Goal: Book appointment/travel/reservation

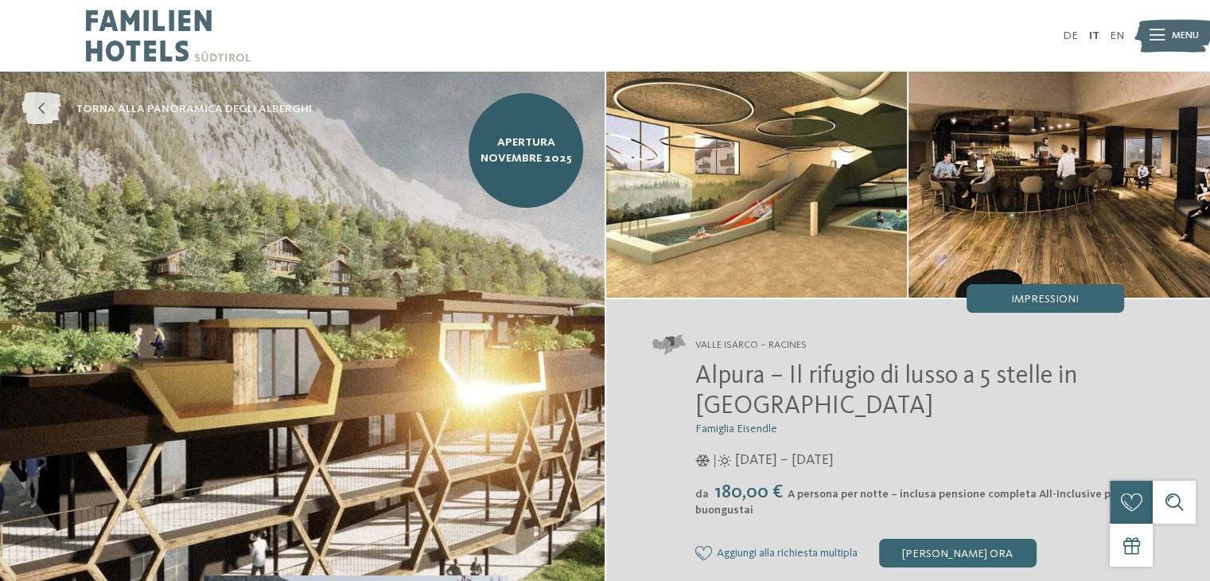
click at [63, 107] on link "torna alla panoramica degli alberghi" at bounding box center [166, 109] width 290 height 33
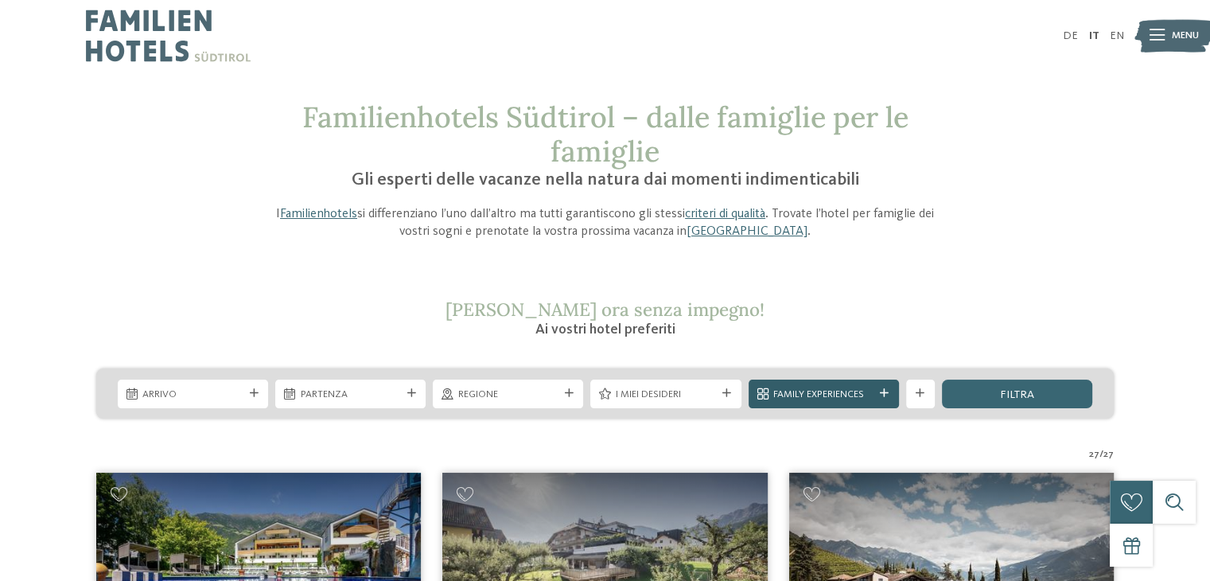
click at [809, 396] on span "Family Experiences" at bounding box center [824, 395] width 100 height 14
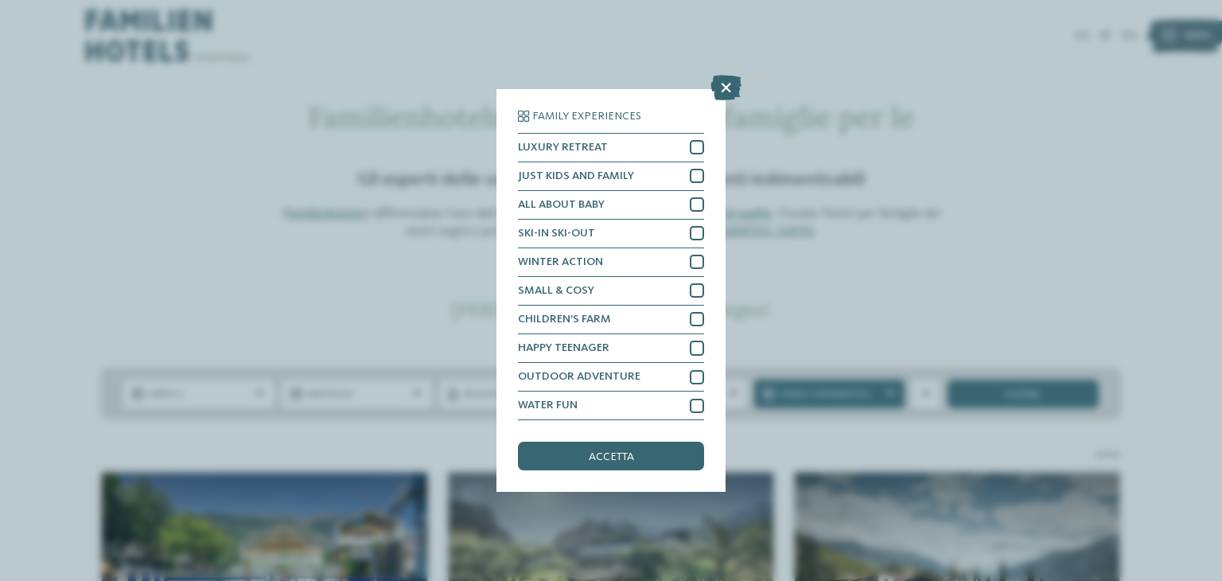
click at [902, 243] on div "Family Experiences LUXURY RETREAT JUST KIDS AND FAMILY" at bounding box center [611, 290] width 1222 height 581
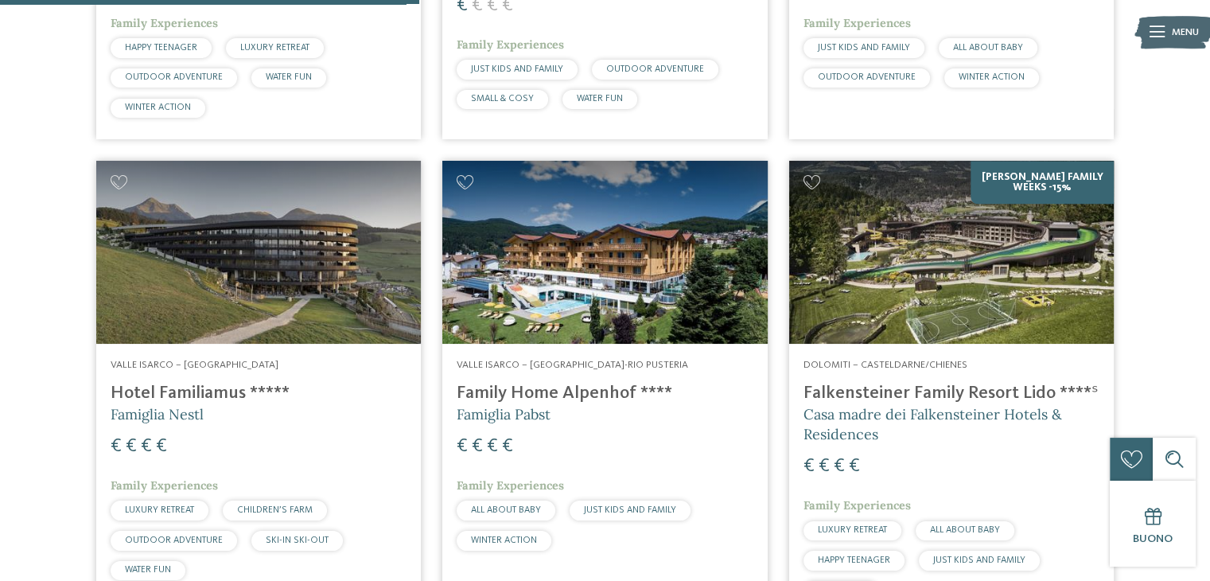
scroll to position [1717, 0]
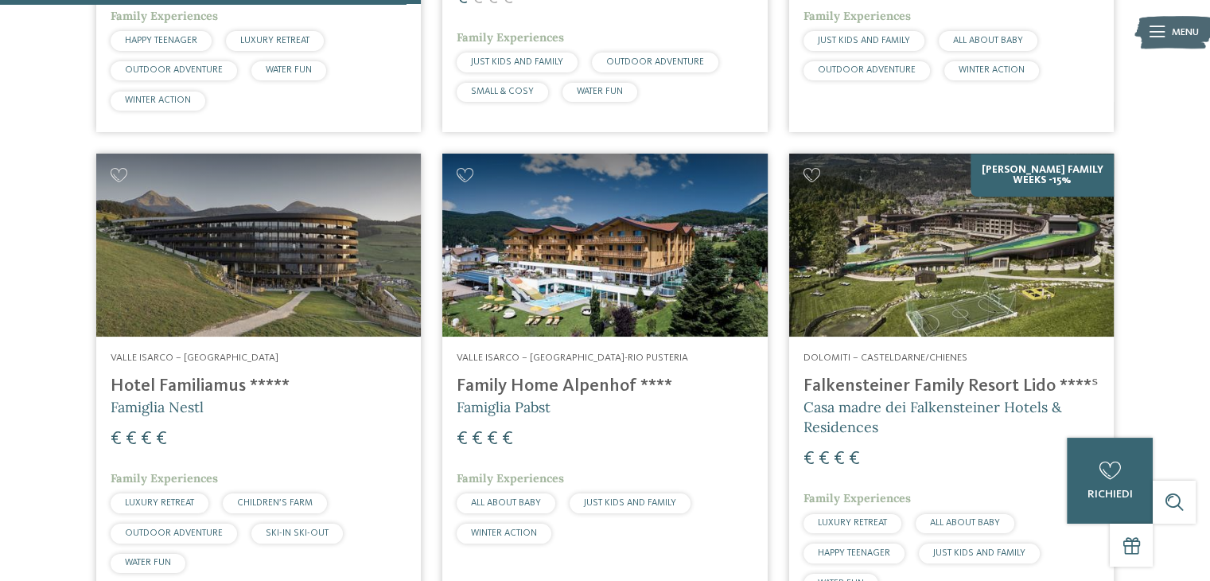
click at [958, 284] on img at bounding box center [951, 245] width 325 height 183
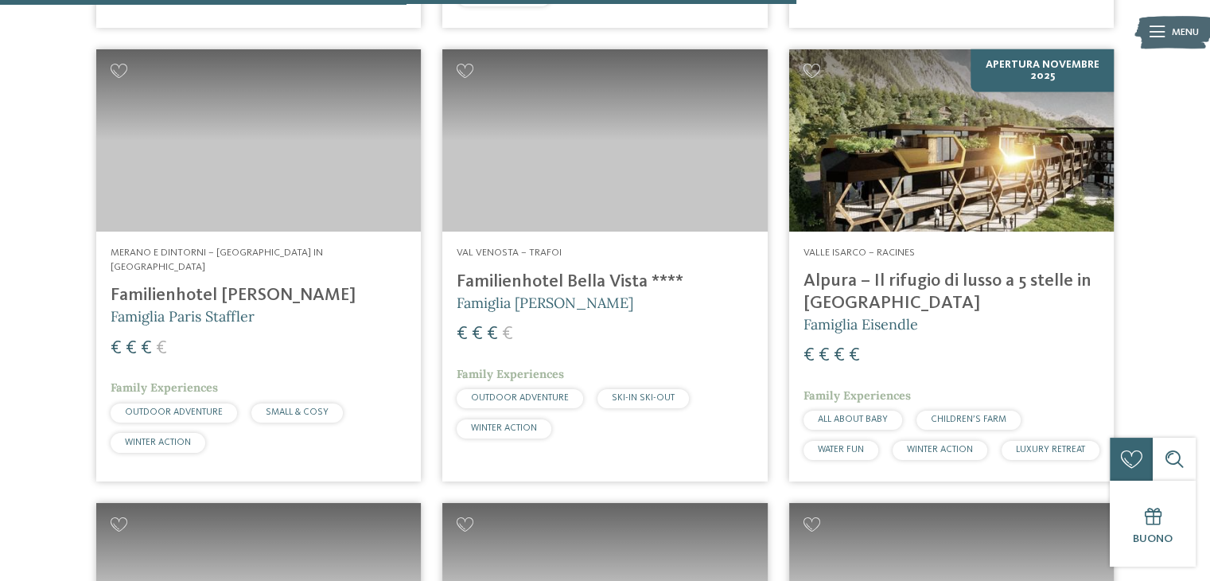
scroll to position [3245, 0]
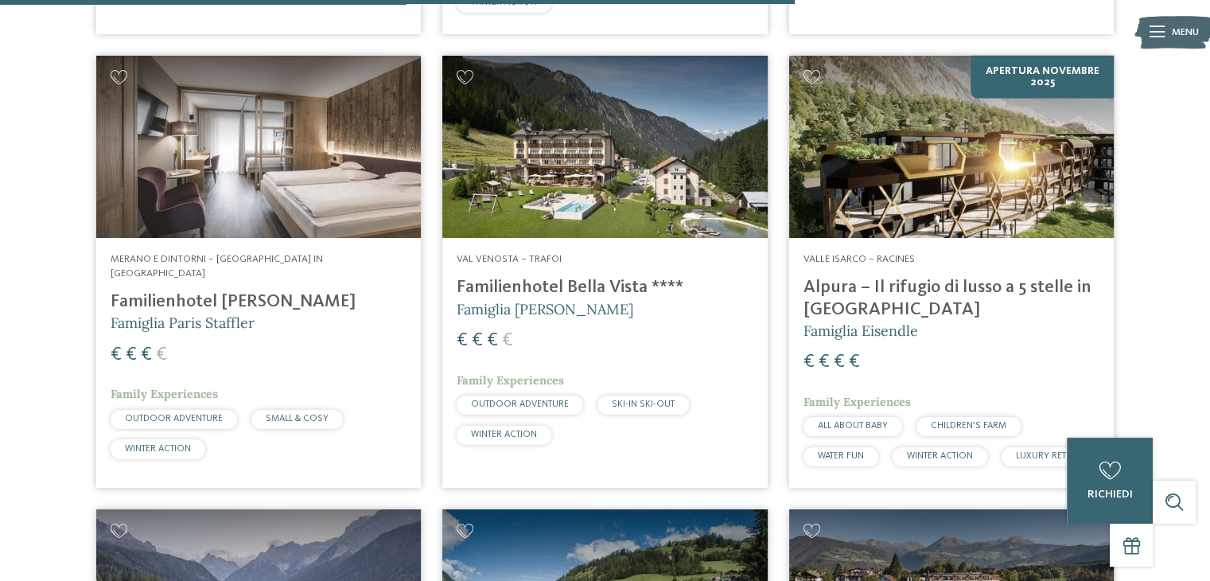
click at [916, 163] on img at bounding box center [951, 147] width 325 height 183
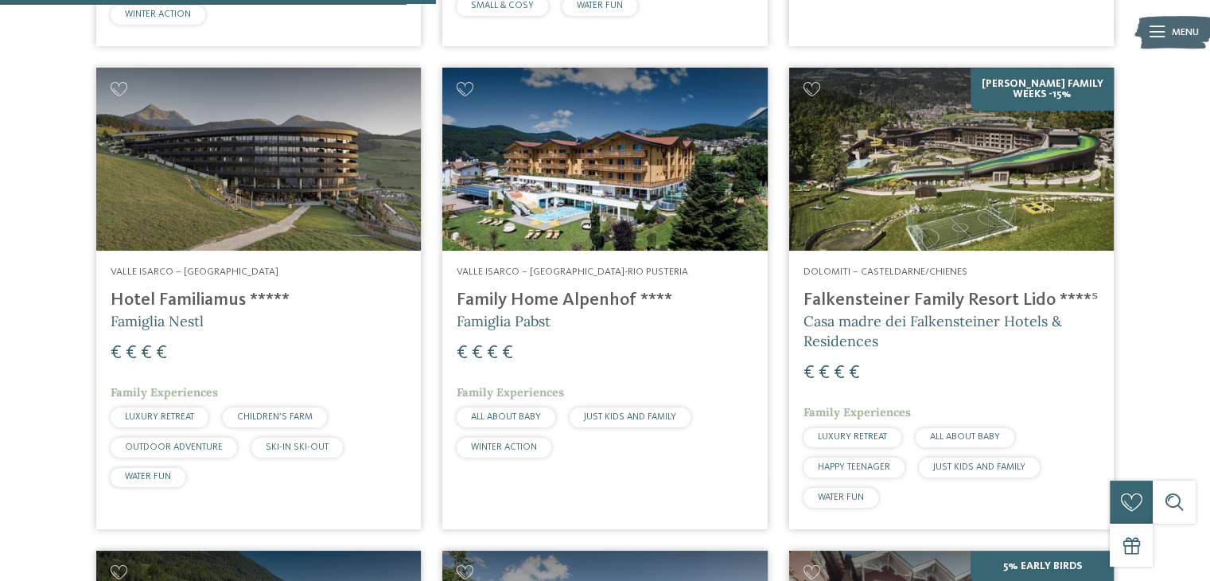
scroll to position [1612, 0]
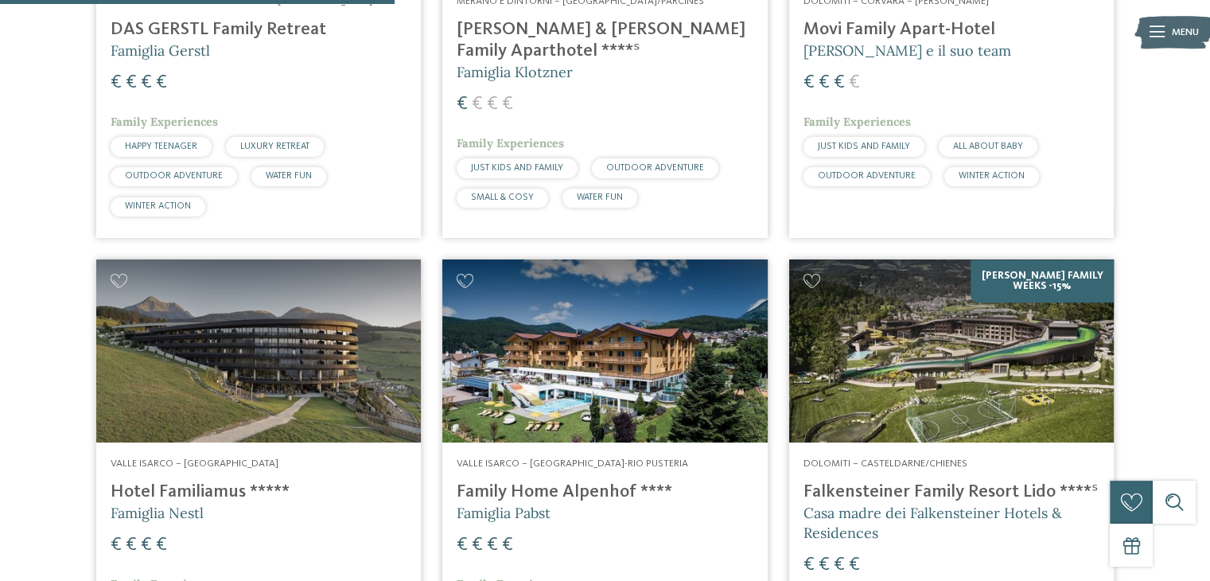
click at [943, 291] on img at bounding box center [951, 350] width 325 height 183
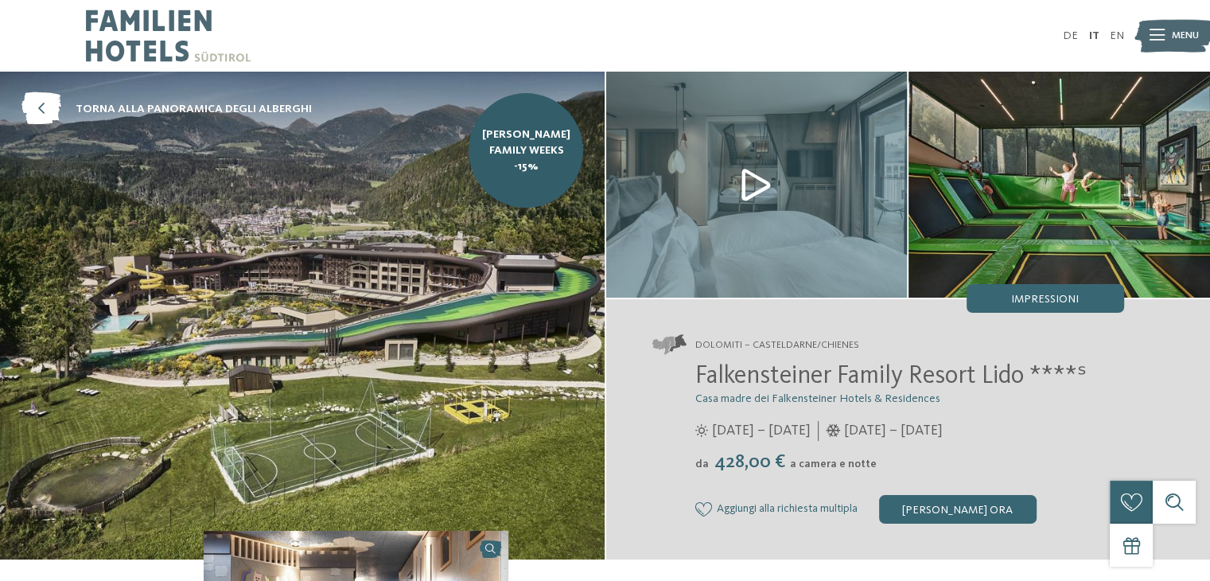
click at [431, 345] on img at bounding box center [302, 316] width 605 height 488
click at [748, 177] on img at bounding box center [757, 185] width 302 height 226
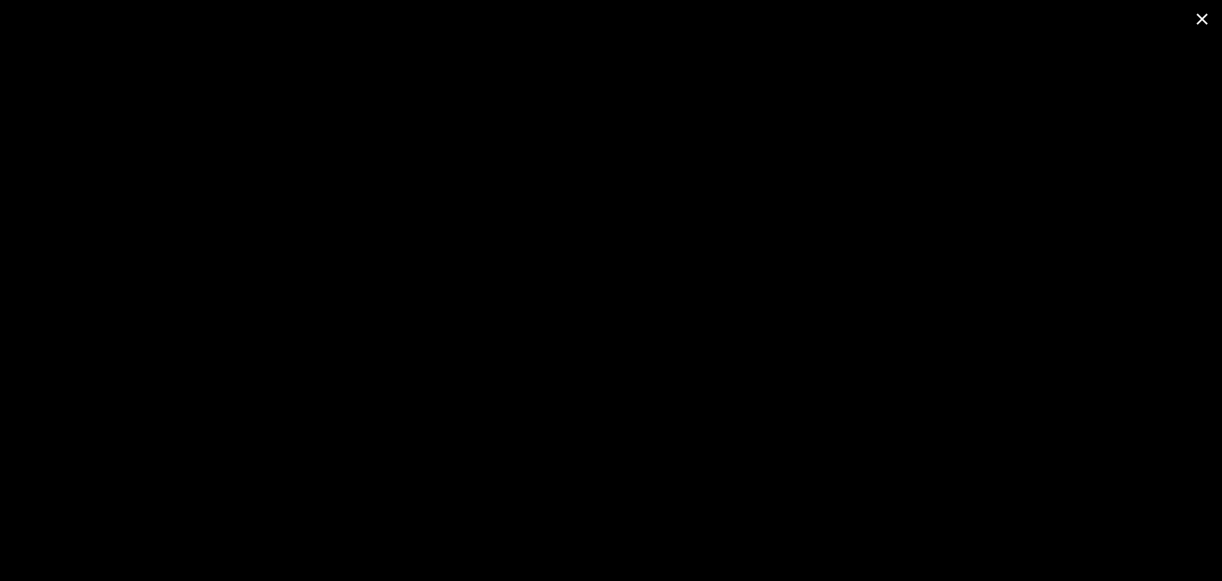
click at [1198, 29] on span at bounding box center [1203, 18] width 40 height 37
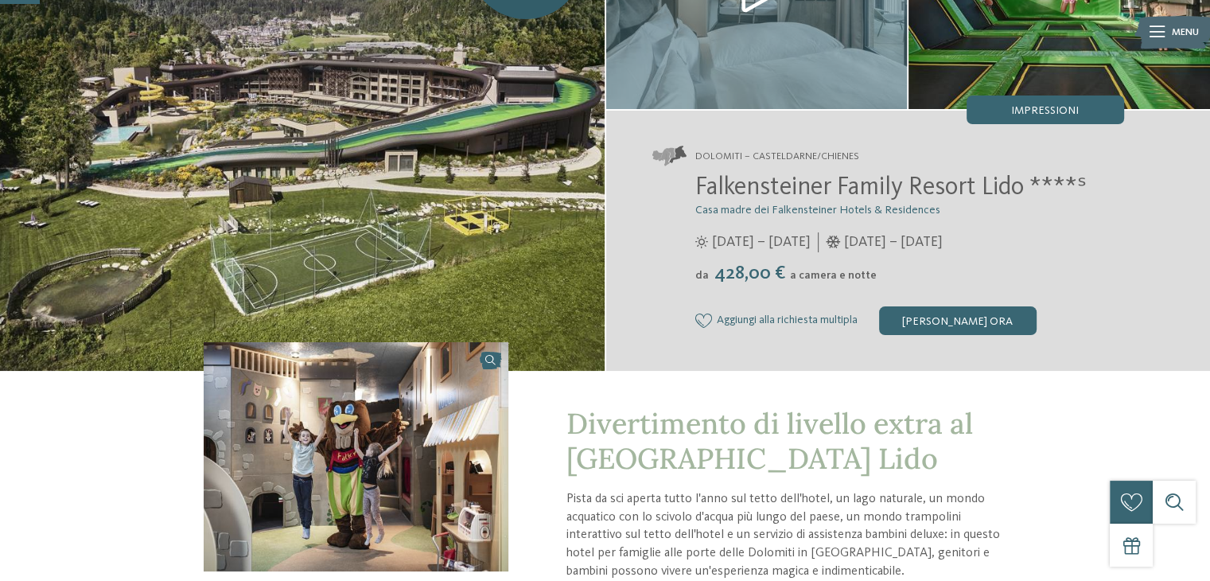
scroll to position [163, 0]
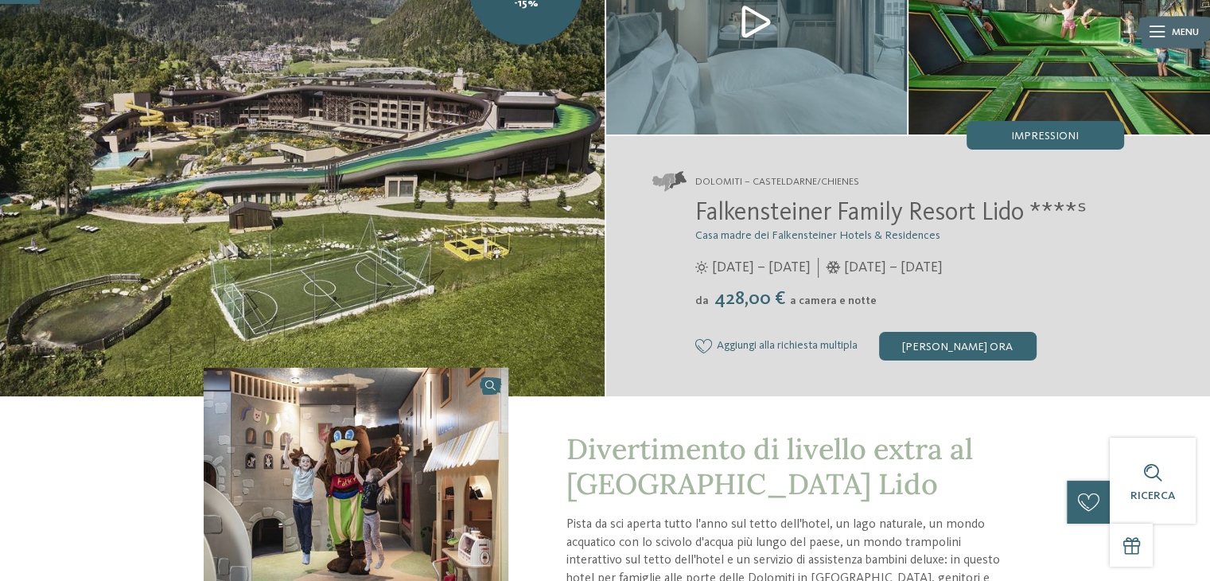
drag, startPoint x: 896, startPoint y: 264, endPoint x: 1038, endPoint y: 270, distance: 141.8
click at [943, 270] on span "[DATE] – [DATE]" at bounding box center [893, 268] width 99 height 20
click at [620, 244] on div "Dolomiti – Casteldarne/Chienes Falkensteiner Family Resort Lido ****ˢ Casa madr…" at bounding box center [908, 266] width 605 height 260
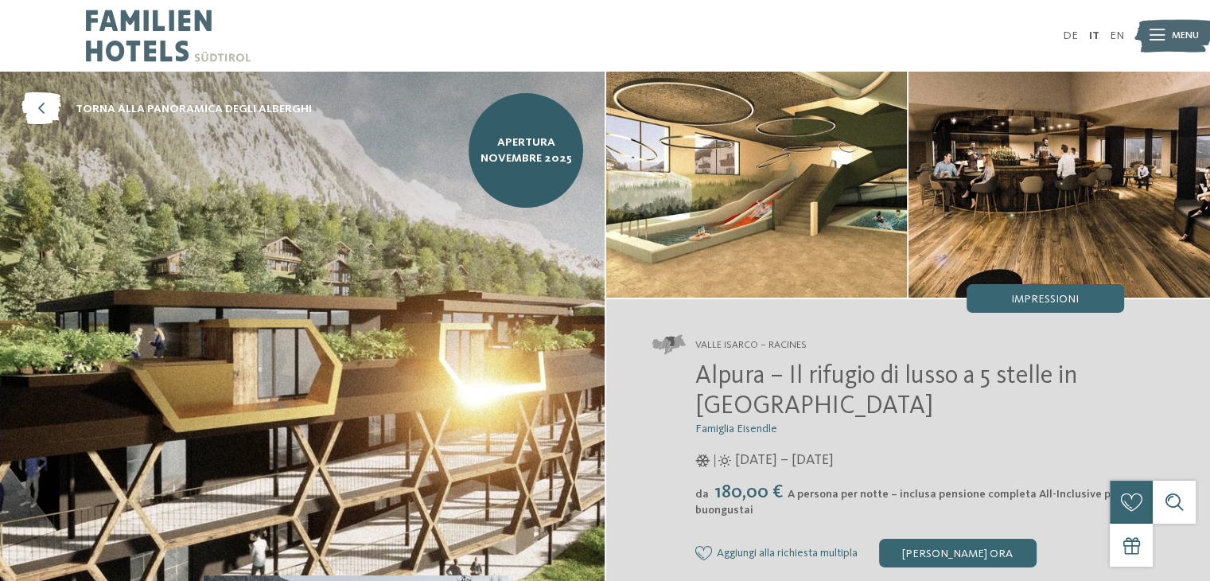
click at [814, 243] on img at bounding box center [757, 185] width 302 height 226
click at [1022, 250] on img at bounding box center [1060, 185] width 302 height 226
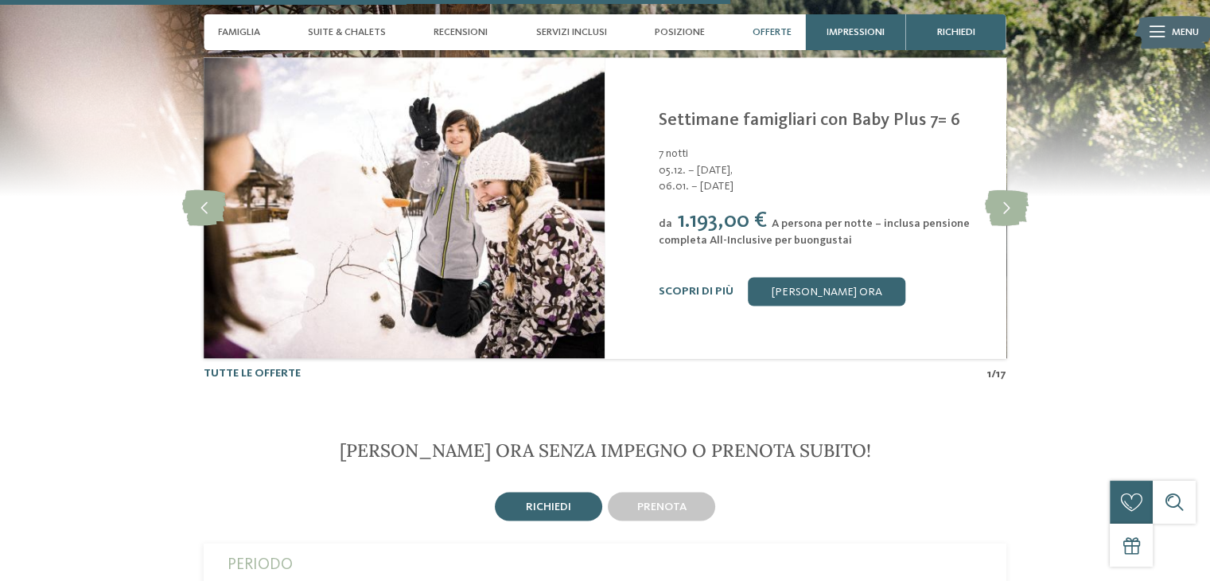
scroll to position [2773, 0]
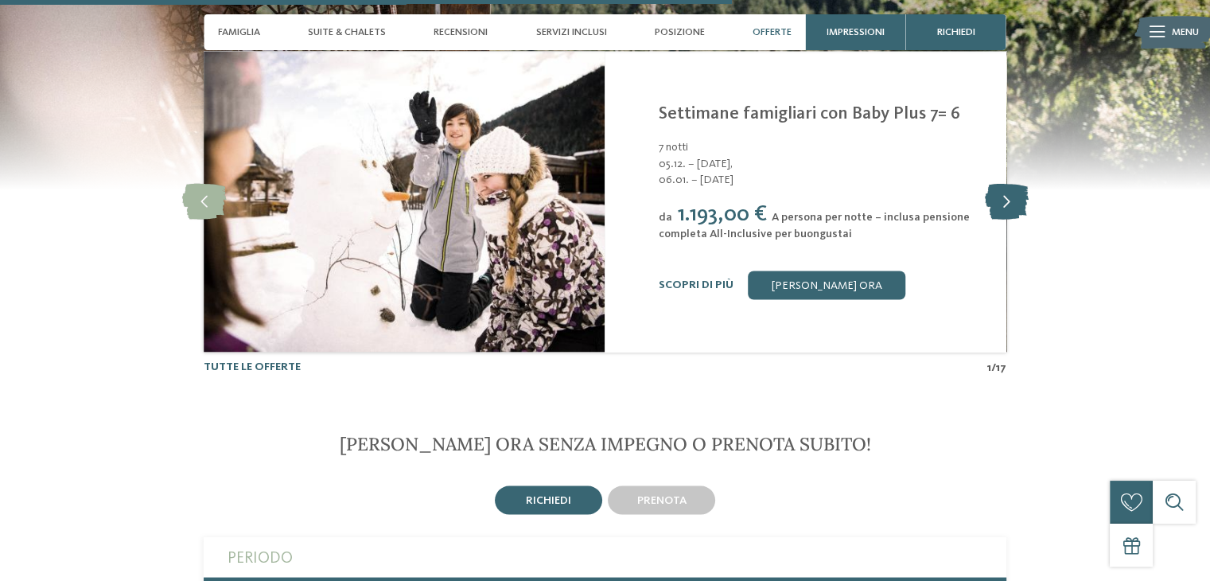
click at [1016, 207] on icon at bounding box center [1006, 201] width 44 height 36
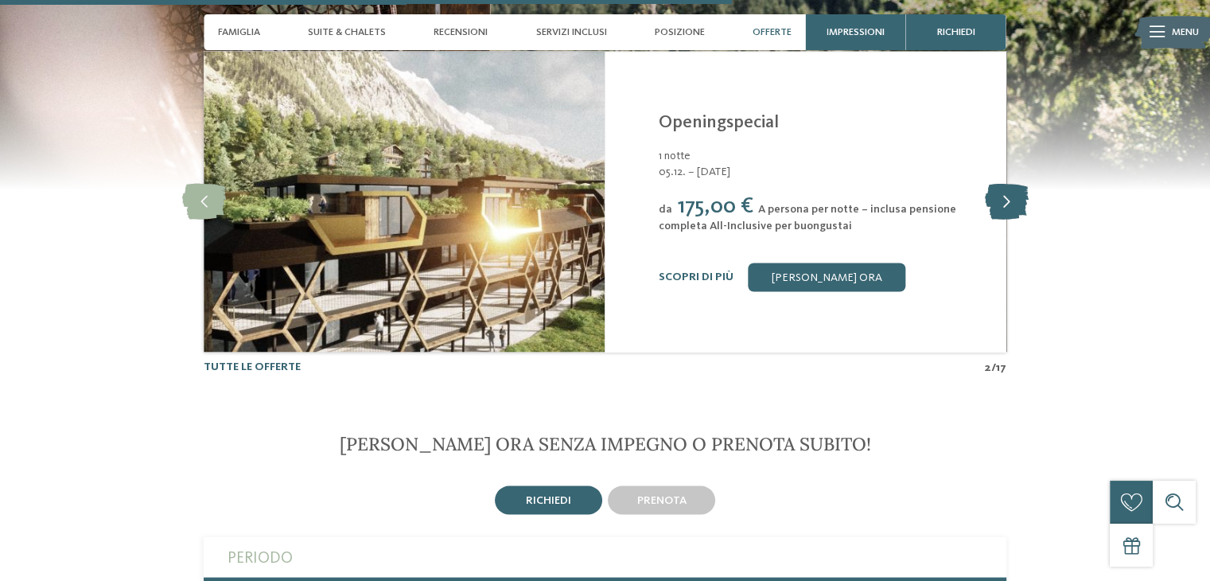
click at [1003, 202] on icon at bounding box center [1006, 201] width 44 height 36
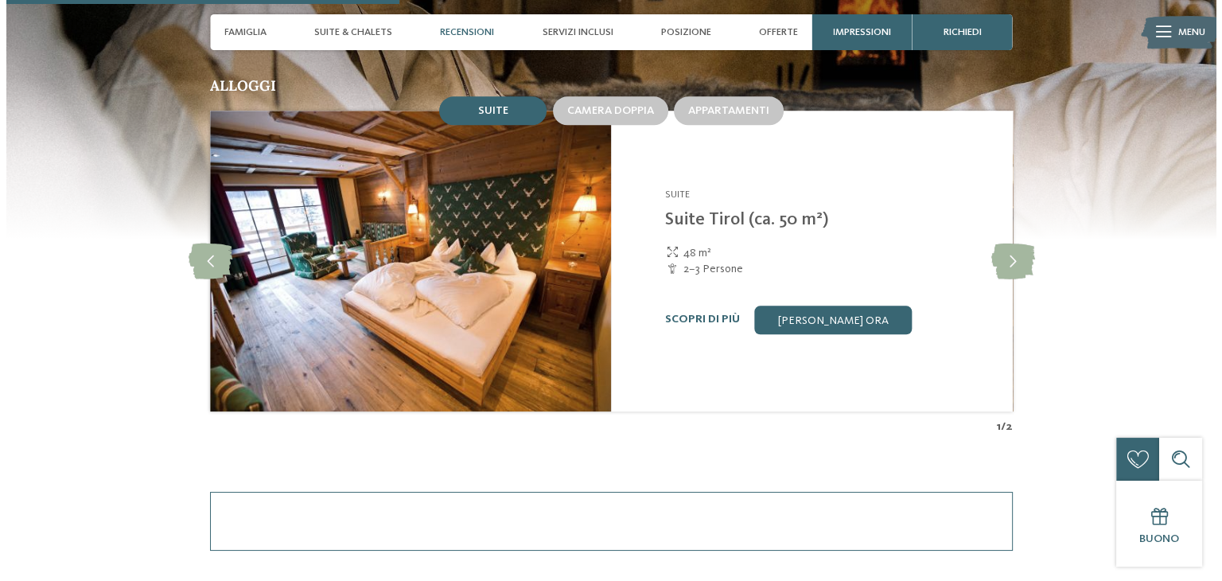
scroll to position [1489, 0]
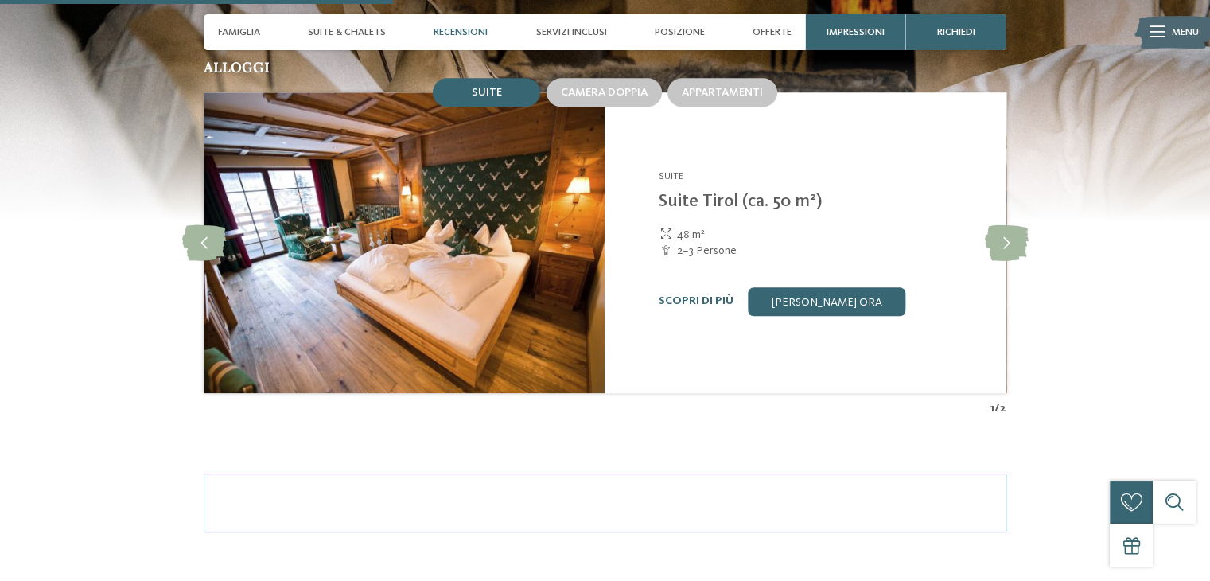
click at [484, 203] on img at bounding box center [404, 242] width 401 height 301
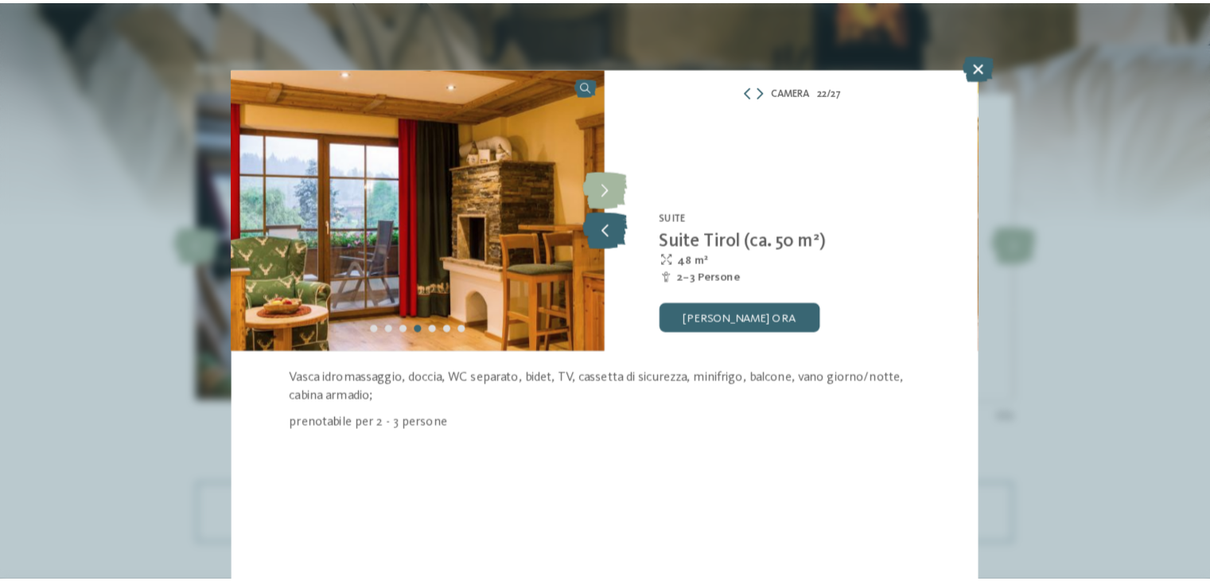
scroll to position [1489, 0]
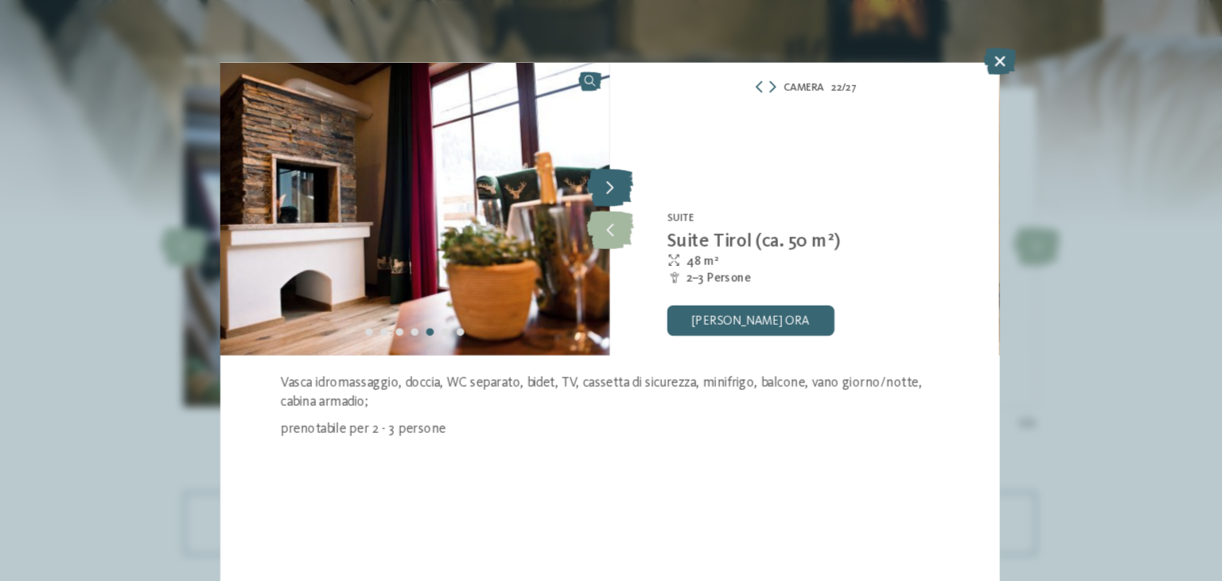
click at [610, 189] on icon at bounding box center [611, 190] width 44 height 36
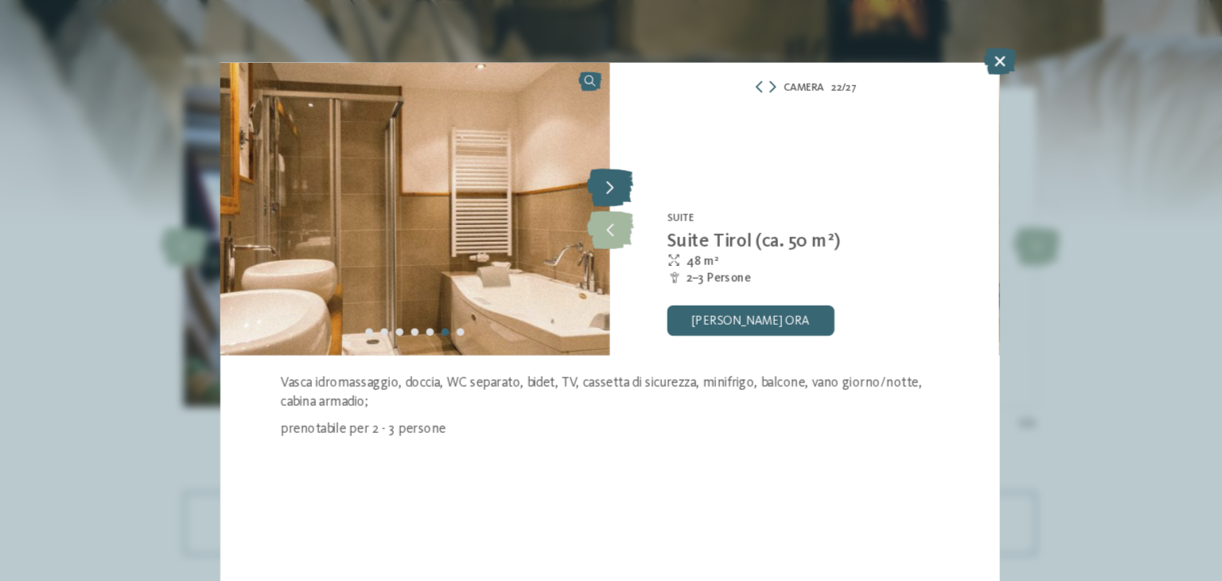
click at [610, 189] on icon at bounding box center [611, 190] width 44 height 36
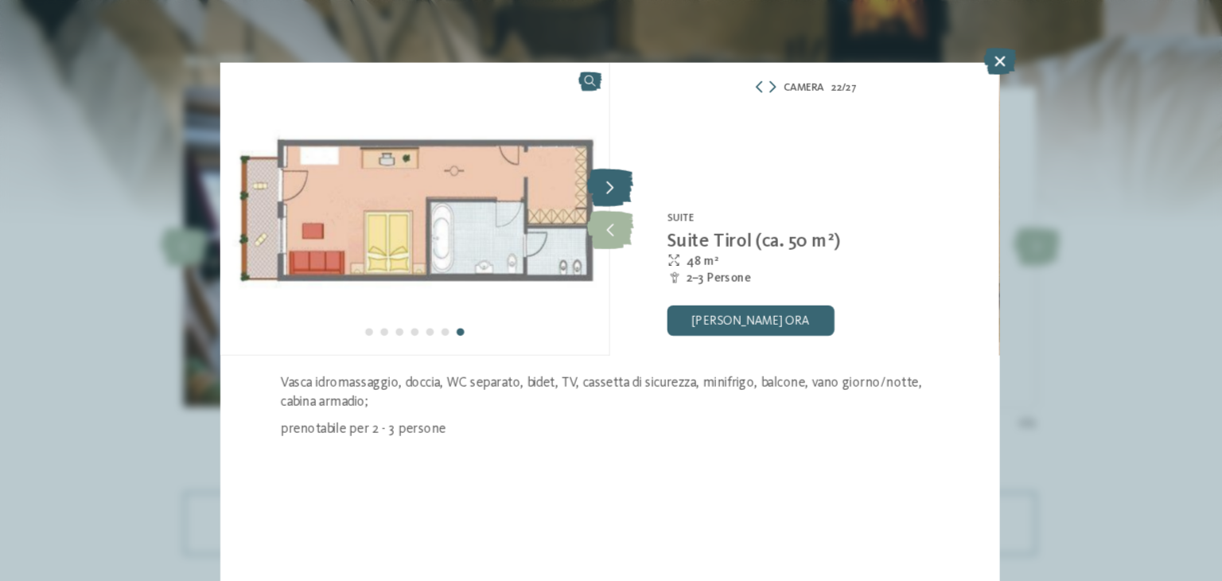
click at [610, 189] on icon at bounding box center [611, 190] width 44 height 36
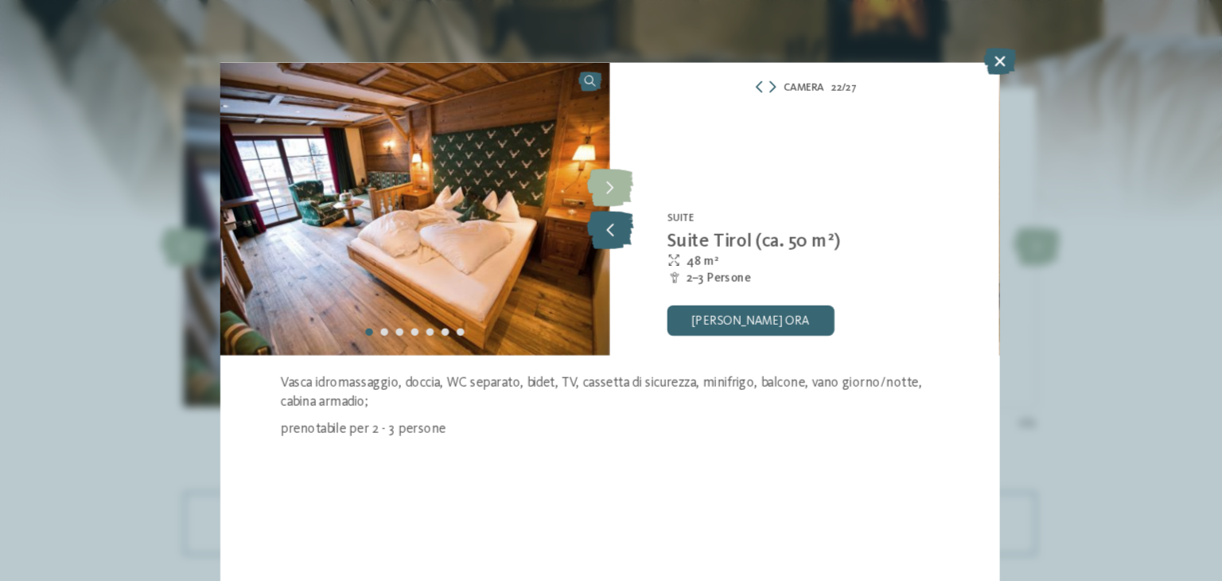
click at [608, 234] on icon at bounding box center [611, 229] width 44 height 36
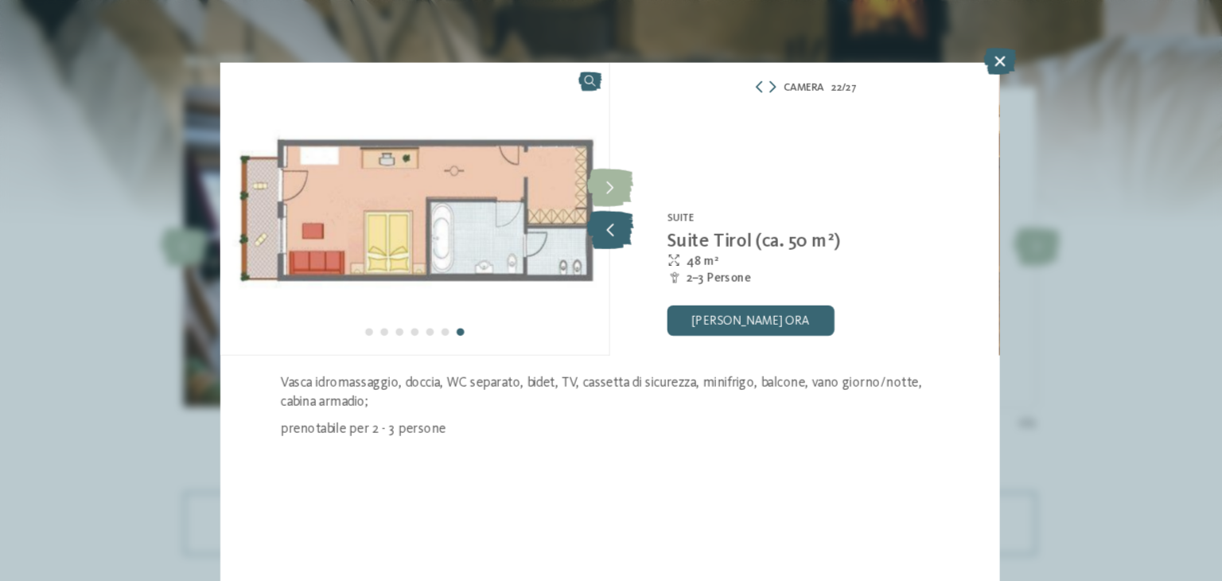
click at [608, 234] on icon at bounding box center [611, 229] width 44 height 36
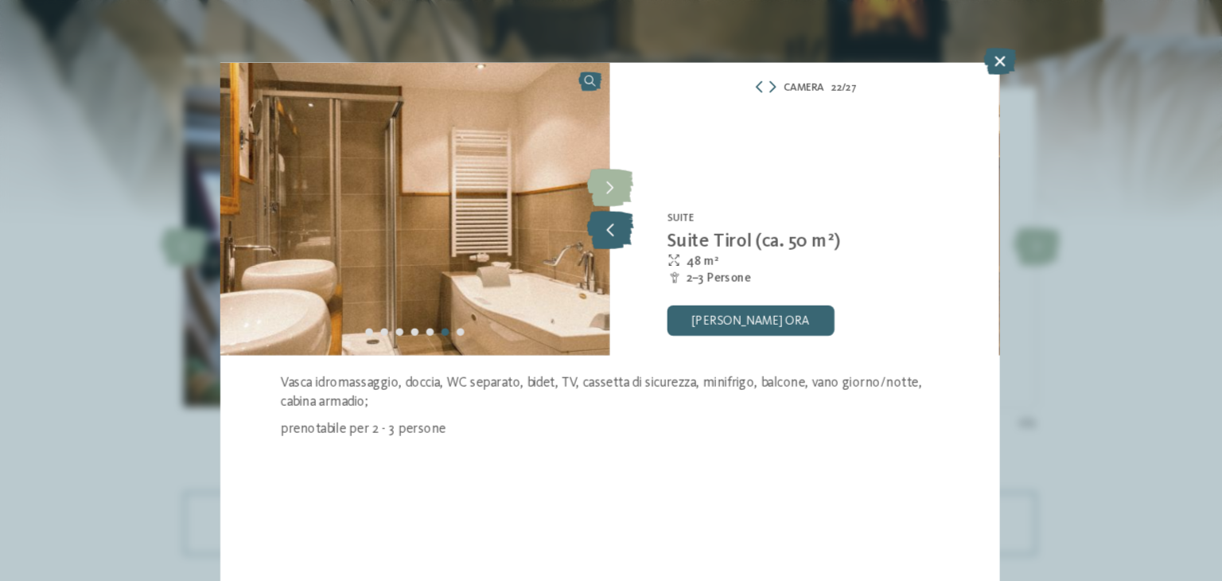
click at [625, 232] on icon at bounding box center [611, 229] width 44 height 36
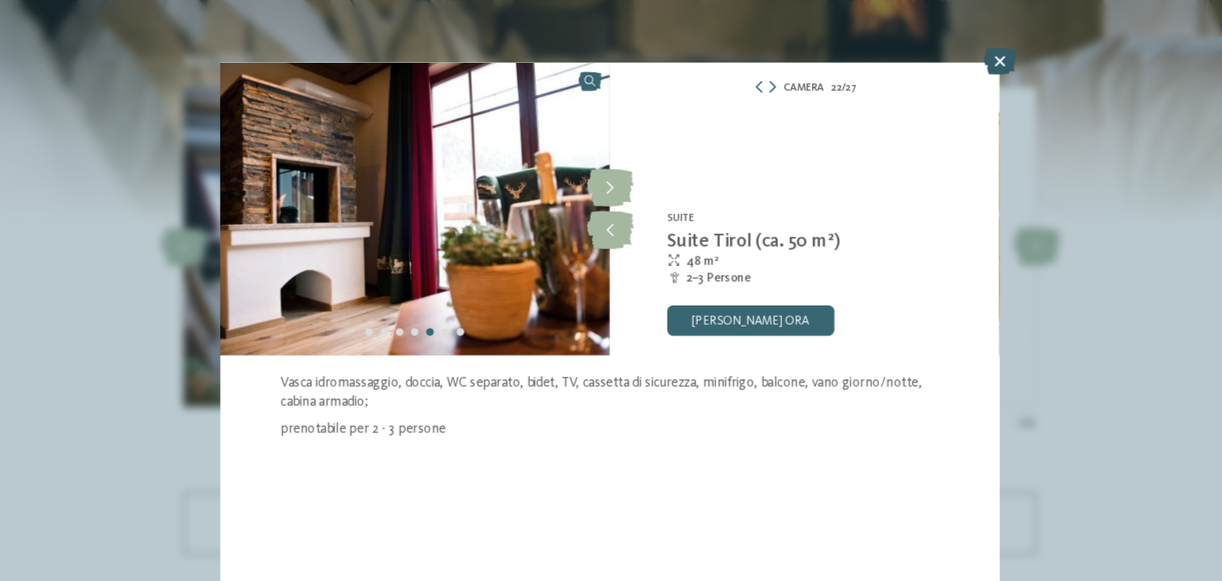
click at [984, 76] on icon at bounding box center [978, 69] width 31 height 25
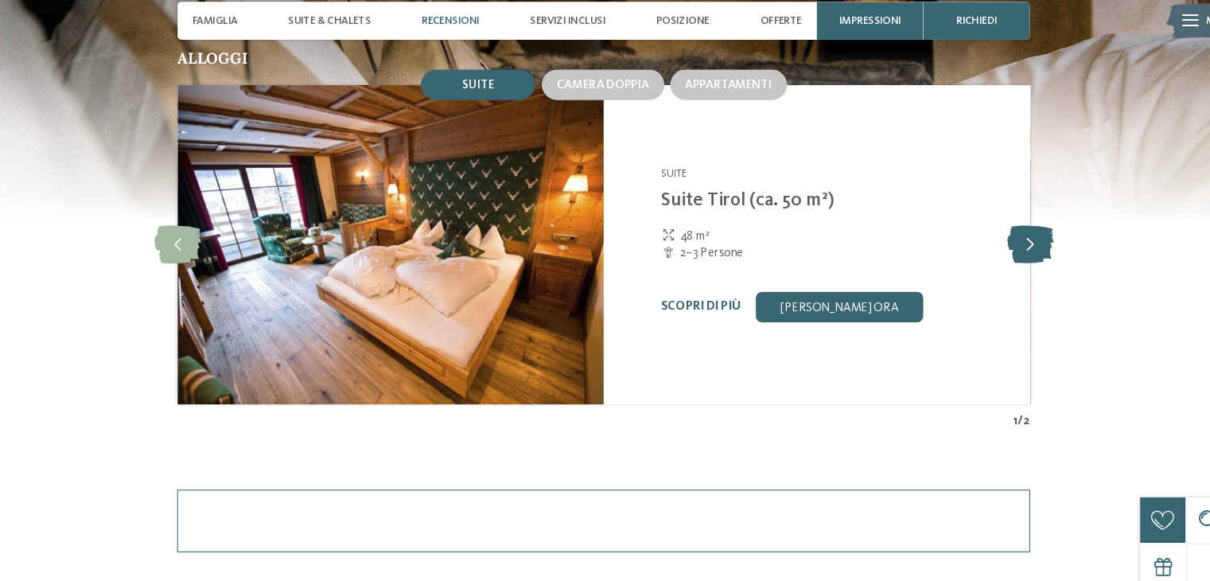
click at [994, 255] on icon at bounding box center [1006, 242] width 44 height 36
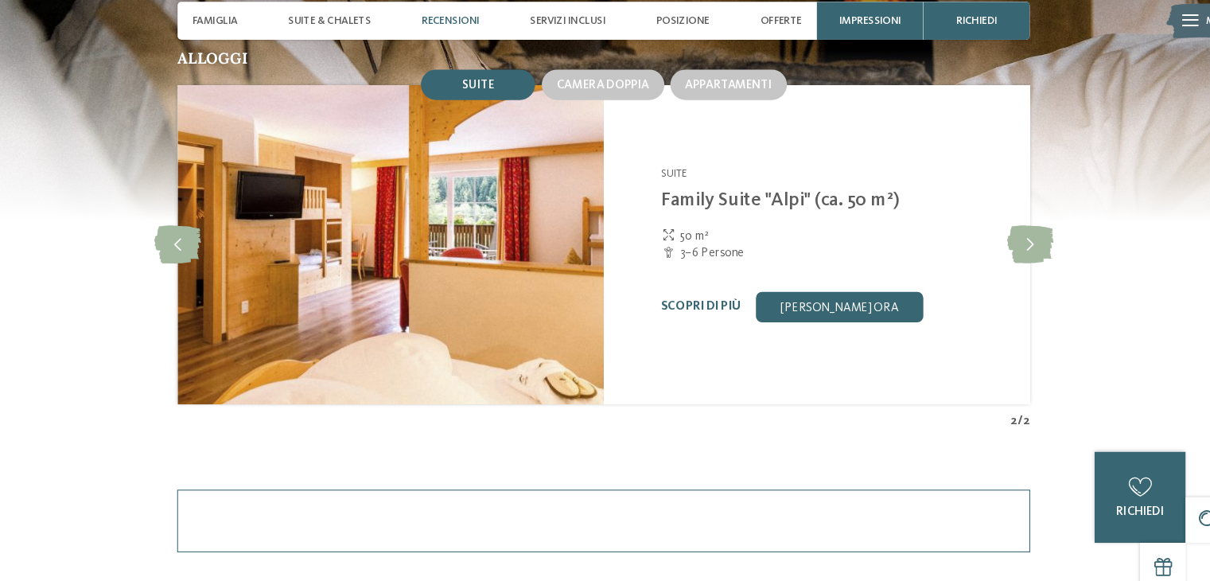
click at [518, 234] on img at bounding box center [404, 242] width 401 height 301
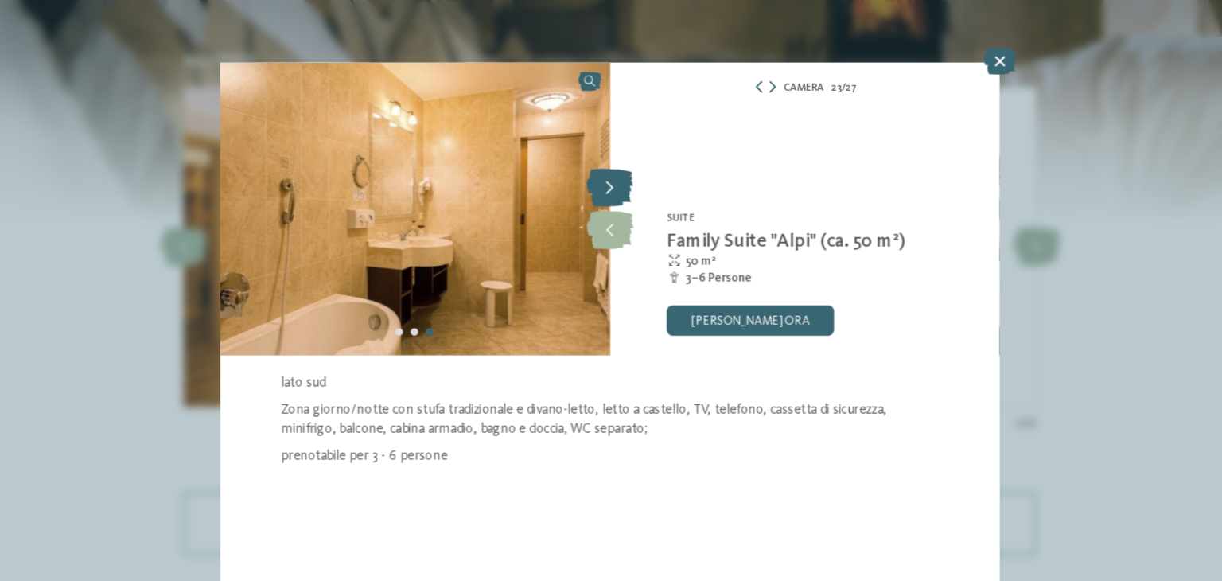
click at [617, 196] on icon at bounding box center [611, 190] width 44 height 36
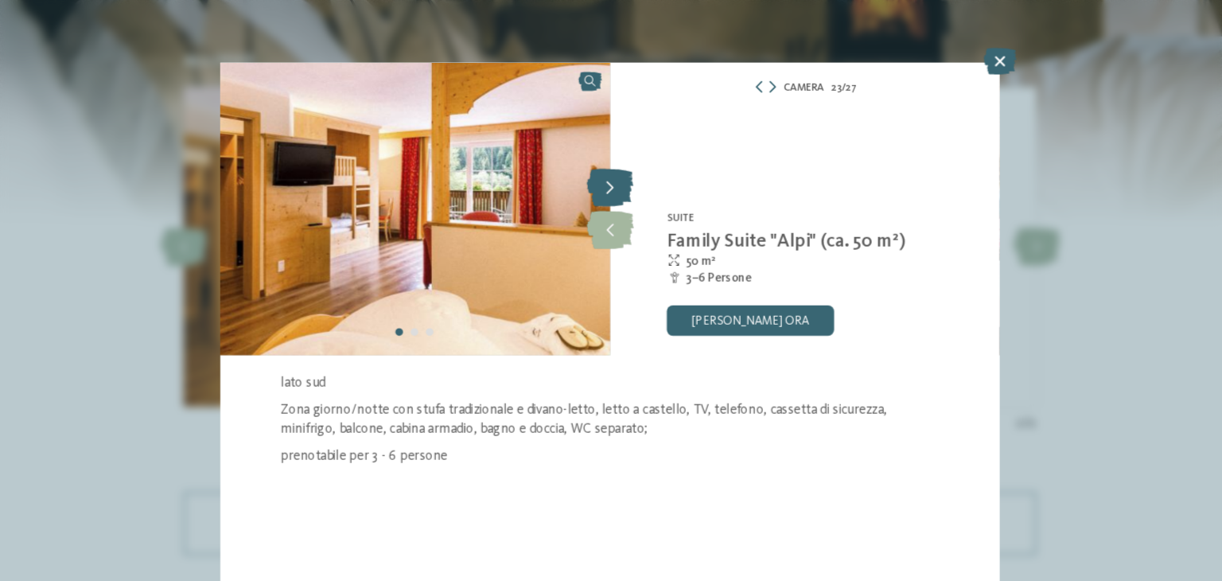
click at [617, 196] on icon at bounding box center [611, 190] width 44 height 36
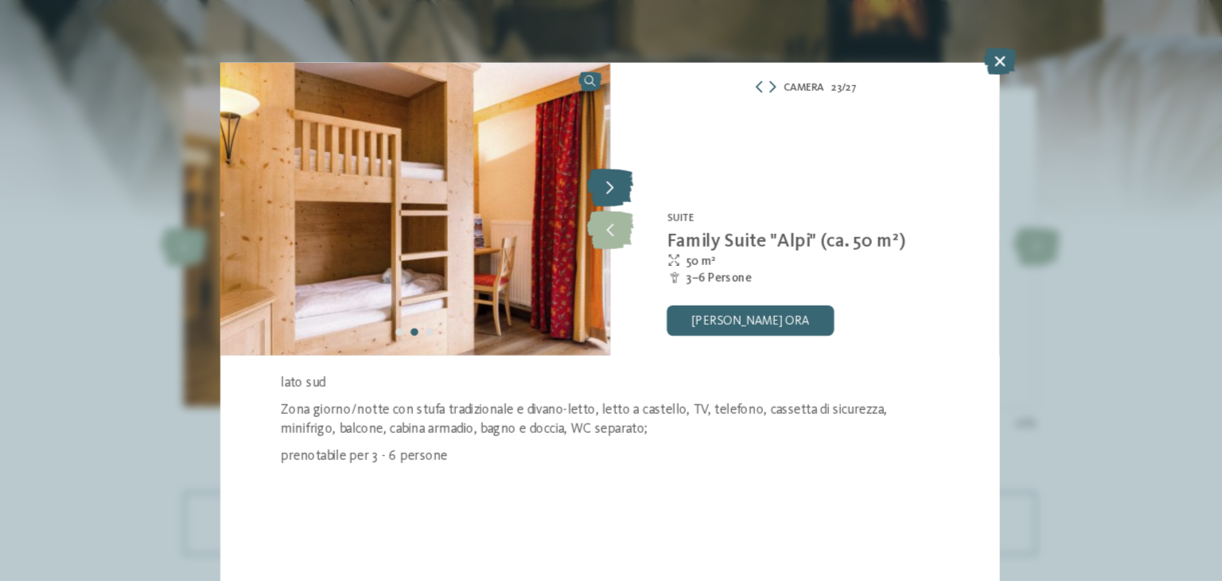
click at [616, 190] on icon at bounding box center [611, 190] width 44 height 36
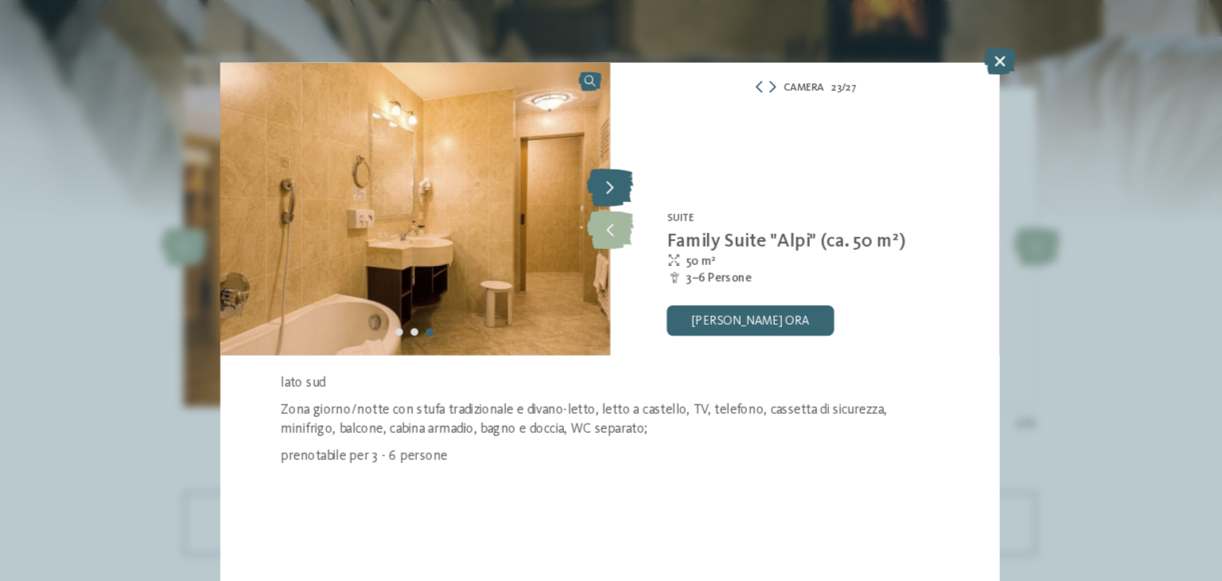
click at [616, 190] on icon at bounding box center [611, 190] width 44 height 36
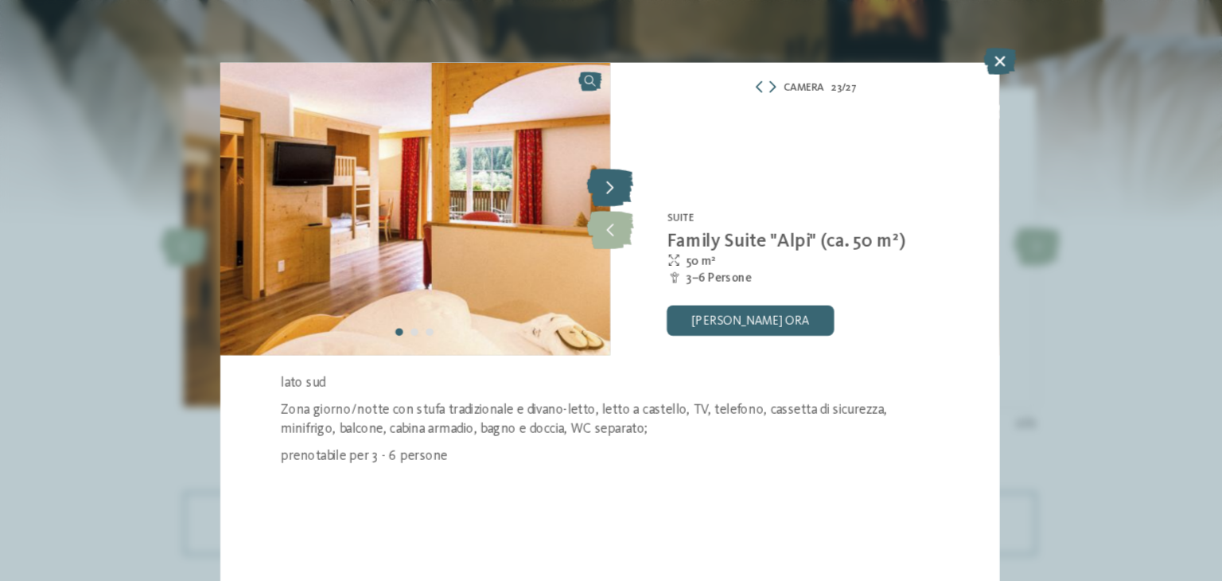
click at [616, 190] on icon at bounding box center [611, 190] width 44 height 36
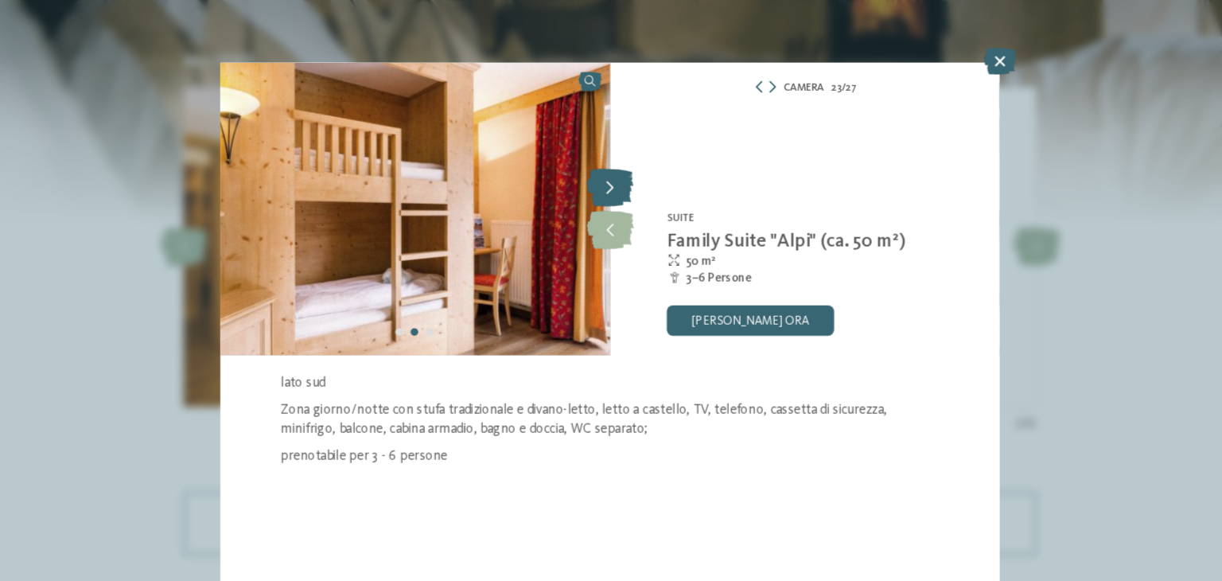
click at [616, 190] on icon at bounding box center [611, 190] width 44 height 36
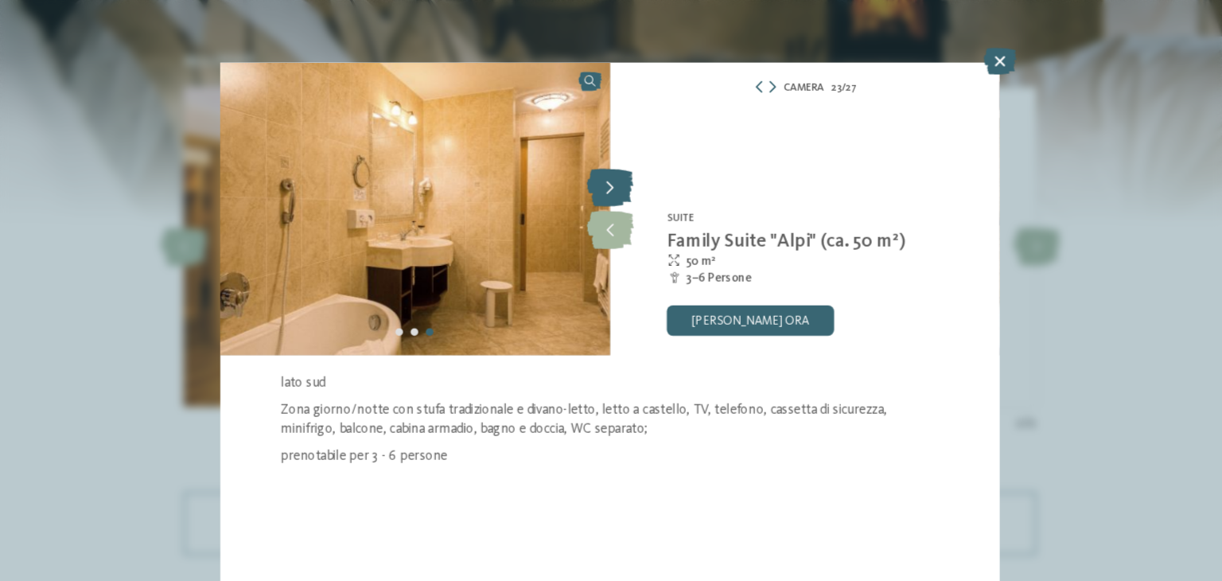
click at [616, 190] on icon at bounding box center [611, 190] width 44 height 36
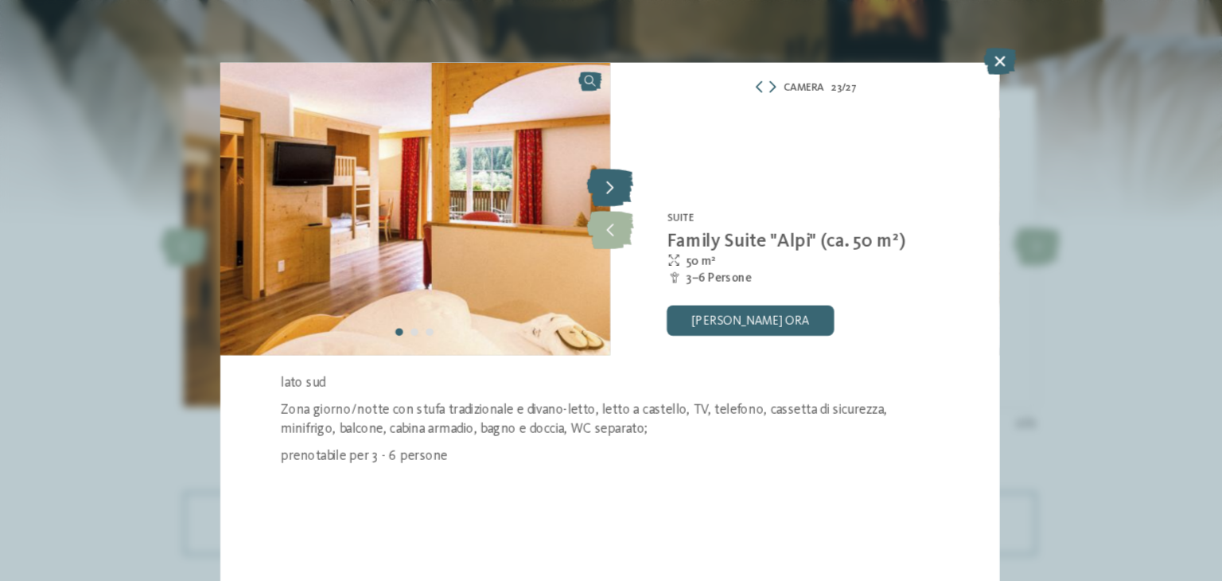
click at [620, 175] on icon at bounding box center [611, 190] width 44 height 36
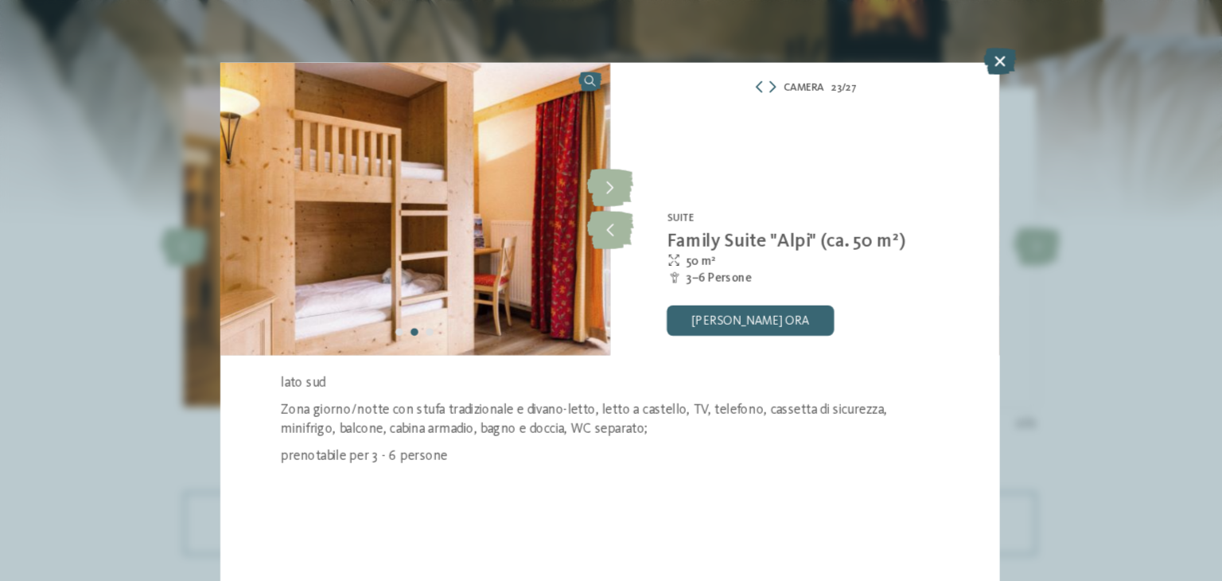
click at [976, 72] on icon at bounding box center [978, 69] width 31 height 25
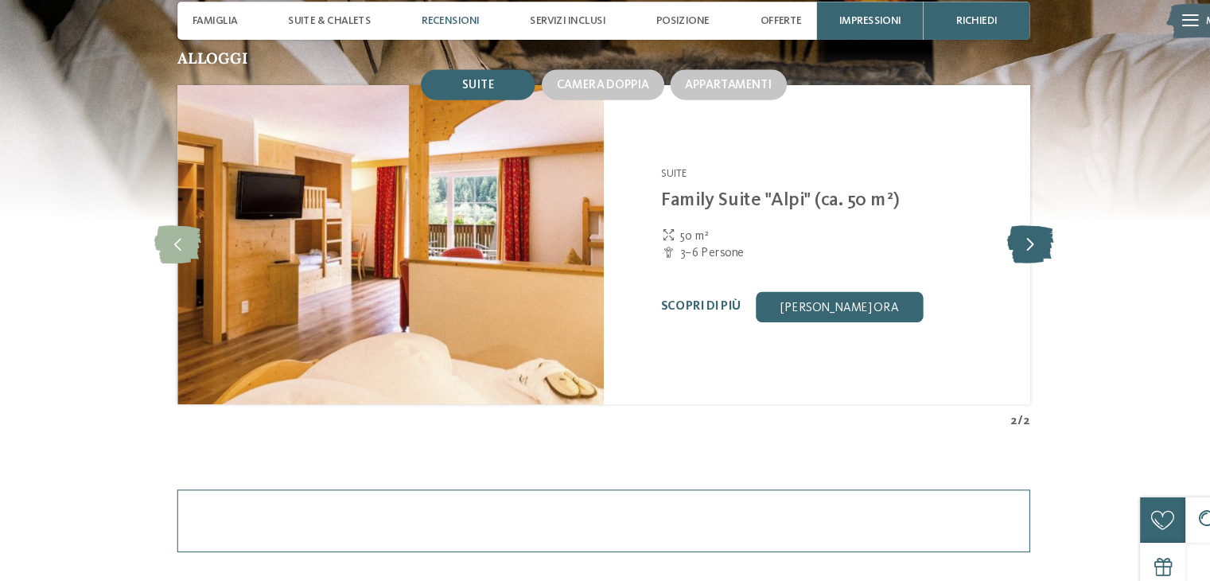
click at [1002, 243] on icon at bounding box center [1006, 242] width 44 height 36
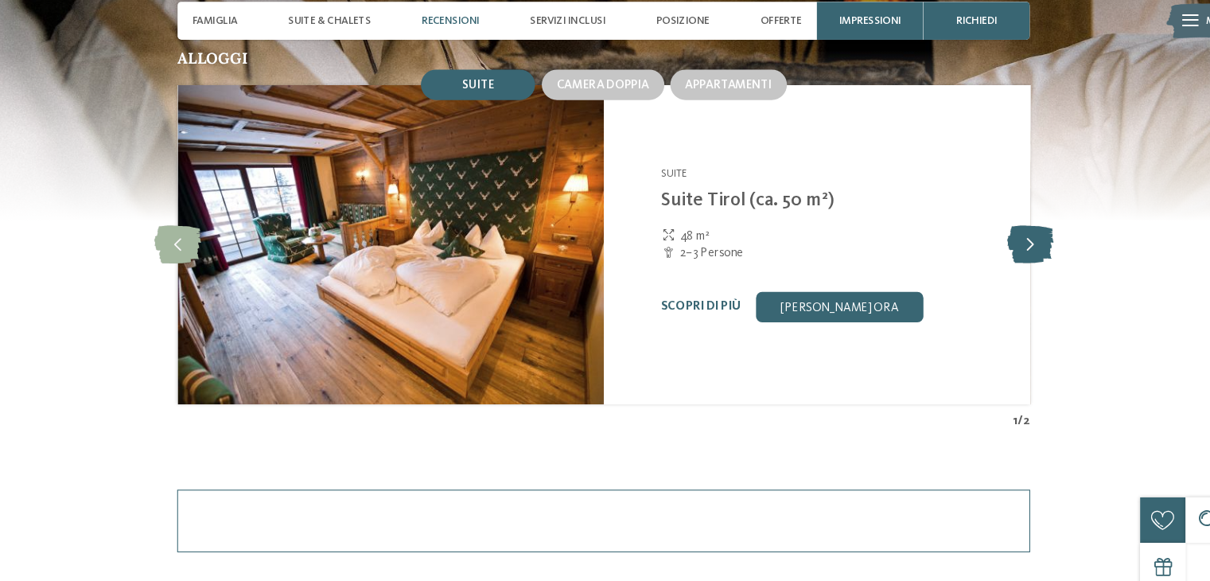
click at [1002, 243] on icon at bounding box center [1006, 242] width 44 height 36
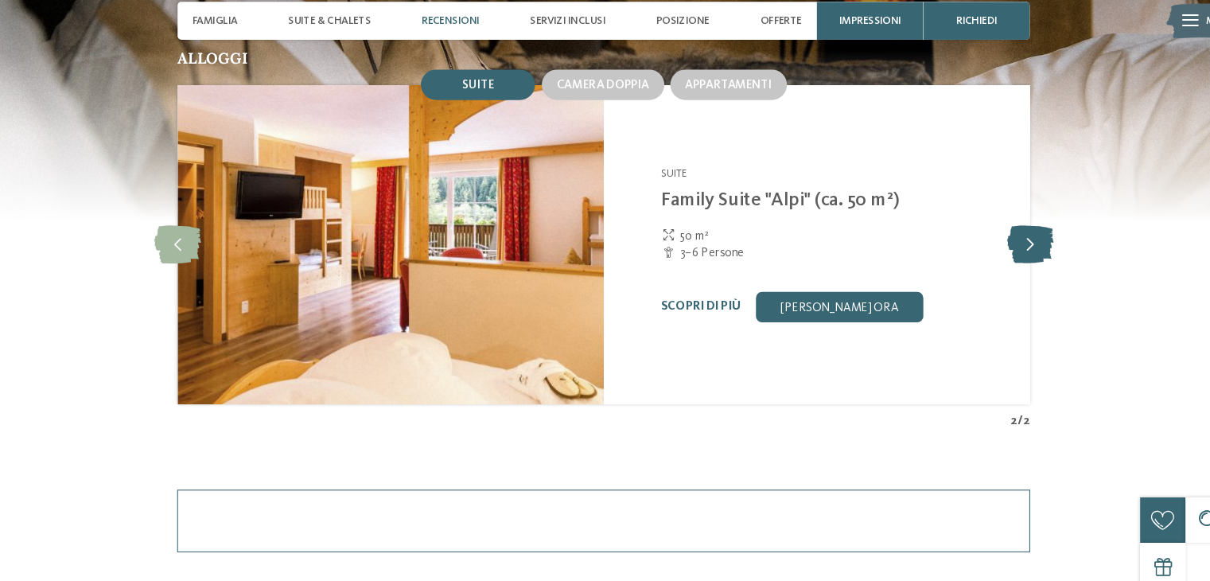
click at [1002, 243] on icon at bounding box center [1006, 242] width 44 height 36
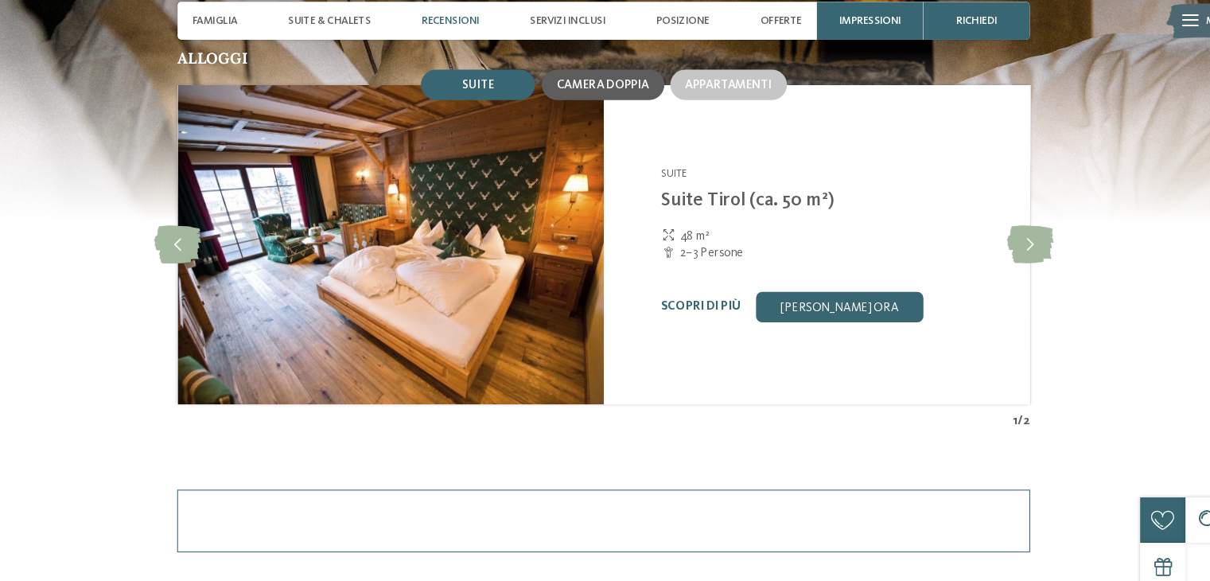
click at [627, 85] on div "Camera doppia" at bounding box center [604, 92] width 87 height 14
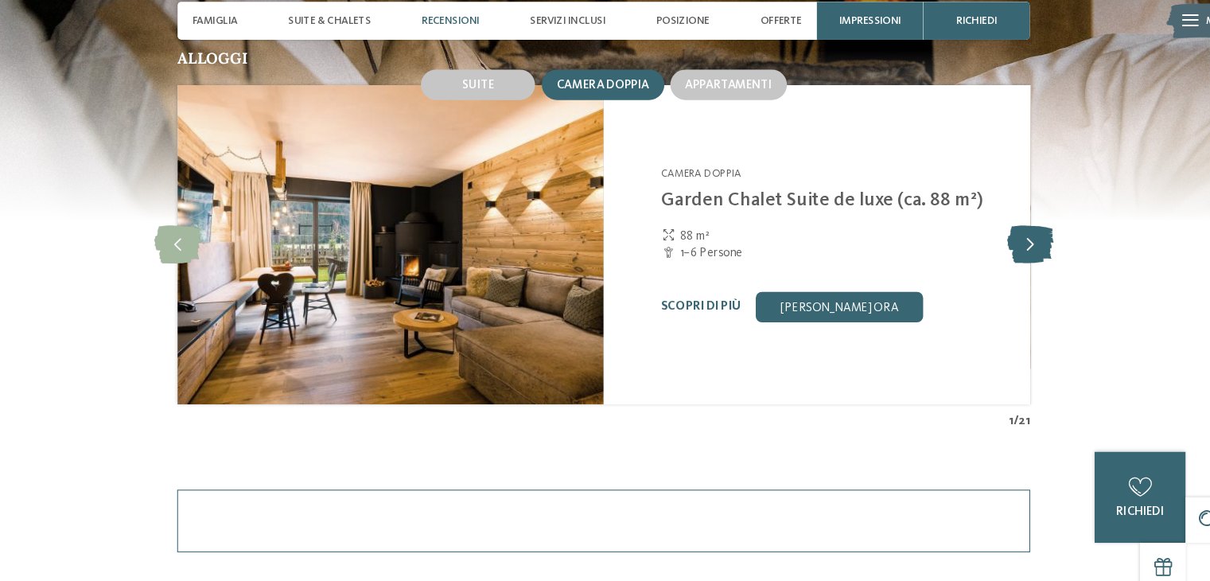
click at [998, 253] on icon at bounding box center [1006, 242] width 44 height 36
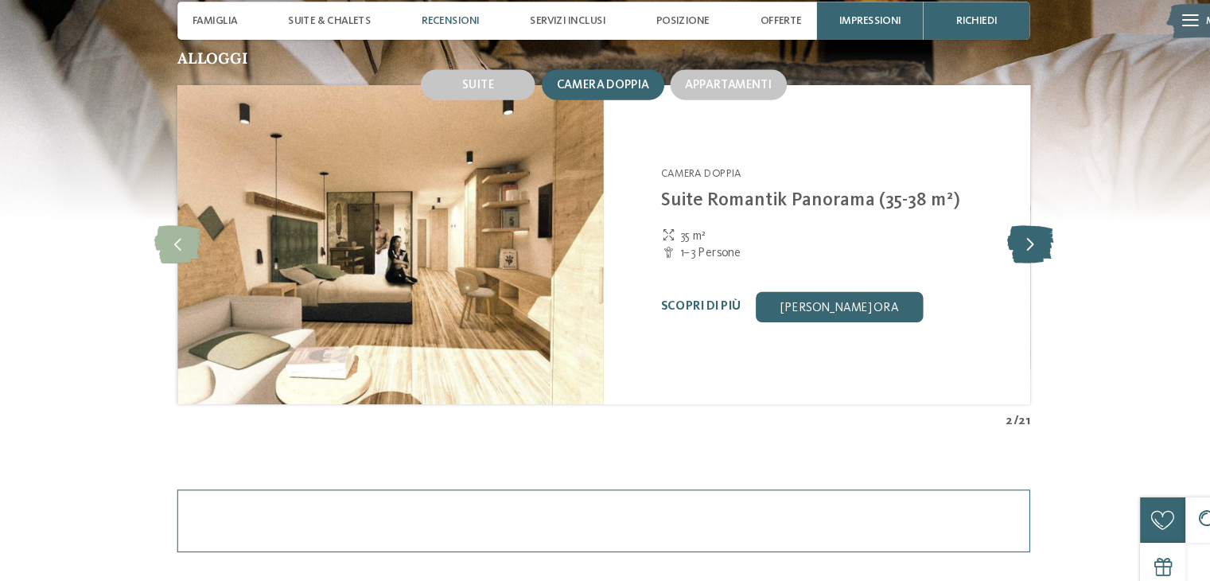
click at [998, 249] on icon at bounding box center [1006, 242] width 44 height 36
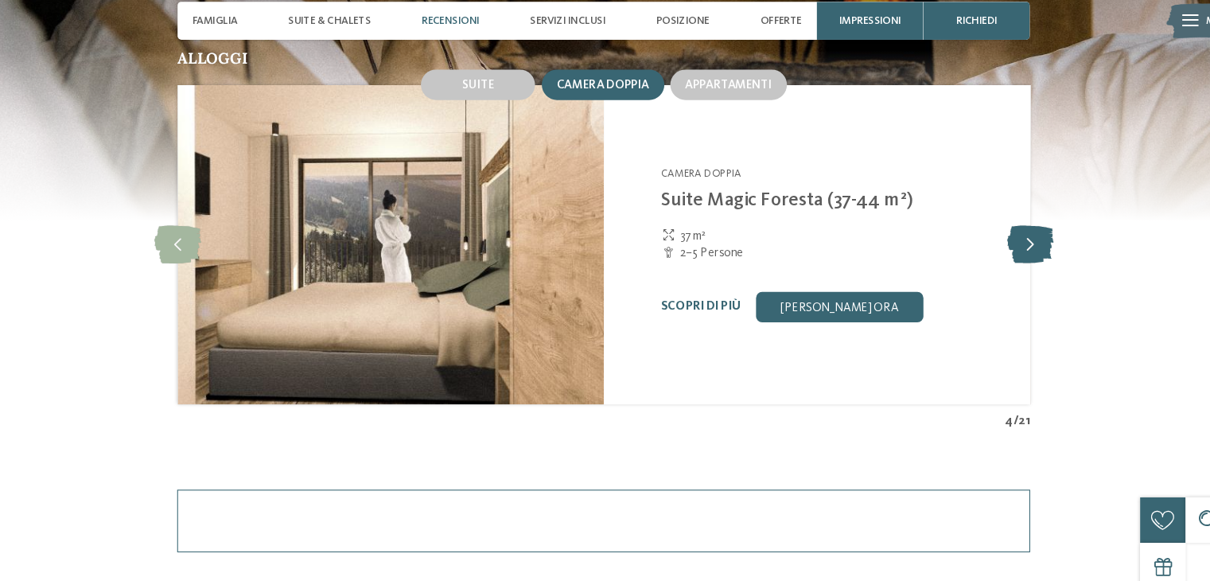
click at [1019, 239] on icon at bounding box center [1006, 242] width 44 height 36
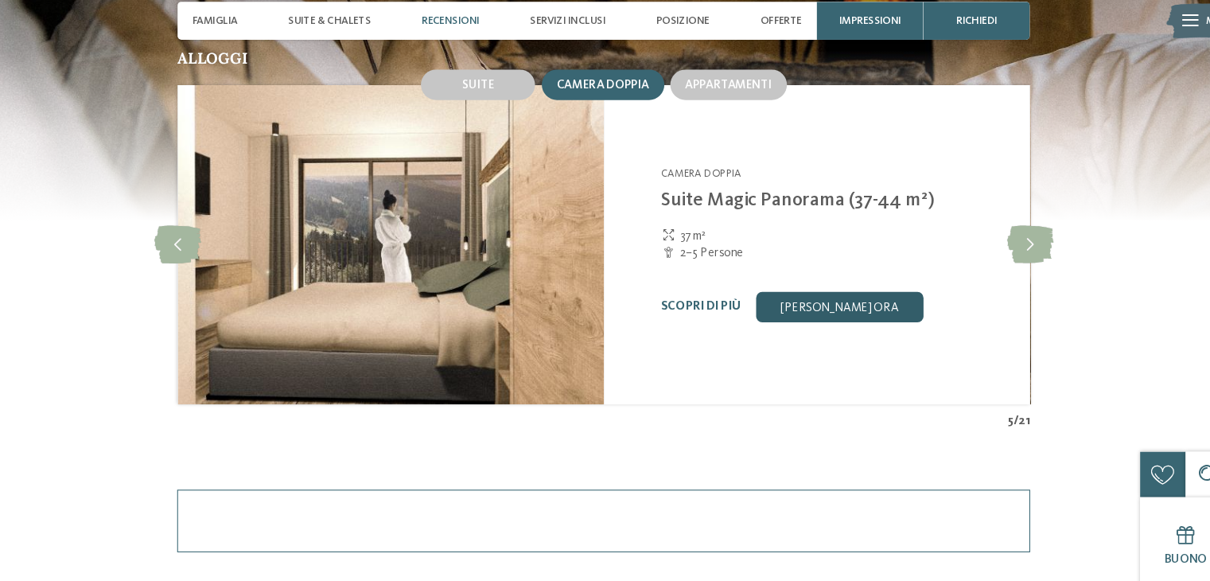
click at [791, 306] on link "[PERSON_NAME] ora" at bounding box center [827, 301] width 158 height 29
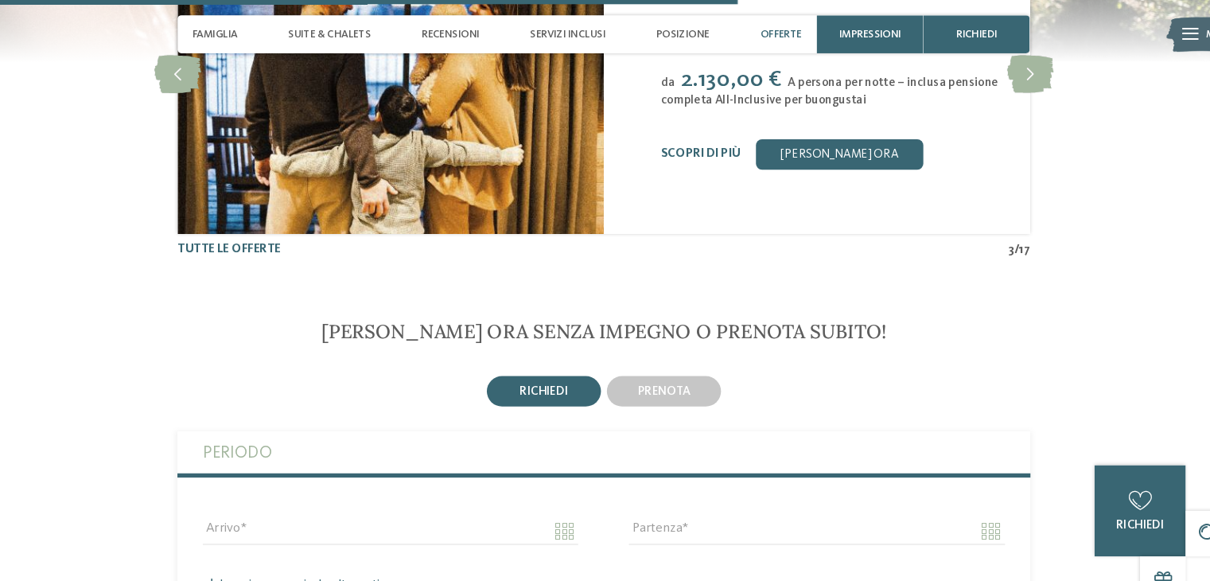
scroll to position [2678, 0]
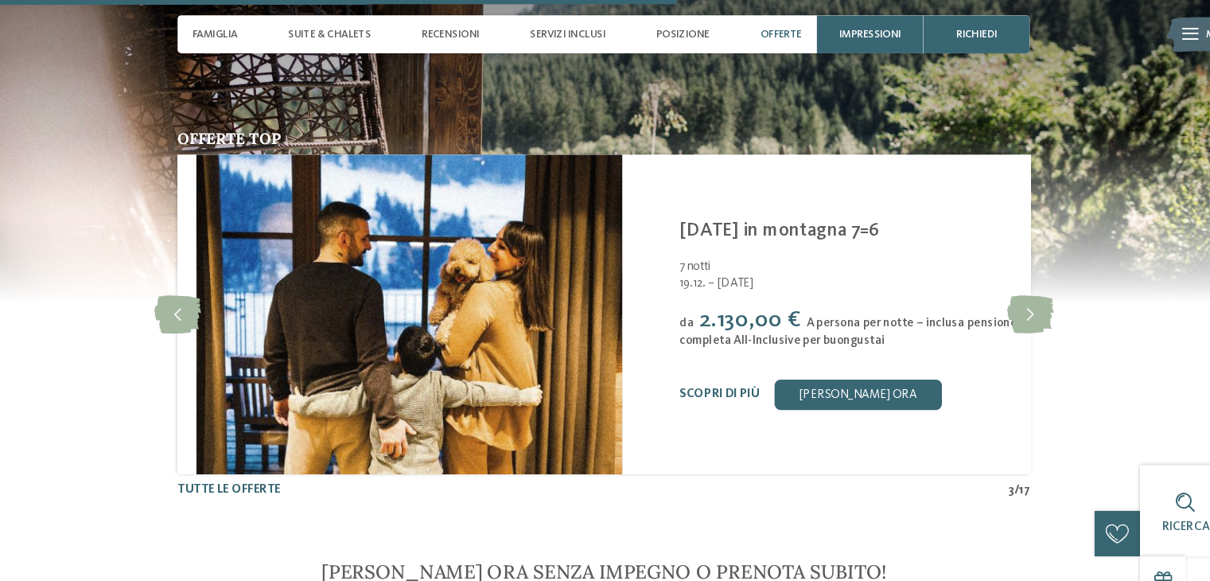
drag, startPoint x: 673, startPoint y: 298, endPoint x: 657, endPoint y: 294, distance: 17.4
click at [676, 294] on div "da 2.130,00 € A persona per notte – inclusa pensione completa All-Inclusive per…" at bounding box center [840, 309] width 329 height 40
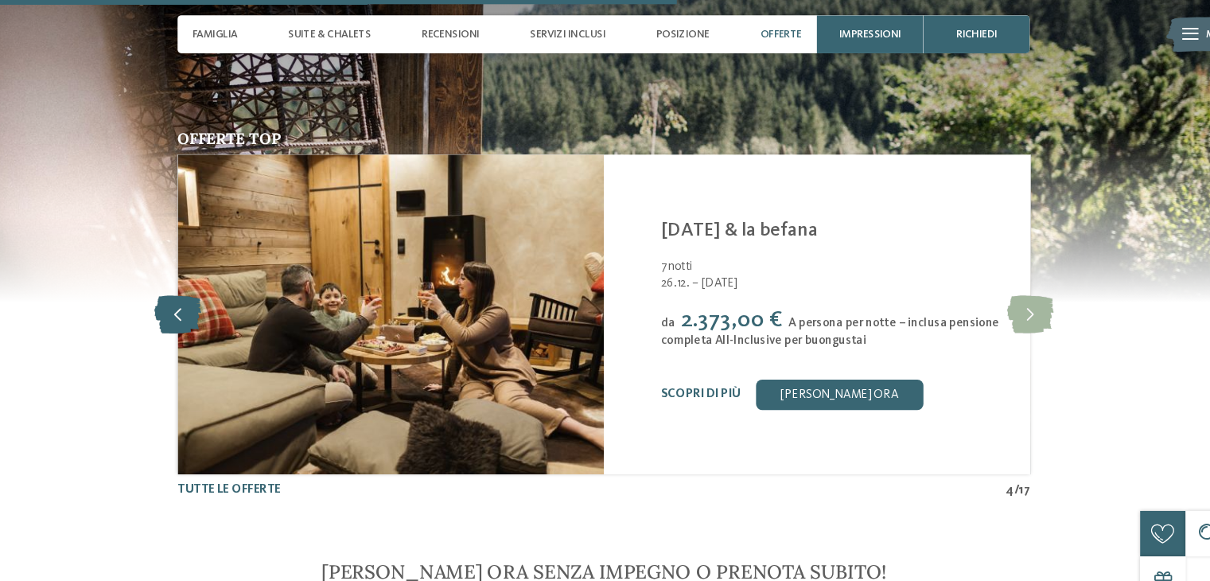
click at [200, 284] on icon at bounding box center [204, 296] width 44 height 36
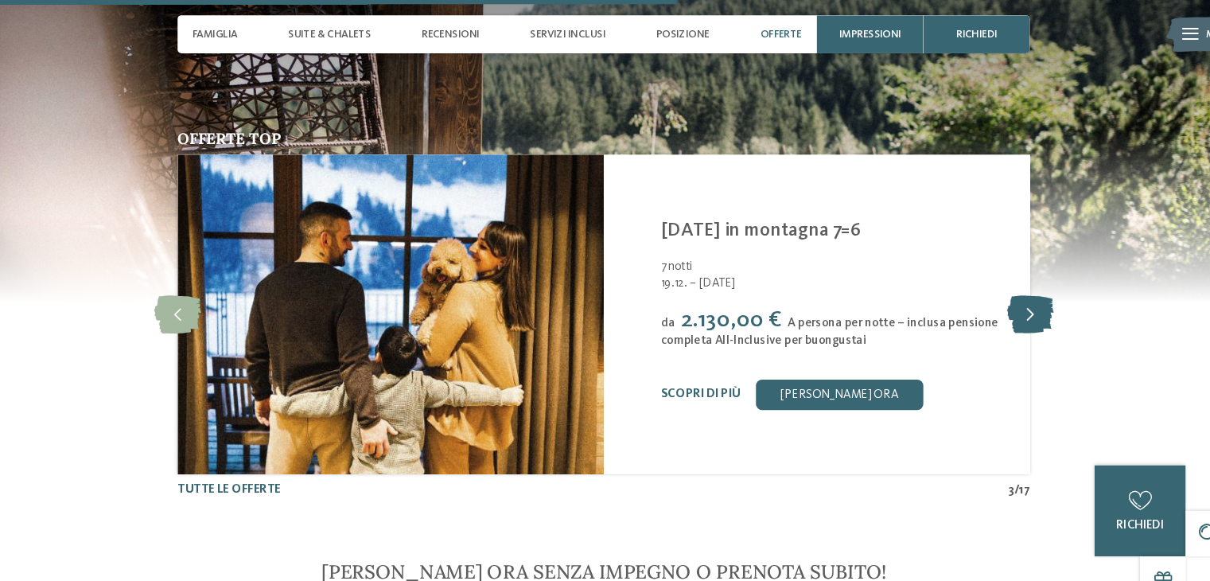
click at [1010, 294] on icon at bounding box center [1006, 296] width 44 height 36
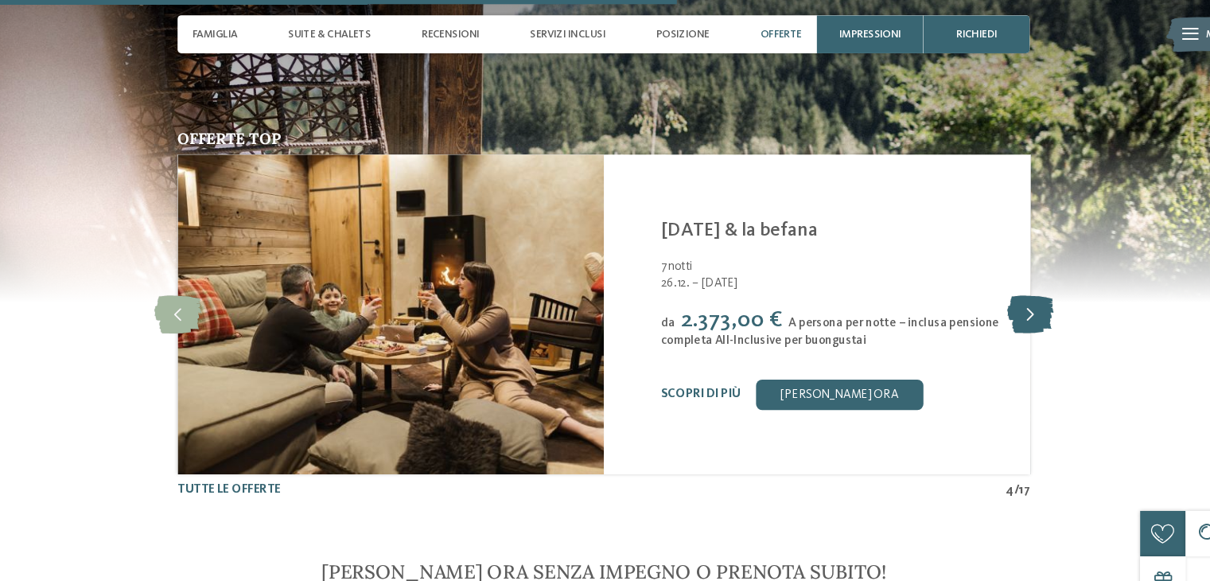
click at [1004, 301] on icon at bounding box center [1006, 296] width 44 height 36
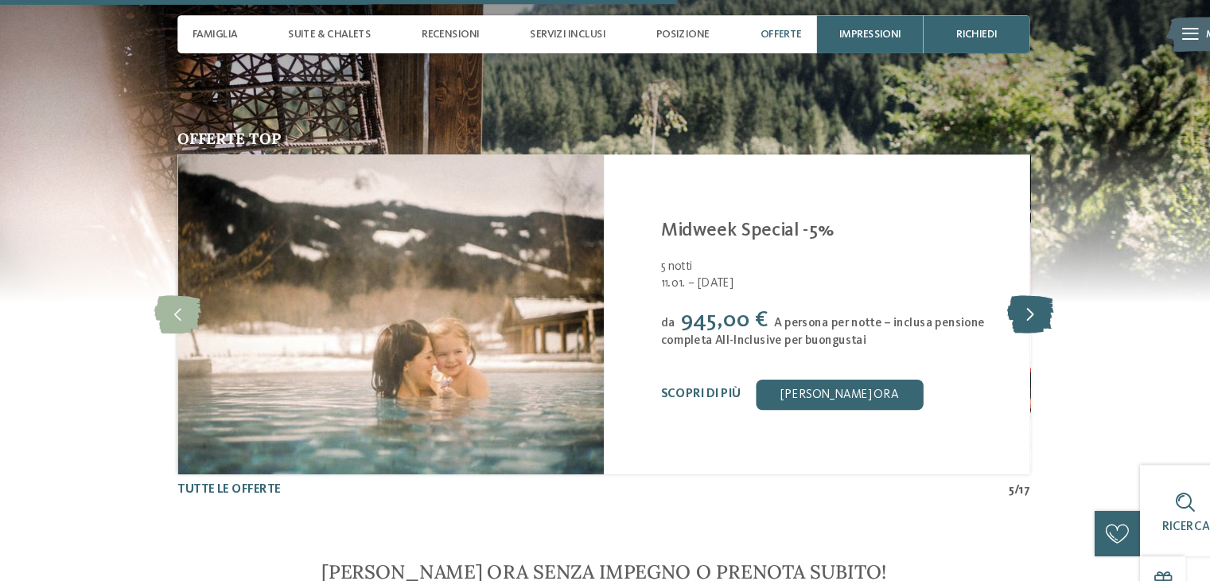
click at [992, 314] on icon at bounding box center [1006, 296] width 44 height 36
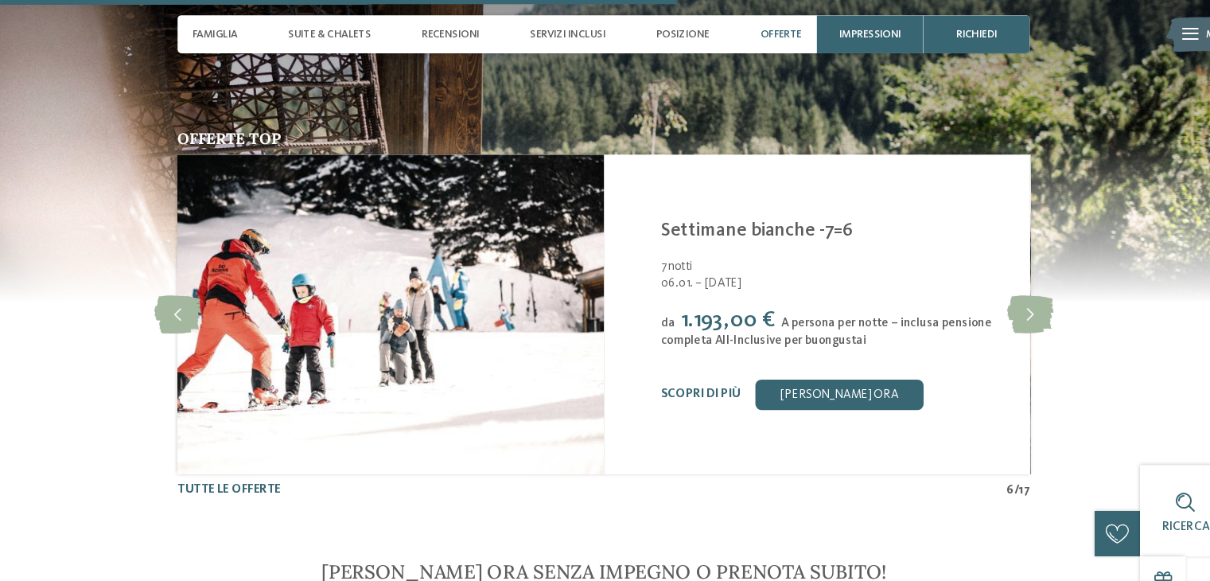
click at [985, 325] on div "da 1.193,00 € A persona per notte – inclusa pensione completa All-Inclusive per…" at bounding box center [823, 309] width 329 height 40
click at [1003, 294] on icon at bounding box center [1006, 296] width 44 height 36
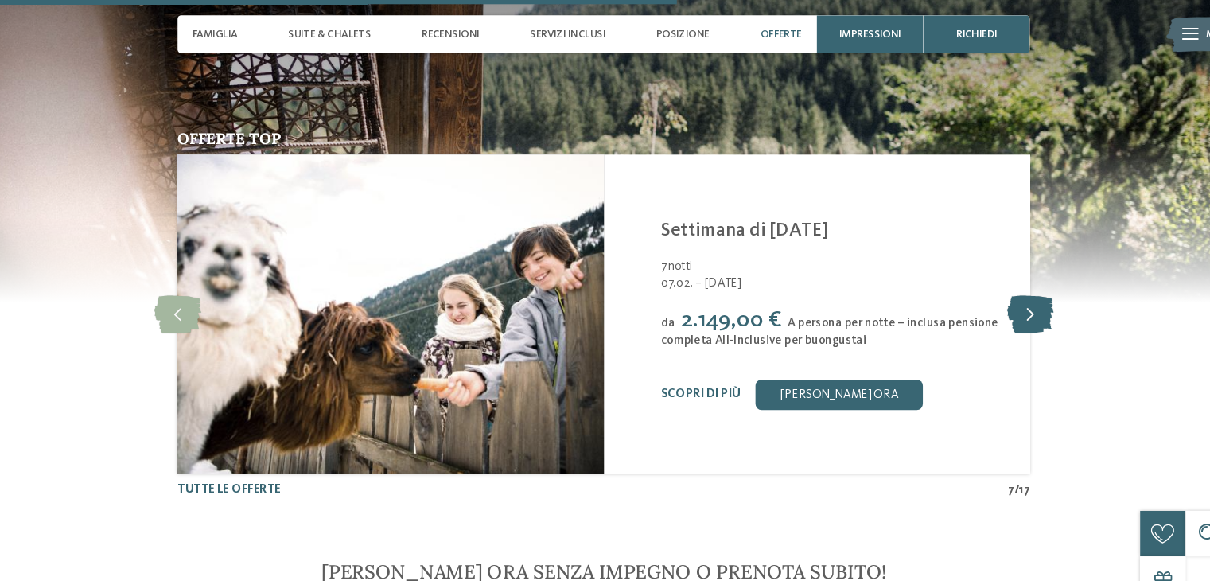
click at [996, 308] on icon at bounding box center [1006, 296] width 44 height 36
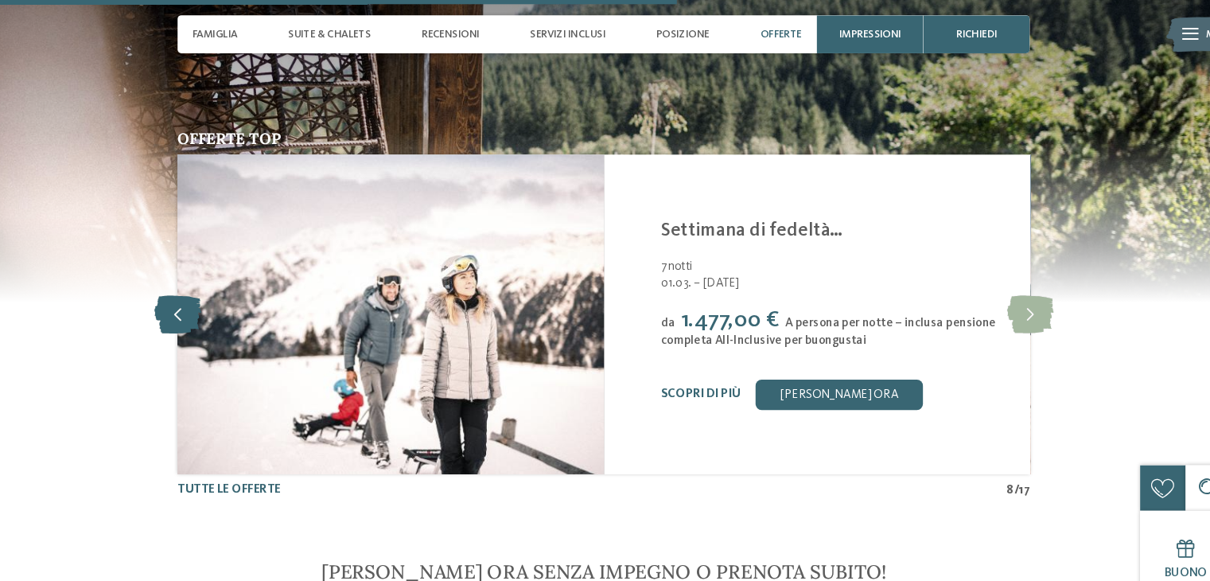
click at [214, 292] on icon at bounding box center [204, 296] width 44 height 36
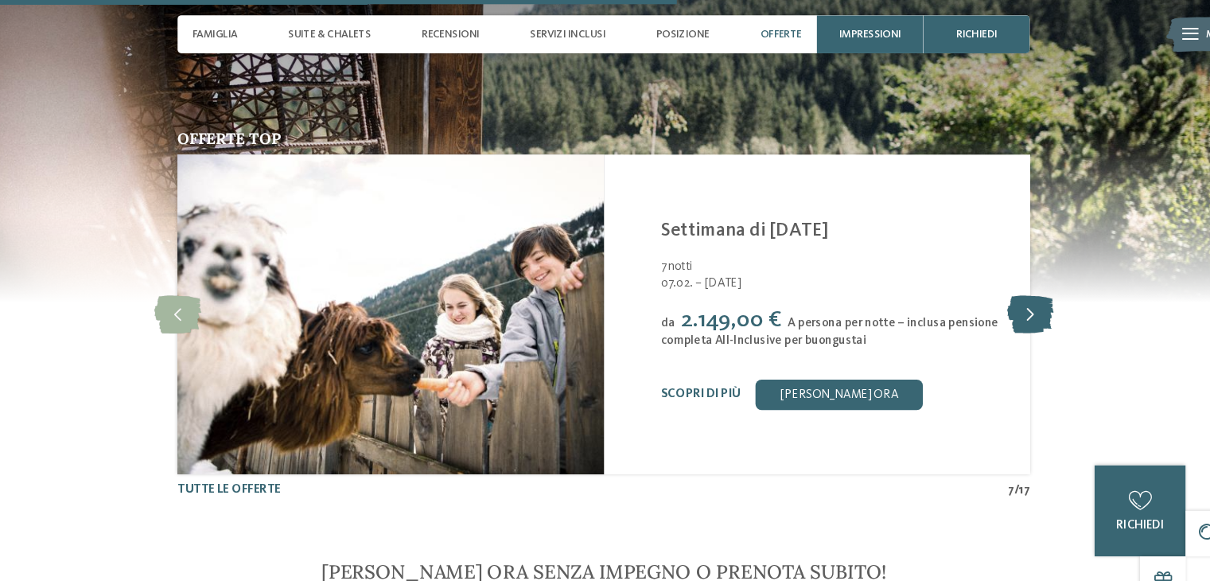
click at [1000, 297] on icon at bounding box center [1006, 296] width 44 height 36
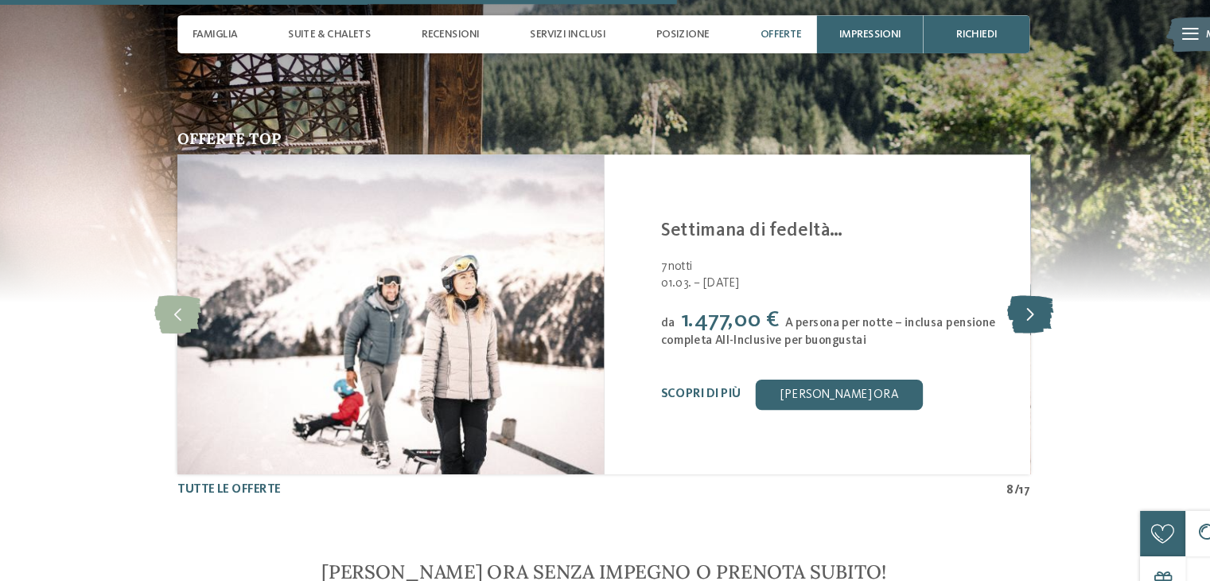
click at [1000, 297] on icon at bounding box center [1006, 296] width 44 height 36
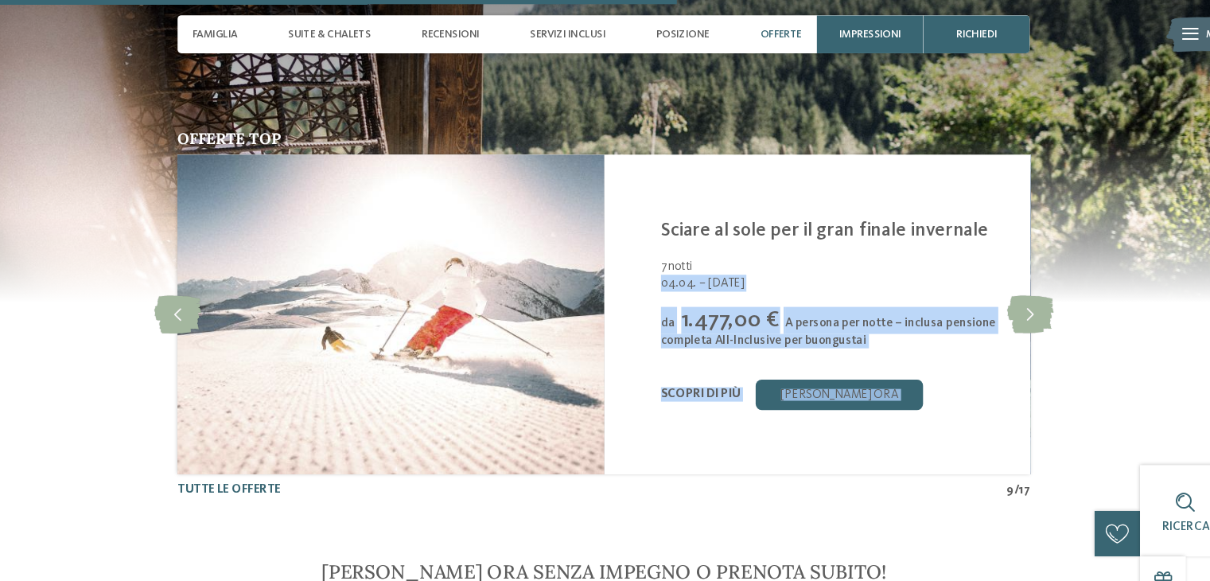
drag, startPoint x: 1000, startPoint y: 297, endPoint x: 877, endPoint y: 228, distance: 141.1
click at [877, 228] on div "slide 10 of 17 Alpura Retreat Racines - Valle Isarco Offerta speciale di novemb…" at bounding box center [605, 296] width 803 height 301
click at [879, 352] on div "Alpura Retreat Racines - Valle Isarco Sciare al sole per il gran finale inverna…" at bounding box center [823, 296] width 329 height 179
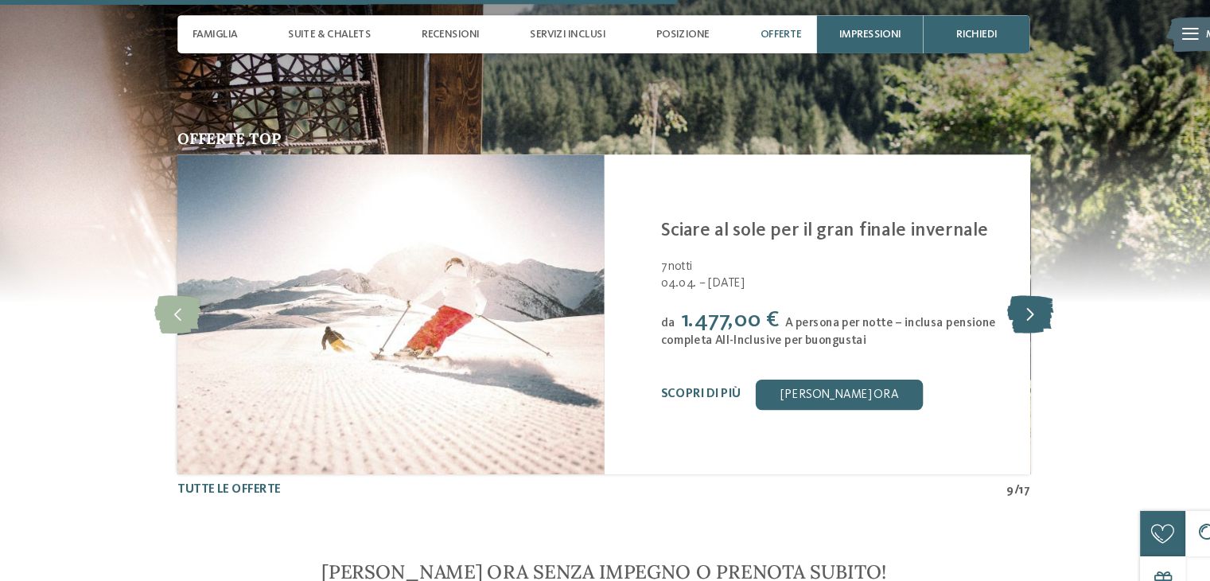
click at [1011, 296] on icon at bounding box center [1006, 296] width 44 height 36
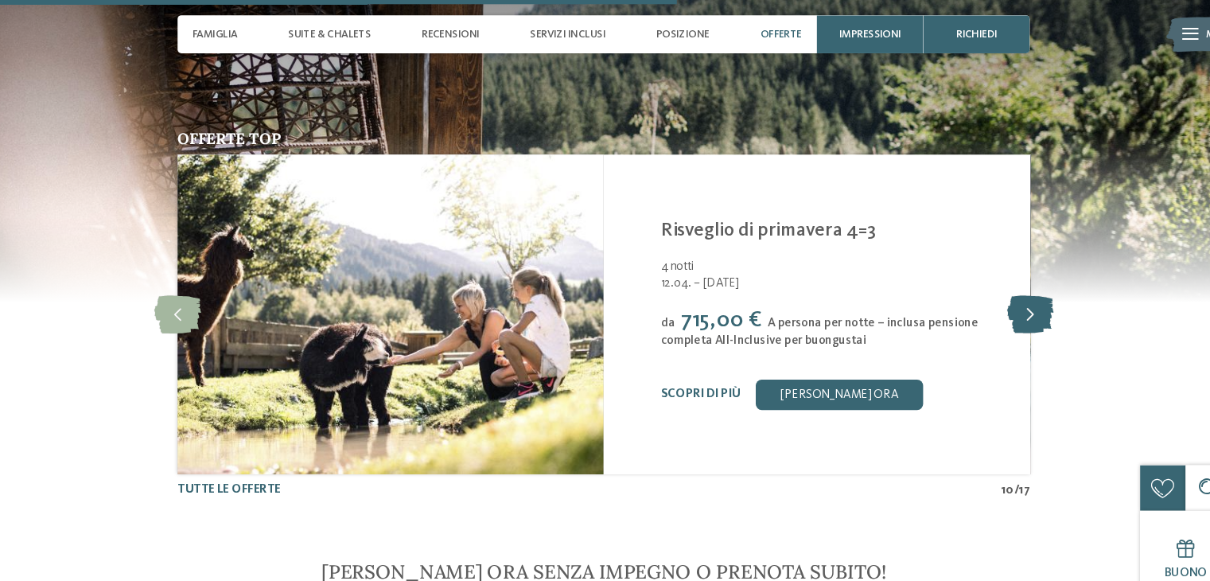
click at [1007, 303] on icon at bounding box center [1006, 296] width 44 height 36
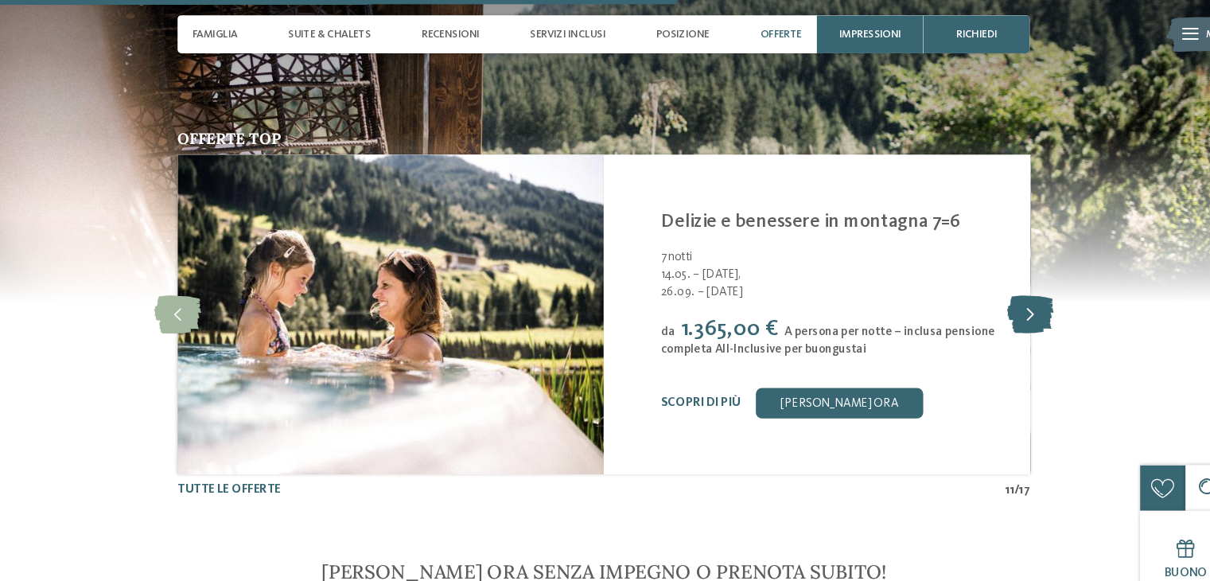
click at [1007, 303] on icon at bounding box center [1006, 296] width 44 height 36
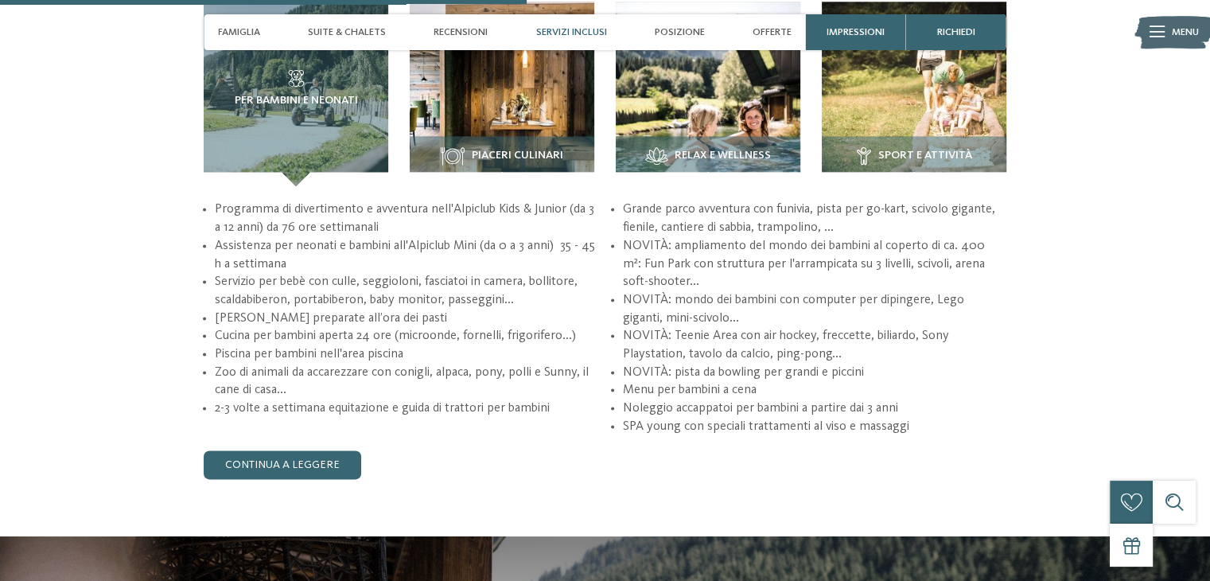
scroll to position [2091, 0]
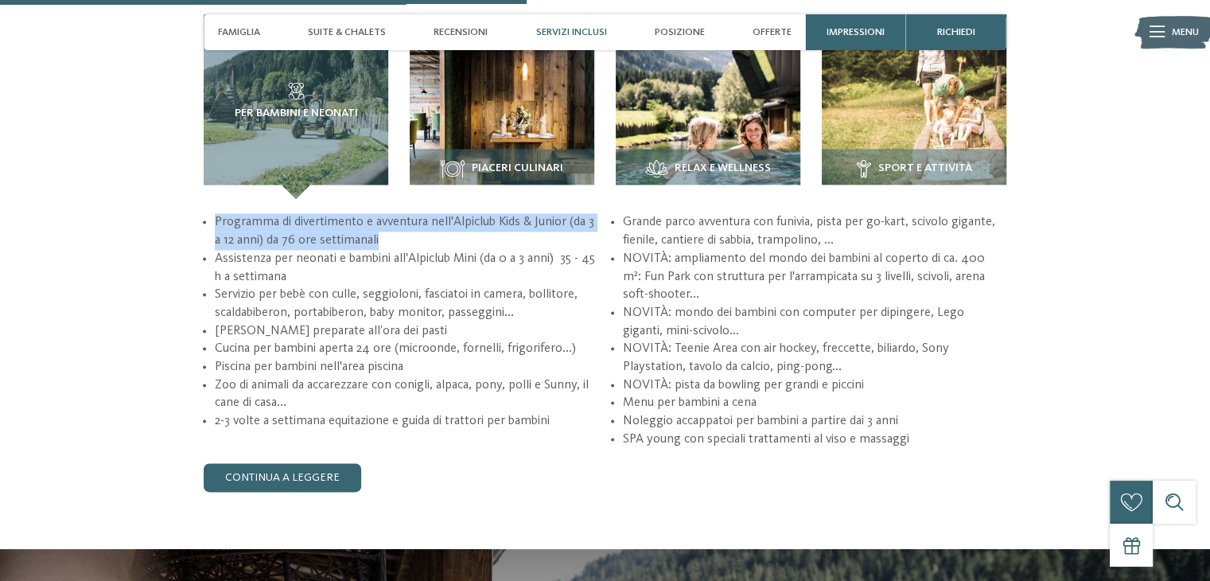
drag, startPoint x: 251, startPoint y: 231, endPoint x: 391, endPoint y: 240, distance: 140.3
click at [391, 240] on ul "Programma di divertimento e avventura nell'Alpiclub Kids & Junior (da 3 a 12 an…" at bounding box center [605, 330] width 803 height 235
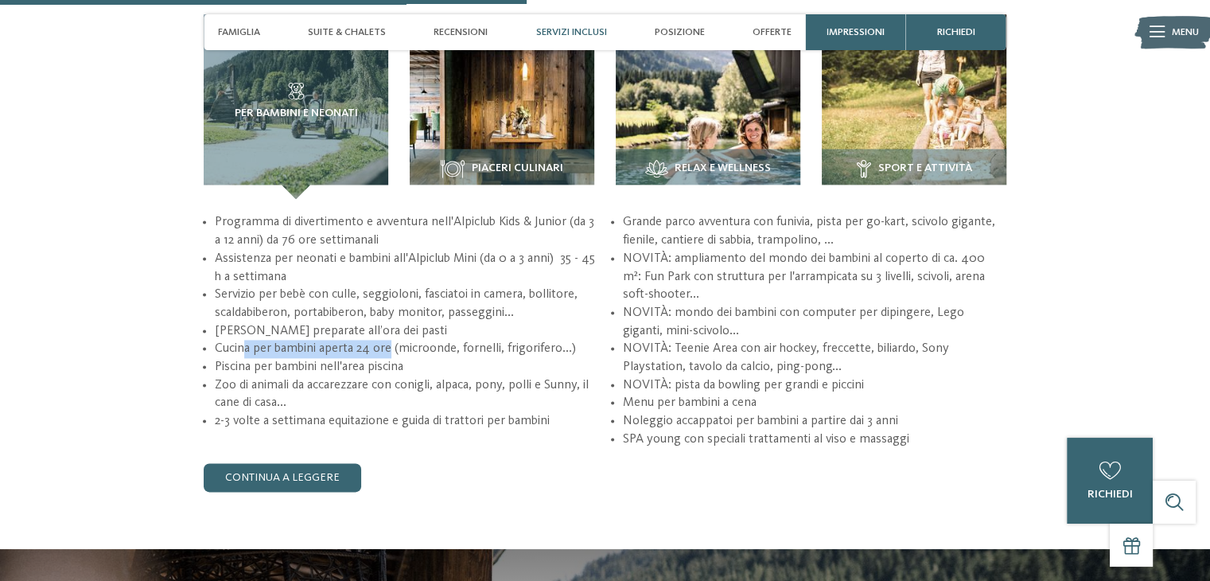
drag, startPoint x: 263, startPoint y: 353, endPoint x: 392, endPoint y: 353, distance: 128.1
click at [392, 353] on li "Cucina per bambini aperta 24 ore (microonde, fornelli, frigorifero...)" at bounding box center [407, 349] width 384 height 18
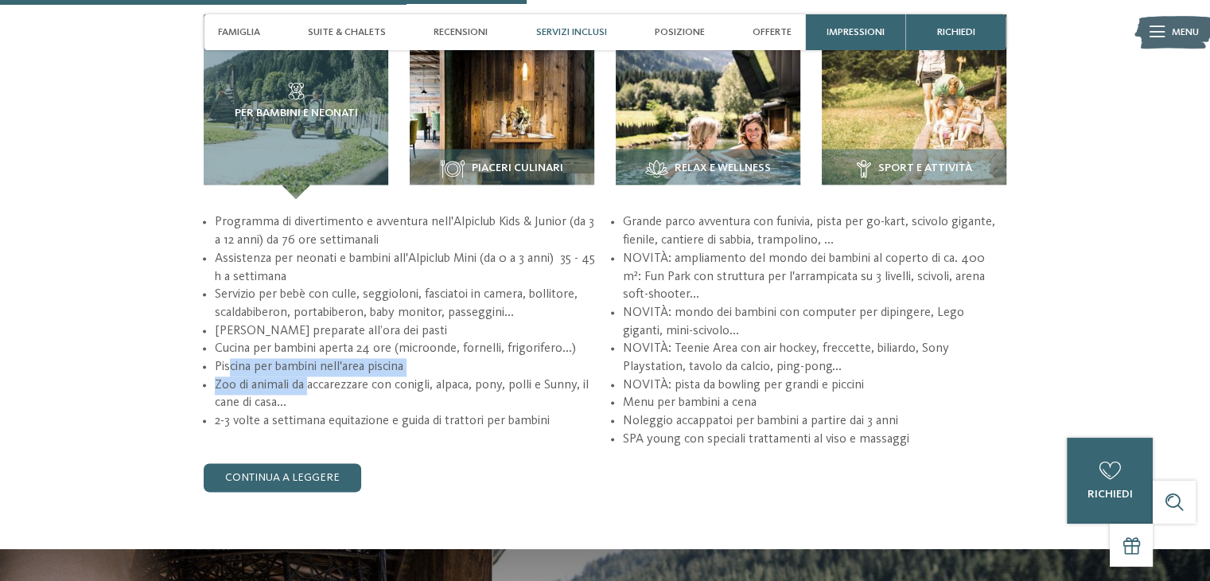
drag, startPoint x: 283, startPoint y: 376, endPoint x: 309, endPoint y: 376, distance: 26.3
click at [309, 376] on ul "Programma di divertimento e avventura nell'Alpiclub Kids & Junior (da 3 a 12 an…" at bounding box center [605, 330] width 803 height 235
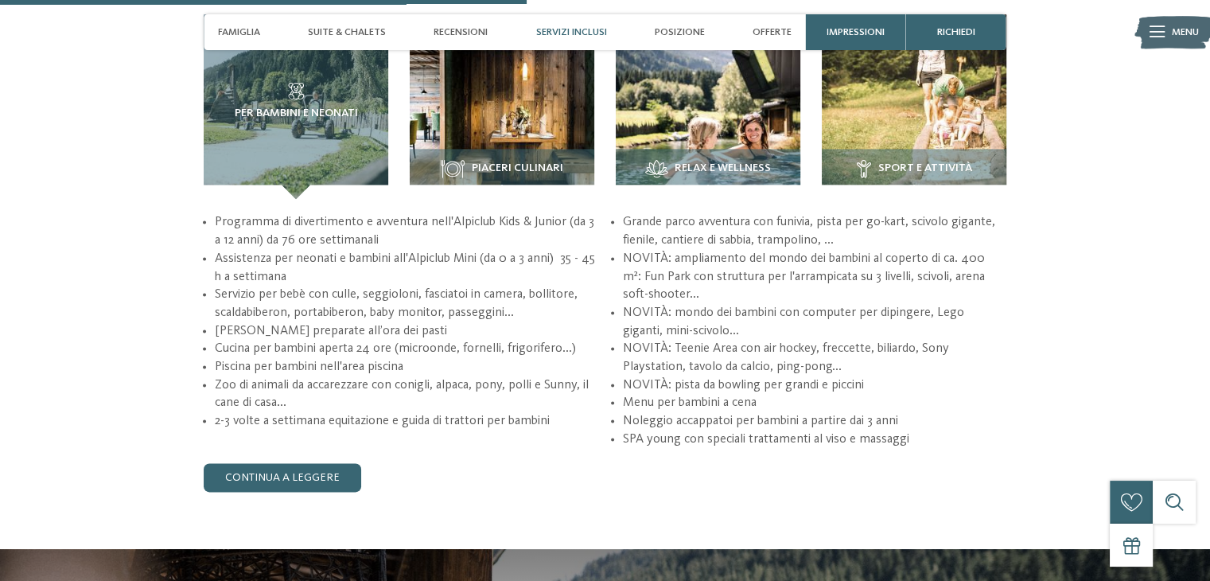
click at [318, 397] on li "Zoo di animali da accarezzare con conigli, alpaca, pony, polli e Sunny, il cane…" at bounding box center [407, 394] width 384 height 36
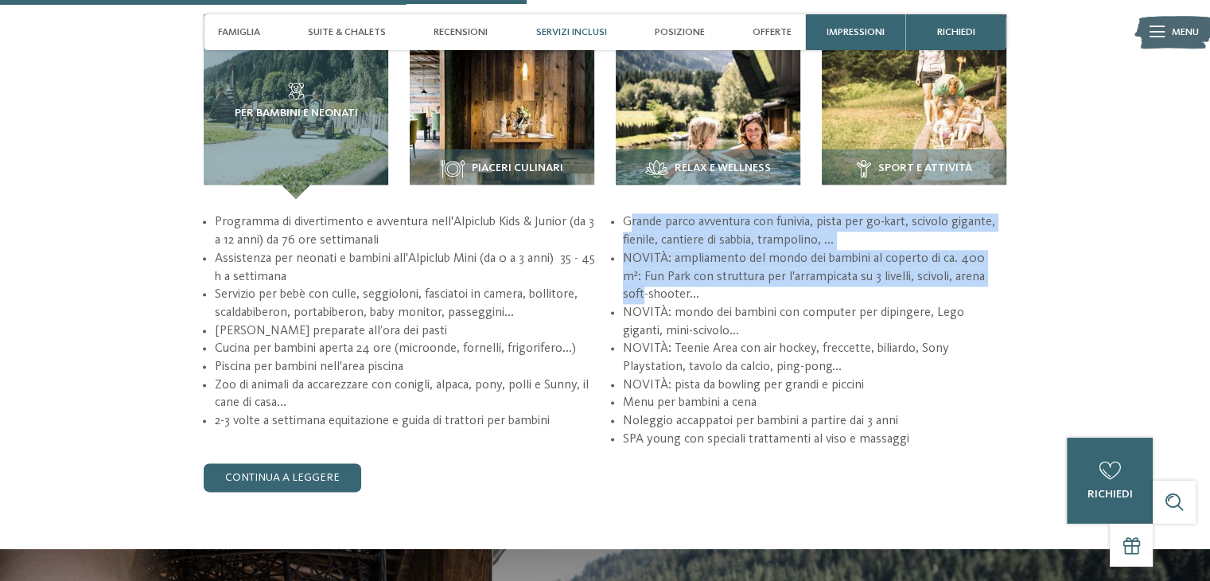
drag, startPoint x: 632, startPoint y: 216, endPoint x: 985, endPoint y: 275, distance: 358.2
click at [985, 275] on ul "Programma di divertimento e avventura nell'Alpiclub Kids & Junior (da 3 a 12 an…" at bounding box center [605, 330] width 803 height 235
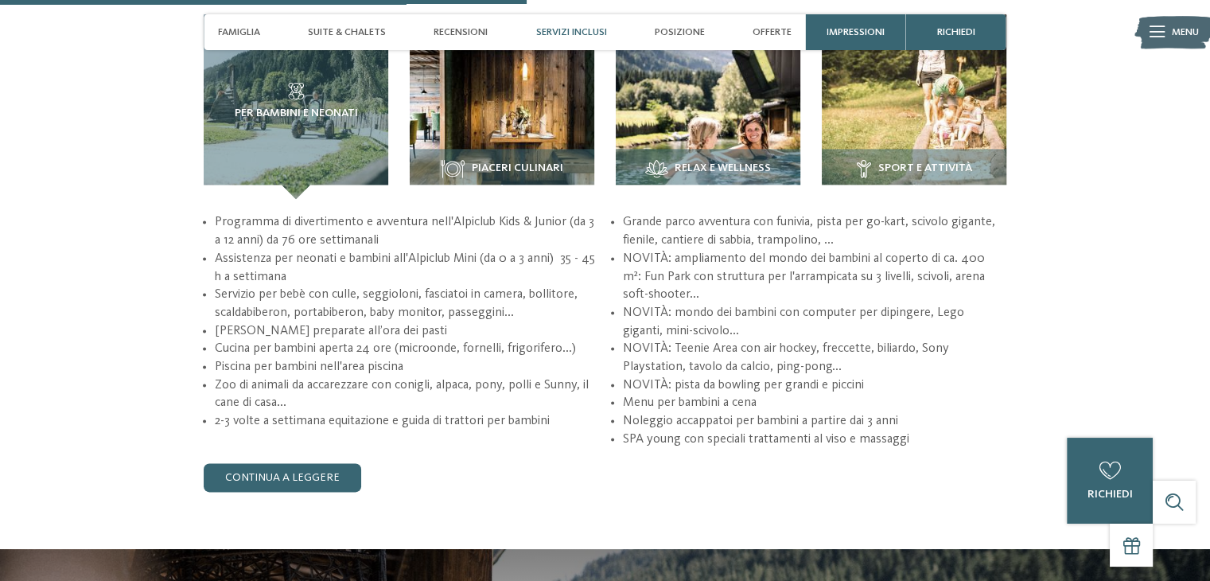
click at [754, 301] on li "NOVITÀ: ampliamento del mondo dei bambini al coperto di ca. 400 m²: Fun Park co…" at bounding box center [815, 277] width 384 height 54
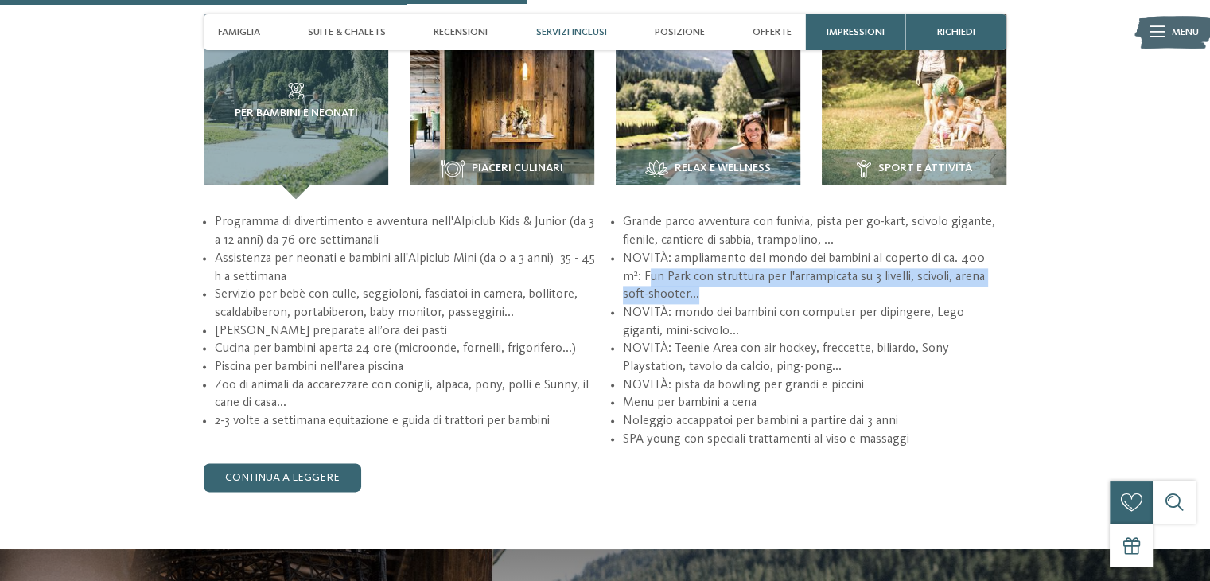
drag, startPoint x: 628, startPoint y: 280, endPoint x: 1003, endPoint y: 287, distance: 374.9
click at [1003, 287] on li "NOVITÀ: ampliamento del mondo dei bambini al coperto di ca. 400 m²: Fun Park co…" at bounding box center [815, 277] width 384 height 54
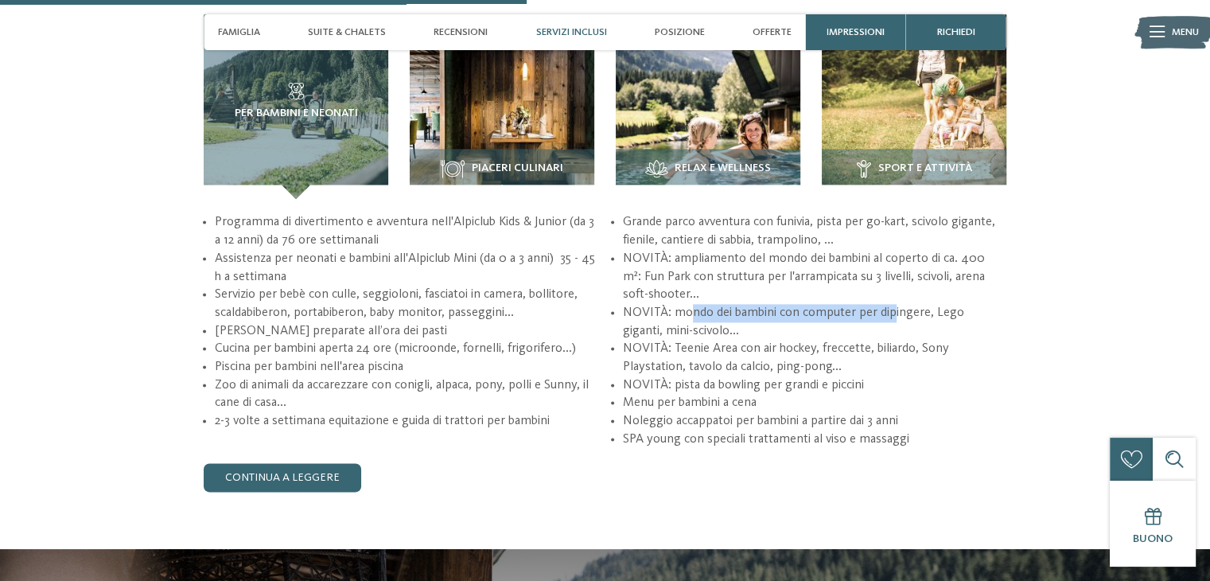
drag, startPoint x: 689, startPoint y: 313, endPoint x: 891, endPoint y: 314, distance: 201.3
click at [891, 314] on li "NOVITÀ: mondo dei bambini con computer per dipingere, Lego giganti, mini-scivol…" at bounding box center [815, 322] width 384 height 36
click at [923, 324] on li "NOVITÀ: mondo dei bambini con computer per dipingere, Lego giganti, mini-scivol…" at bounding box center [815, 322] width 384 height 36
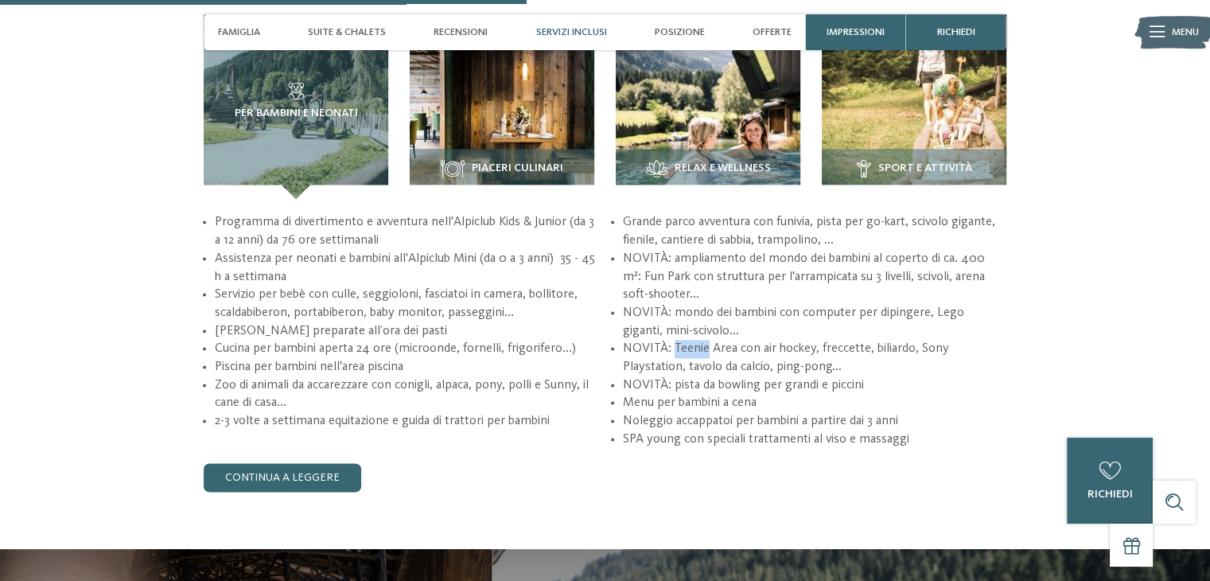
drag, startPoint x: 675, startPoint y: 342, endPoint x: 706, endPoint y: 349, distance: 31.9
click at [706, 349] on li "NOVITÀ: Teenie Area con air hockey, freccette, biliardo, Sony Playstation, tavo…" at bounding box center [815, 358] width 384 height 36
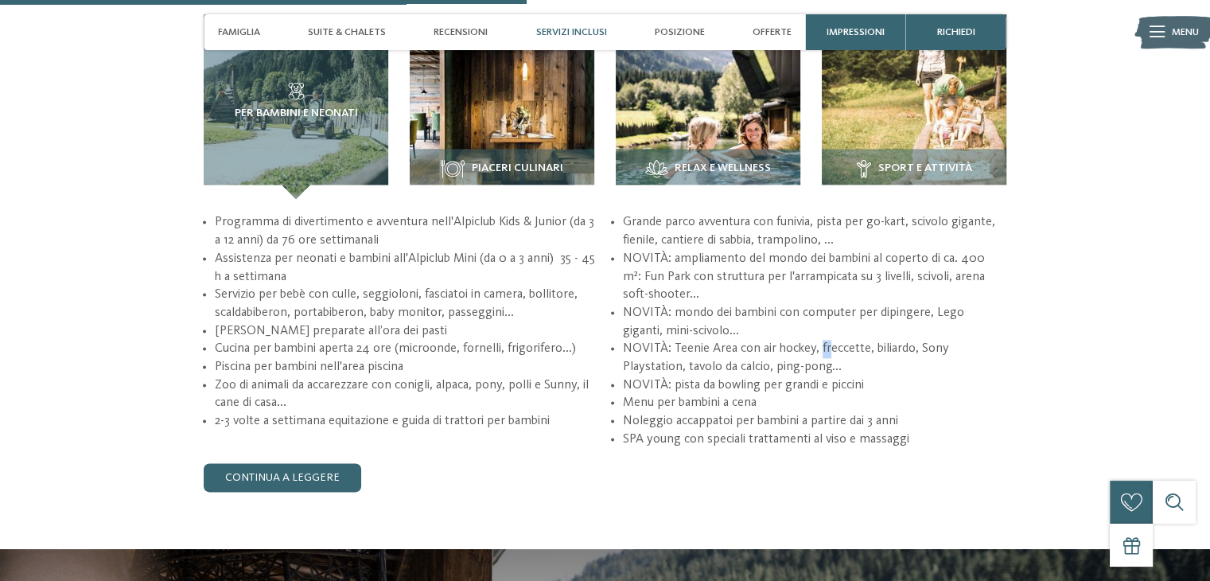
drag, startPoint x: 818, startPoint y: 352, endPoint x: 830, endPoint y: 351, distance: 12.0
click at [830, 351] on li "NOVITÀ: Teenie Area con air hockey, freccette, biliardo, Sony Playstation, tavo…" at bounding box center [815, 358] width 384 height 36
drag, startPoint x: 656, startPoint y: 363, endPoint x: 684, endPoint y: 361, distance: 27.9
click at [684, 361] on li "NOVITÀ: Teenie Area con air hockey, freccette, biliardo, Sony Playstation, tavo…" at bounding box center [815, 358] width 384 height 36
drag, startPoint x: 803, startPoint y: 366, endPoint x: 853, endPoint y: 370, distance: 50.3
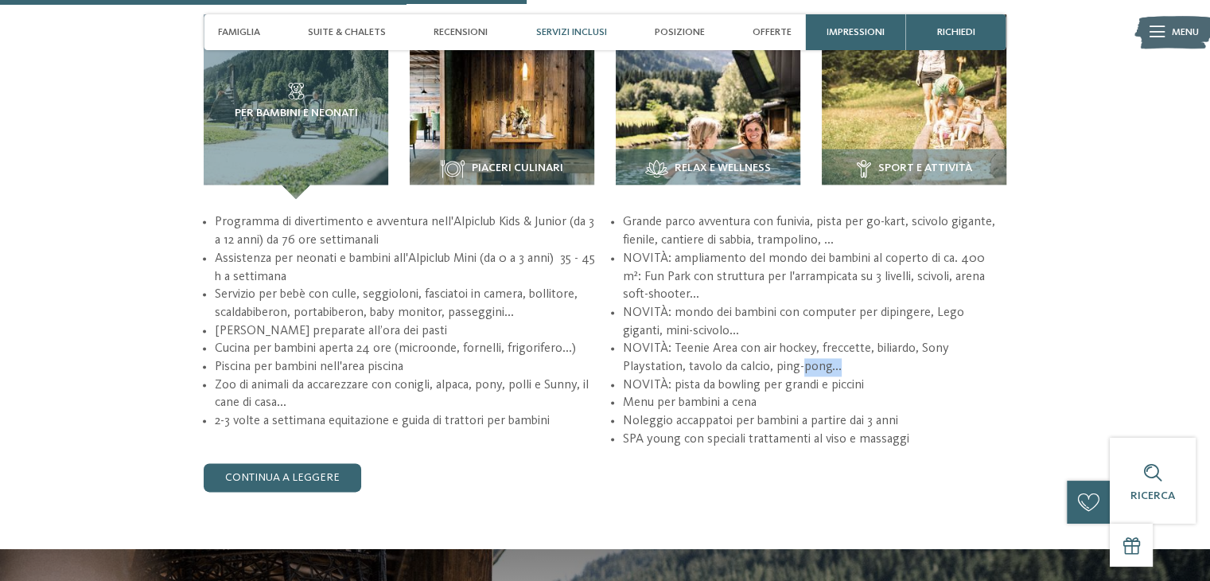
click at [853, 370] on li "NOVITÀ: Teenie Area con air hockey, freccette, biliardo, Sony Playstation, tavo…" at bounding box center [815, 358] width 384 height 36
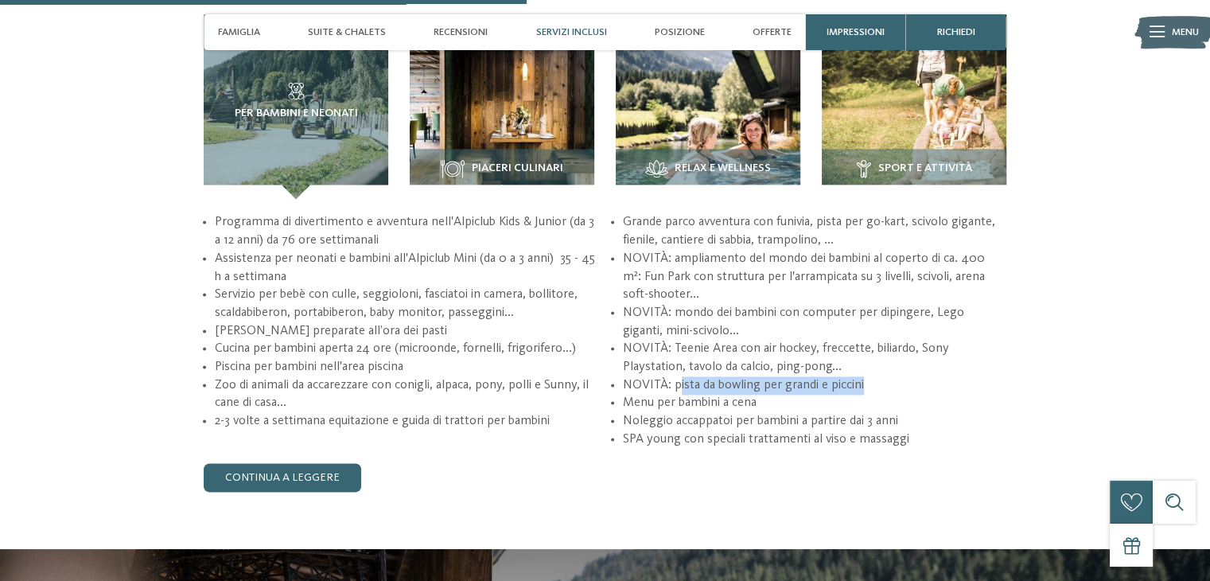
drag, startPoint x: 678, startPoint y: 387, endPoint x: 875, endPoint y: 383, distance: 197.4
click at [875, 383] on li "NOVITÀ: pista da bowling per grandi e piccini" at bounding box center [815, 385] width 384 height 18
drag, startPoint x: 658, startPoint y: 402, endPoint x: 748, endPoint y: 405, distance: 90.0
click at [748, 405] on li "Menu per bambini a cena" at bounding box center [815, 403] width 384 height 18
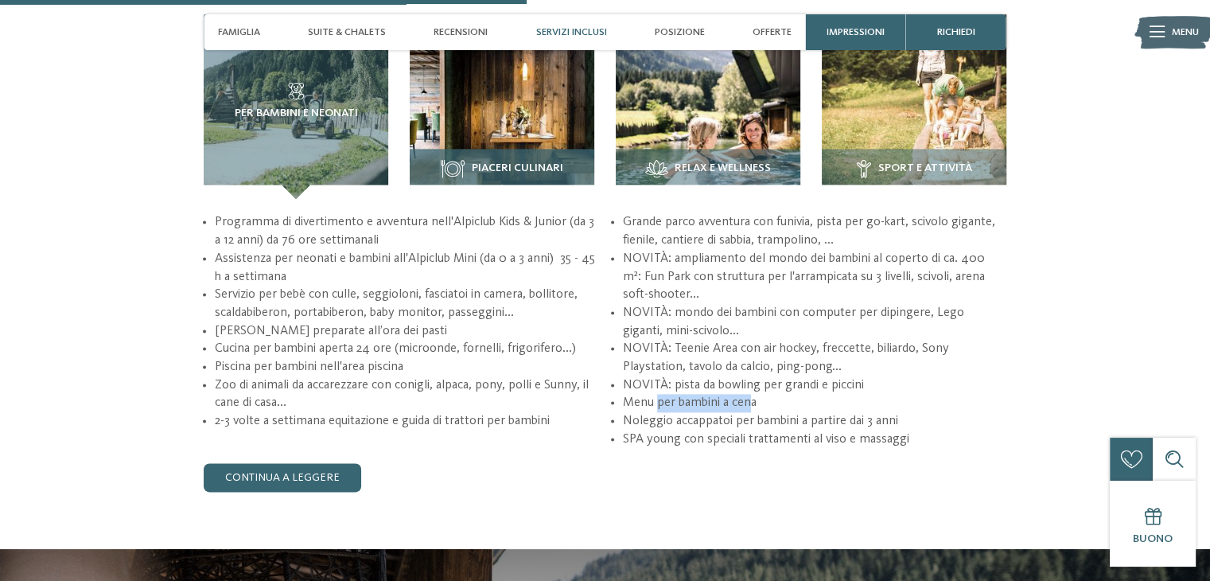
click at [522, 128] on img at bounding box center [502, 106] width 185 height 185
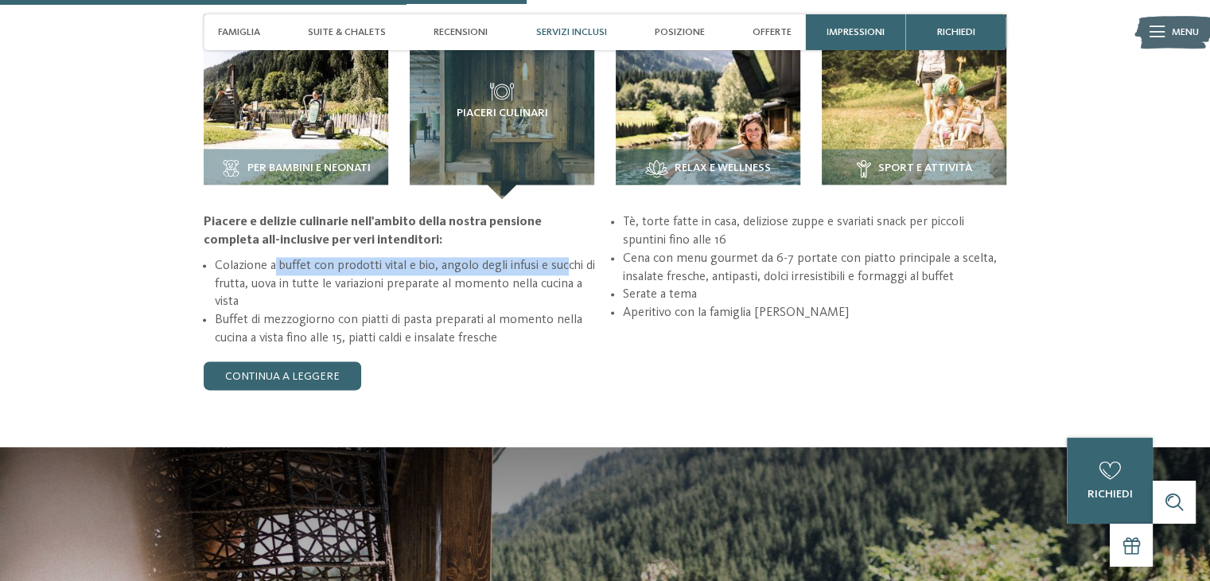
drag, startPoint x: 275, startPoint y: 266, endPoint x: 567, endPoint y: 271, distance: 292.9
click at [567, 271] on li "Colazione a buffet con prodotti vital e bio, angolo degli infusi e succhi di fr…" at bounding box center [407, 284] width 384 height 54
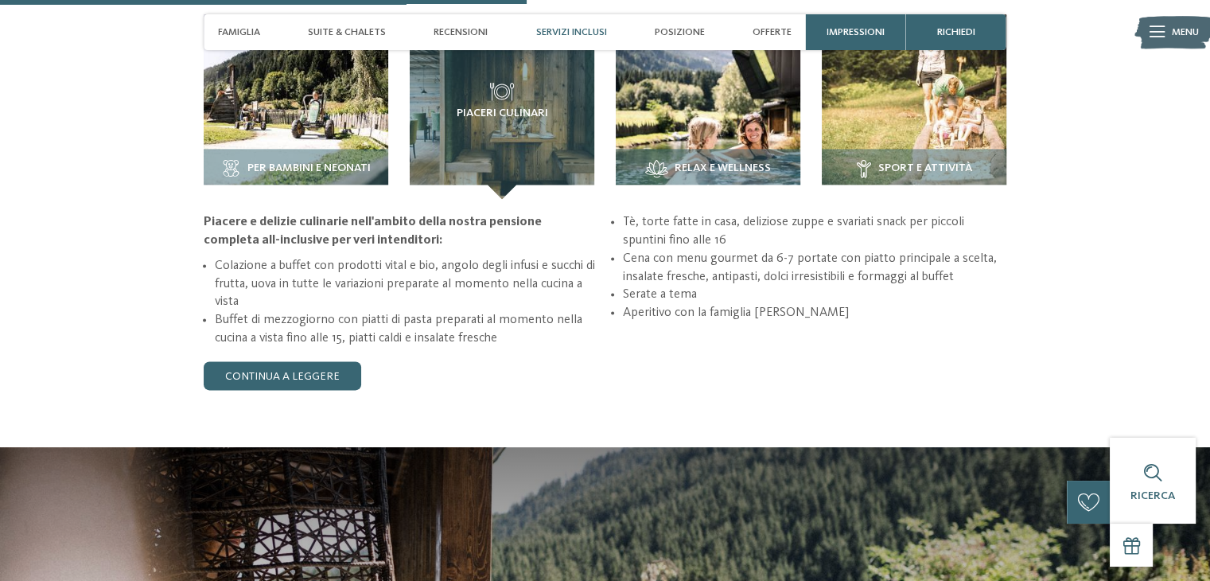
click at [470, 283] on li "Colazione a buffet con prodotti vital e bio, angolo degli infusi e succhi di fr…" at bounding box center [407, 284] width 384 height 54
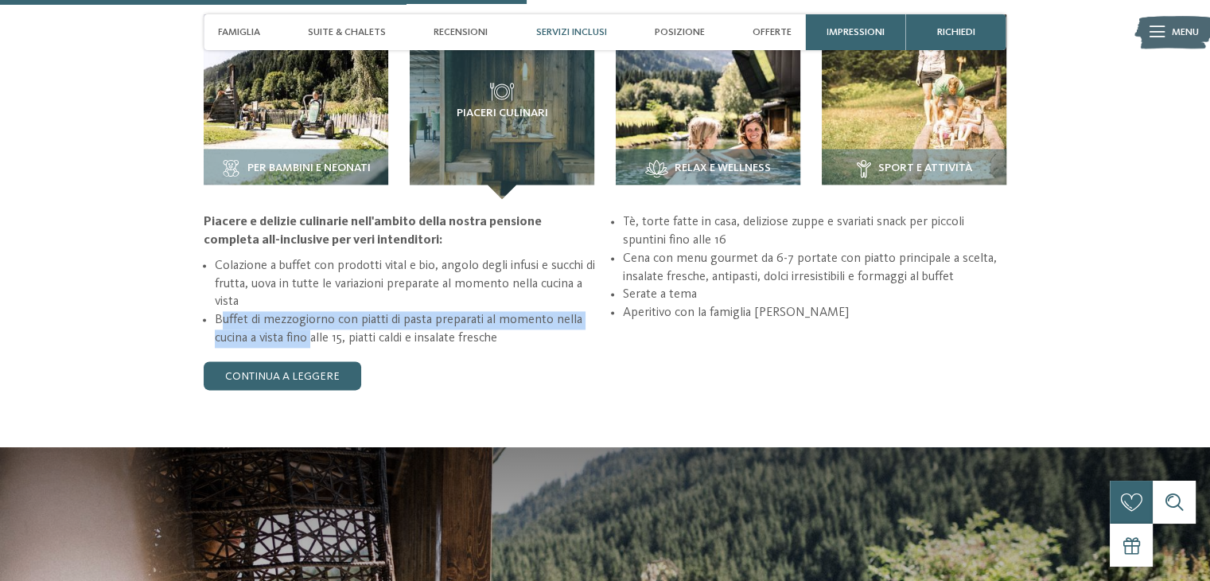
drag, startPoint x: 223, startPoint y: 319, endPoint x: 312, endPoint y: 342, distance: 92.1
click at [312, 342] on li "Buffet di mezzogiorno con piatti di pasta preparati al momento nella cucina a v…" at bounding box center [407, 329] width 384 height 36
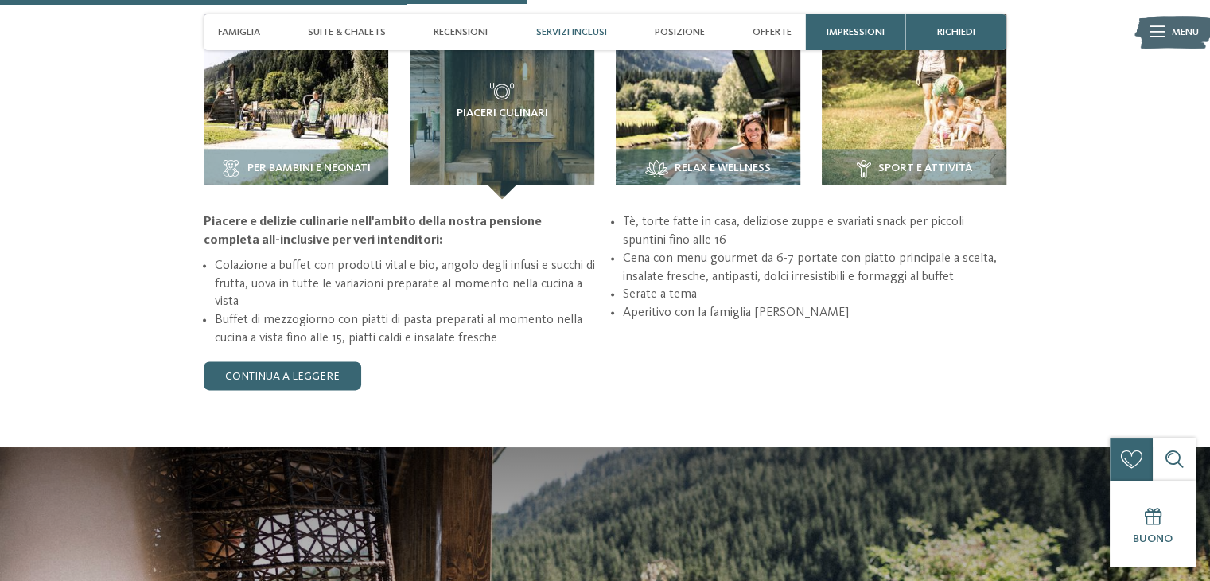
click at [366, 343] on li "Buffet di mezzogiorno con piatti di pasta preparati al momento nella cucina a v…" at bounding box center [407, 329] width 384 height 36
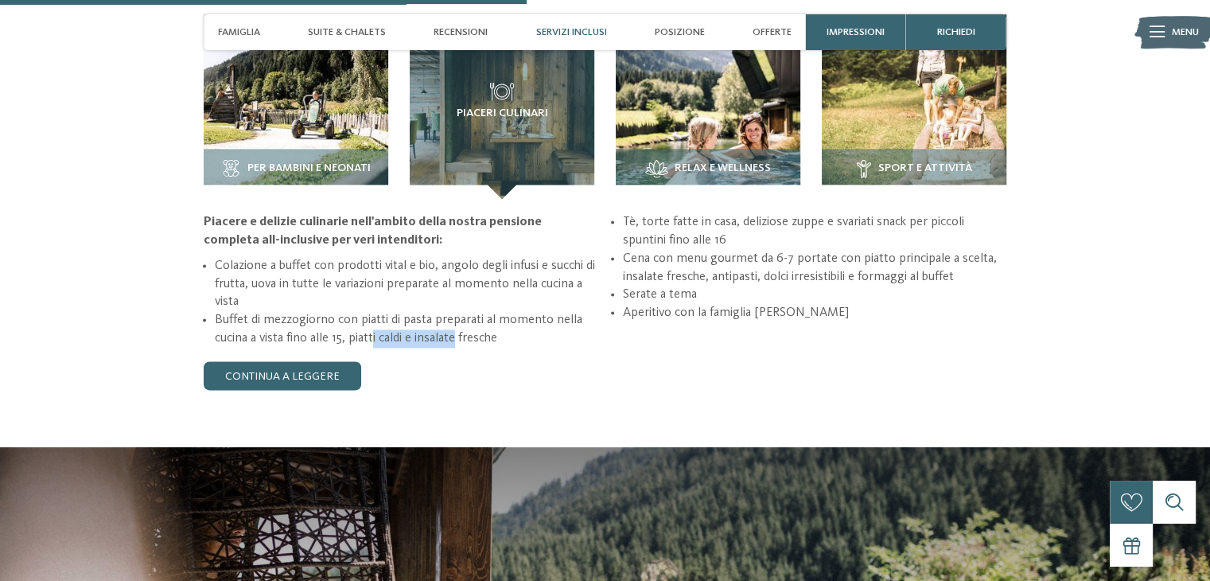
drag, startPoint x: 374, startPoint y: 336, endPoint x: 460, endPoint y: 335, distance: 86.0
click at [460, 335] on li "Buffet di mezzogiorno con piatti di pasta preparati al momento nella cucina a v…" at bounding box center [407, 329] width 384 height 36
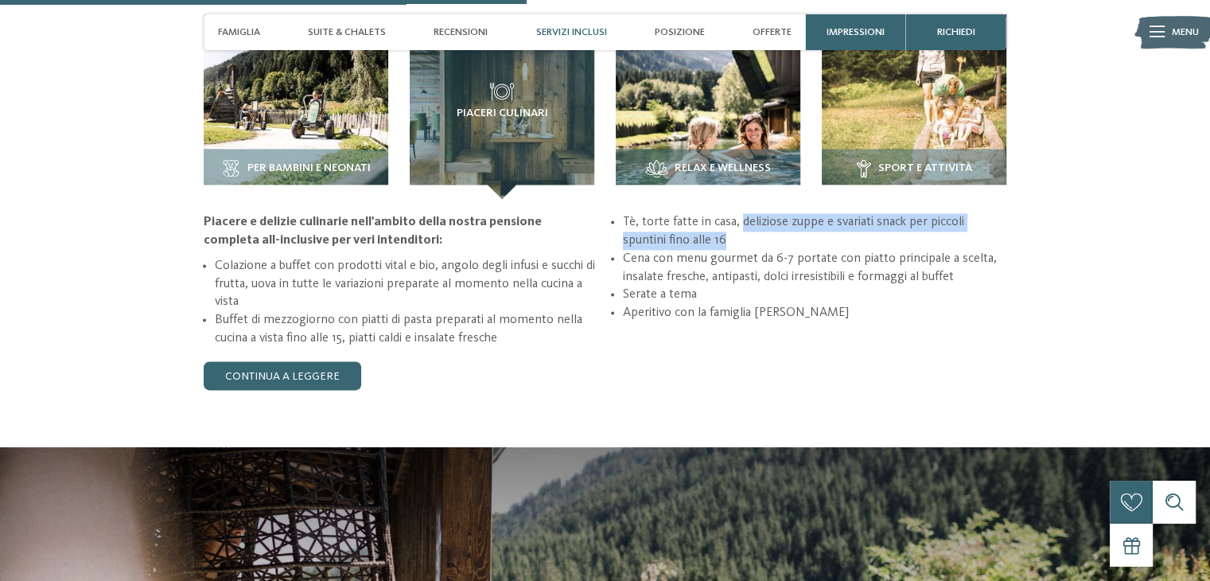
drag, startPoint x: 740, startPoint y: 224, endPoint x: 955, endPoint y: 242, distance: 215.6
click at [955, 242] on li "Tè, torte fatte in casa, deliziose zuppe e svariati snack per piccoli spuntini …" at bounding box center [815, 231] width 384 height 36
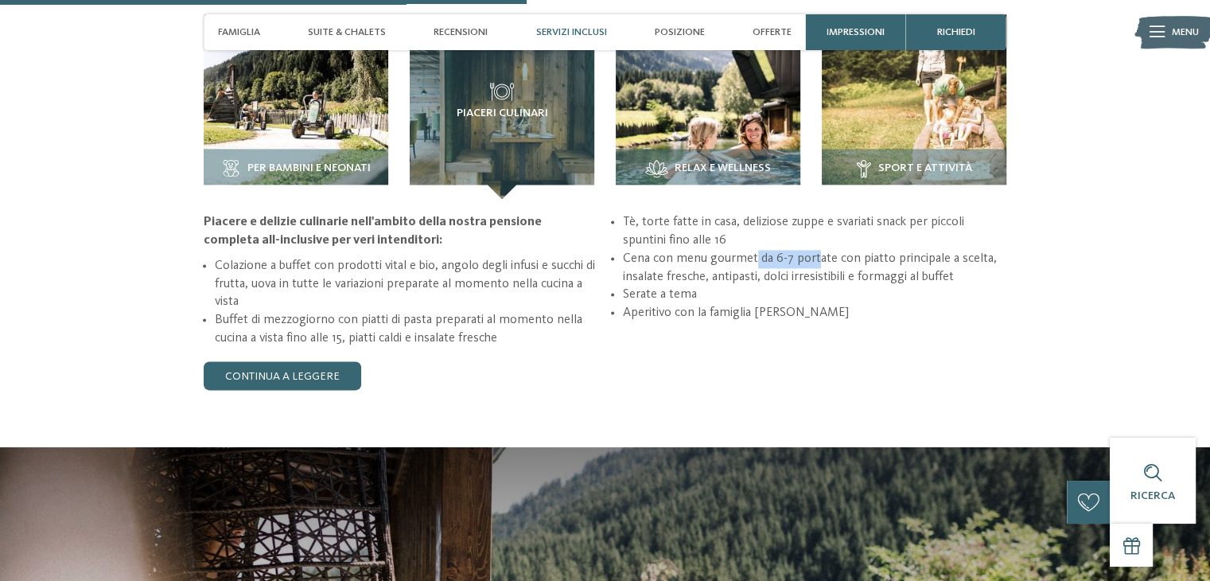
drag, startPoint x: 751, startPoint y: 265, endPoint x: 815, endPoint y: 267, distance: 63.7
click at [815, 267] on li "Cena con menu gourmet da 6-7 portate con piatto principale a scelta, insalate f…" at bounding box center [815, 268] width 384 height 36
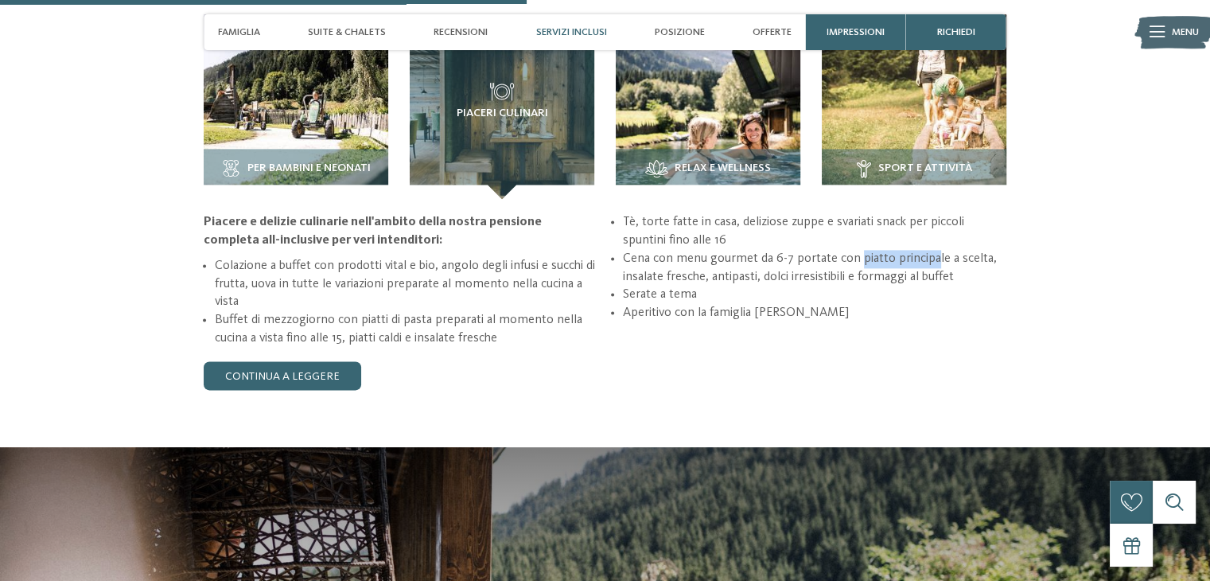
drag, startPoint x: 857, startPoint y: 259, endPoint x: 931, endPoint y: 267, distance: 74.4
click at [931, 267] on li "Cena con menu gourmet da 6-7 portate con piatto principale a scelta, insalate f…" at bounding box center [815, 268] width 384 height 36
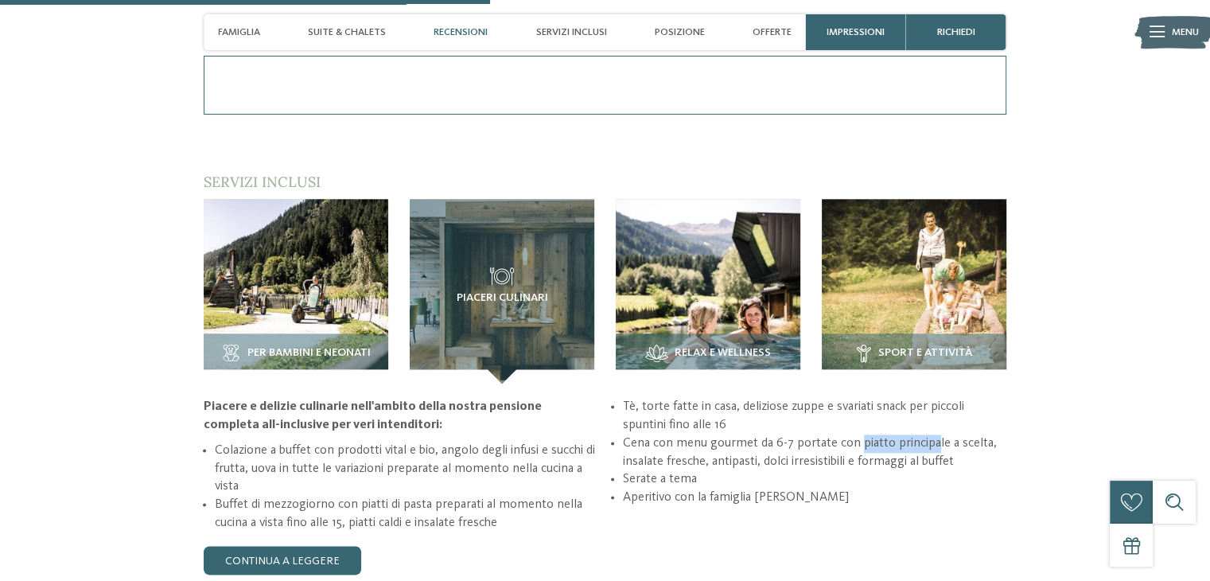
scroll to position [1888, 0]
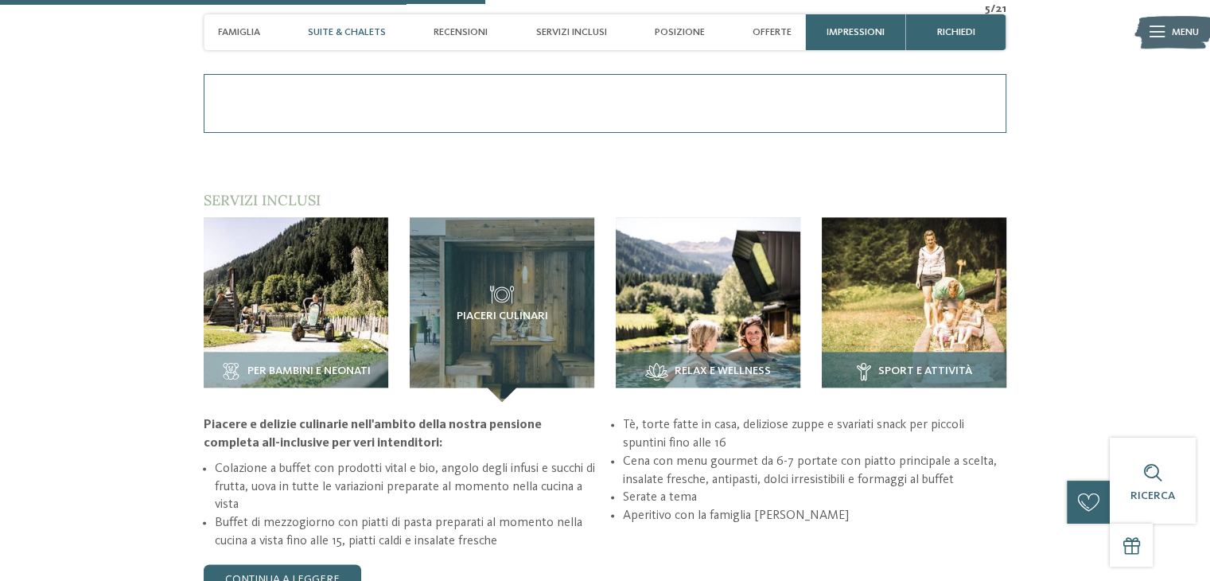
click at [921, 353] on div "Sport e attività" at bounding box center [914, 377] width 185 height 50
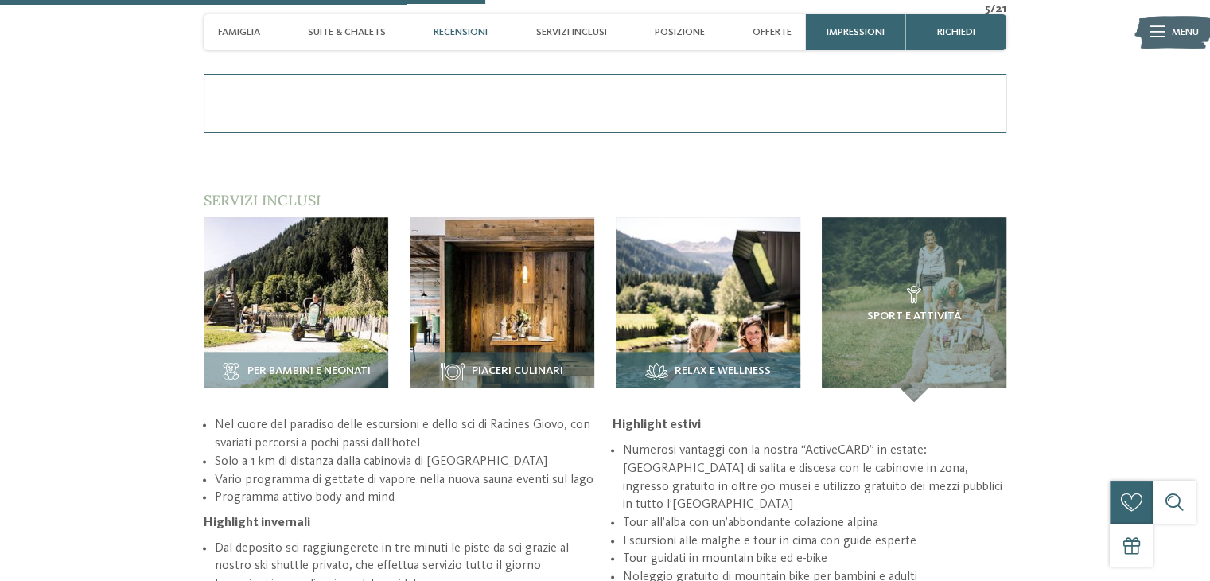
click at [678, 255] on img at bounding box center [708, 309] width 185 height 185
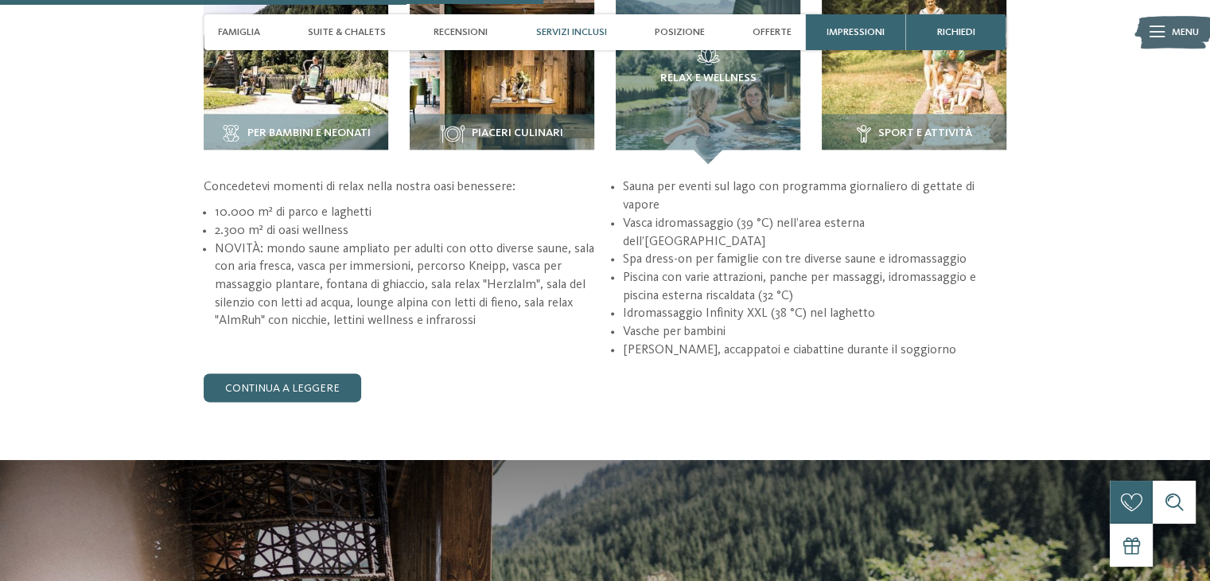
scroll to position [2139, 0]
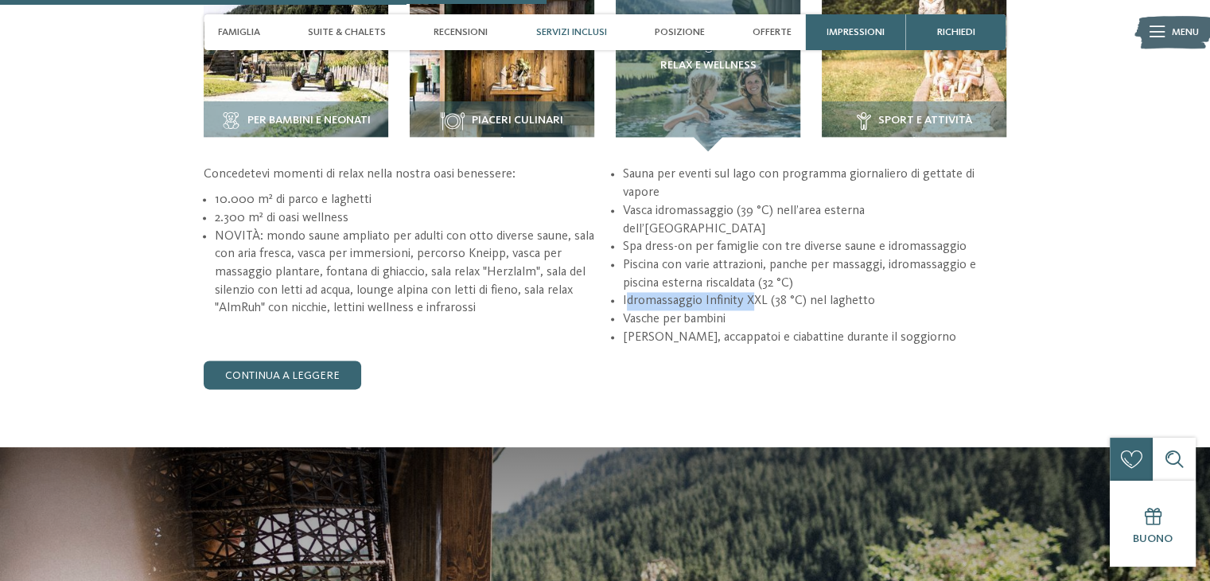
drag, startPoint x: 625, startPoint y: 282, endPoint x: 754, endPoint y: 291, distance: 129.3
click at [754, 292] on li "Idromassaggio Infinity XXL (38 °C) nel laghetto" at bounding box center [815, 301] width 384 height 18
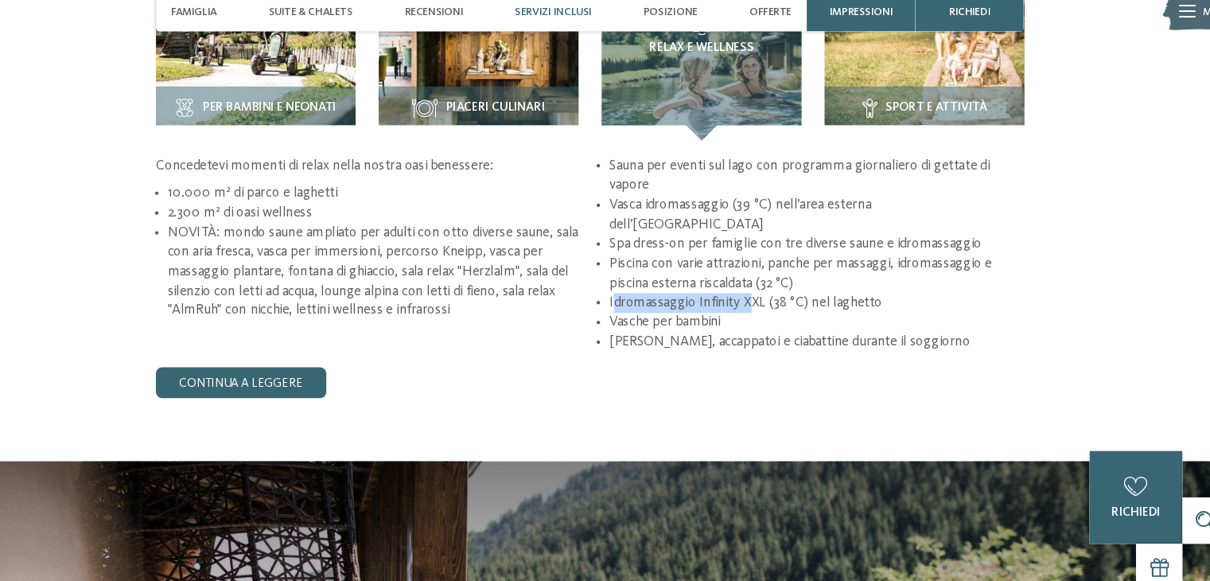
drag, startPoint x: 625, startPoint y: 321, endPoint x: 977, endPoint y: 320, distance: 352.5
click at [977, 329] on li "Borsa benessere, accappatoi e ciabattine durante il soggiorno" at bounding box center [815, 338] width 384 height 18
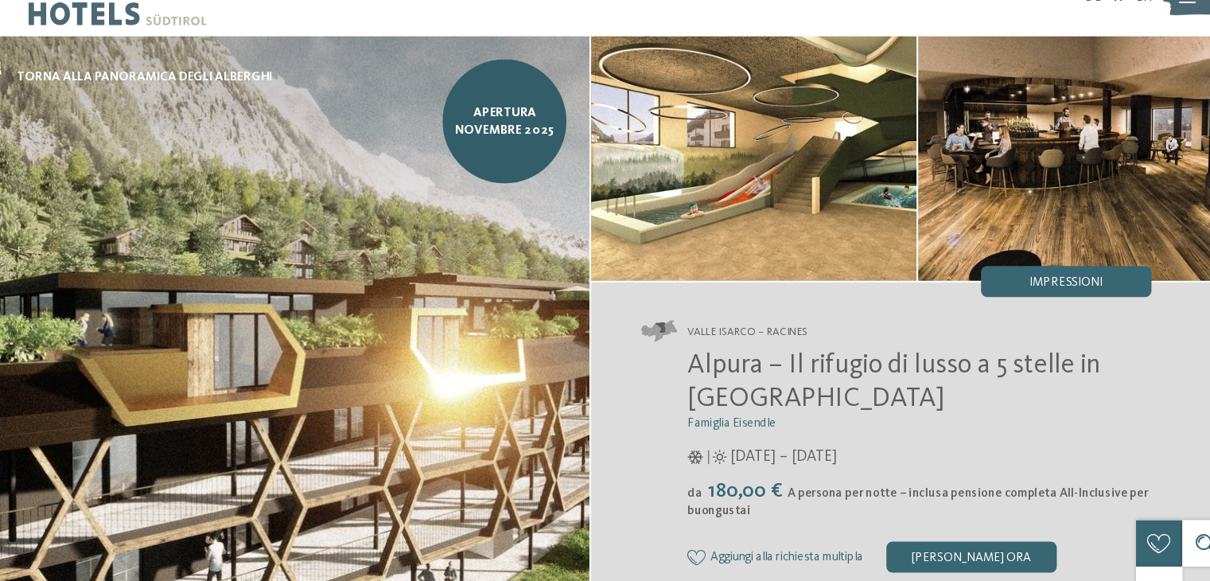
scroll to position [0, 0]
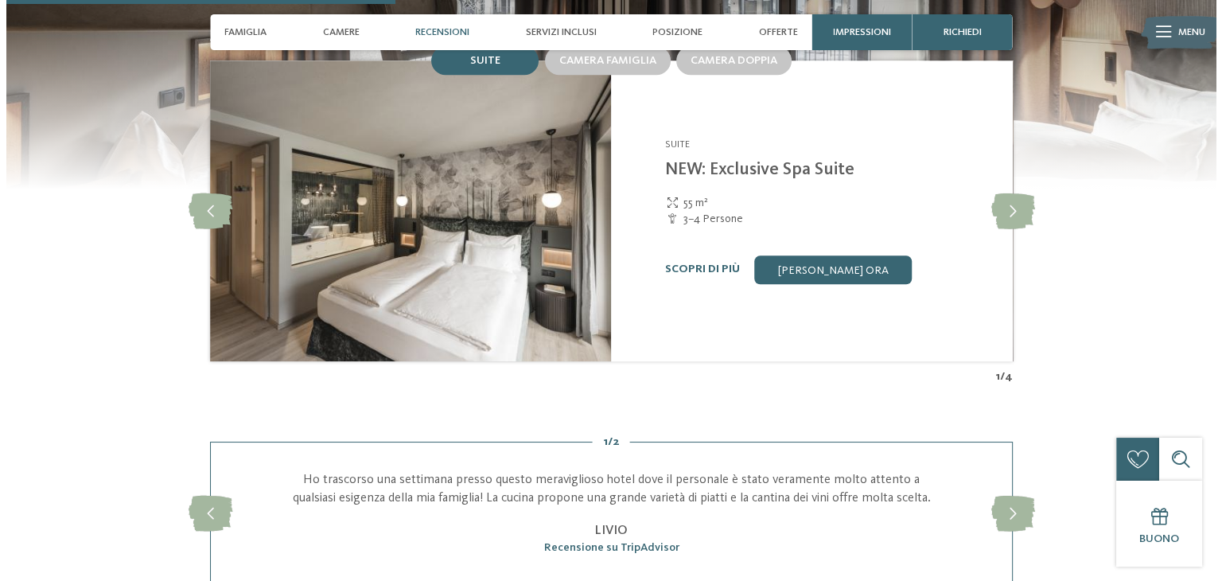
scroll to position [1598, 0]
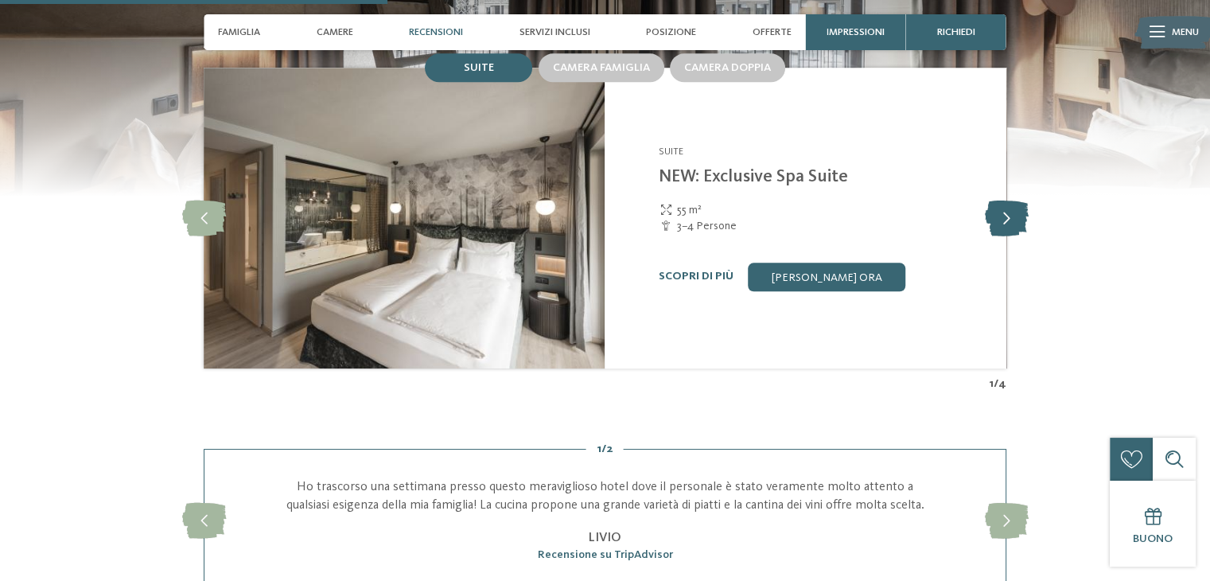
click at [996, 200] on icon at bounding box center [1006, 218] width 44 height 36
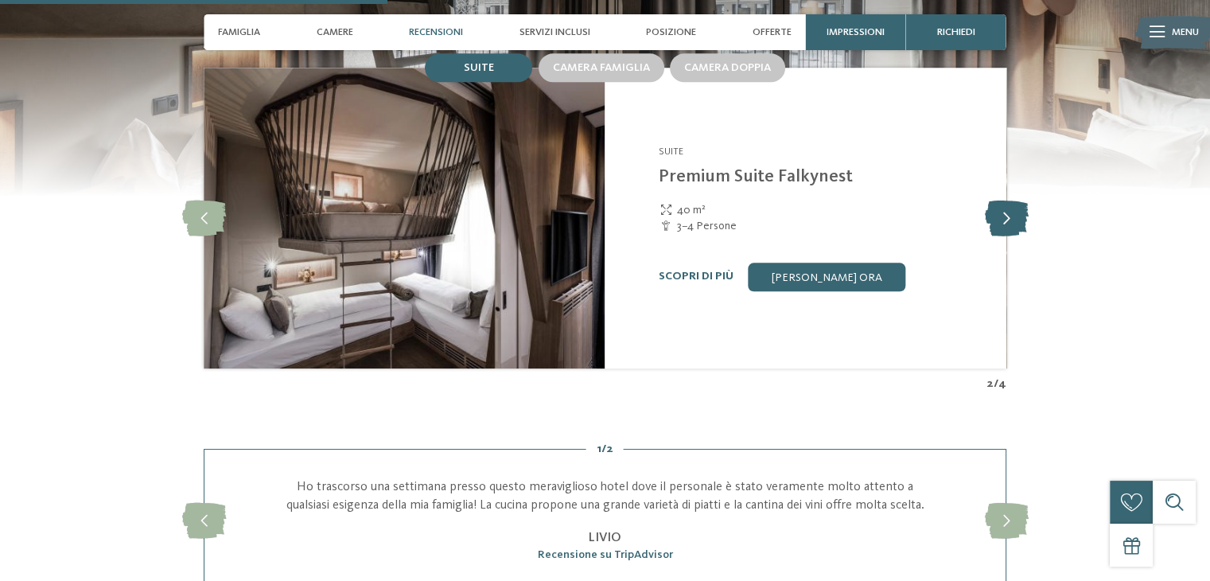
click at [996, 200] on icon at bounding box center [1006, 218] width 44 height 36
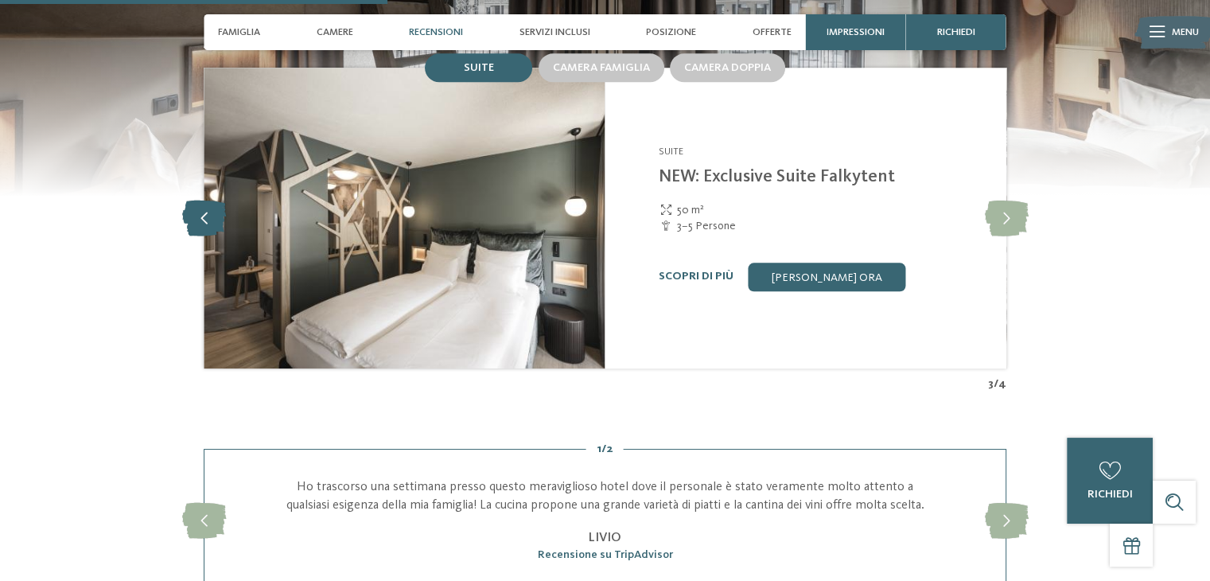
click at [199, 205] on icon at bounding box center [204, 218] width 44 height 36
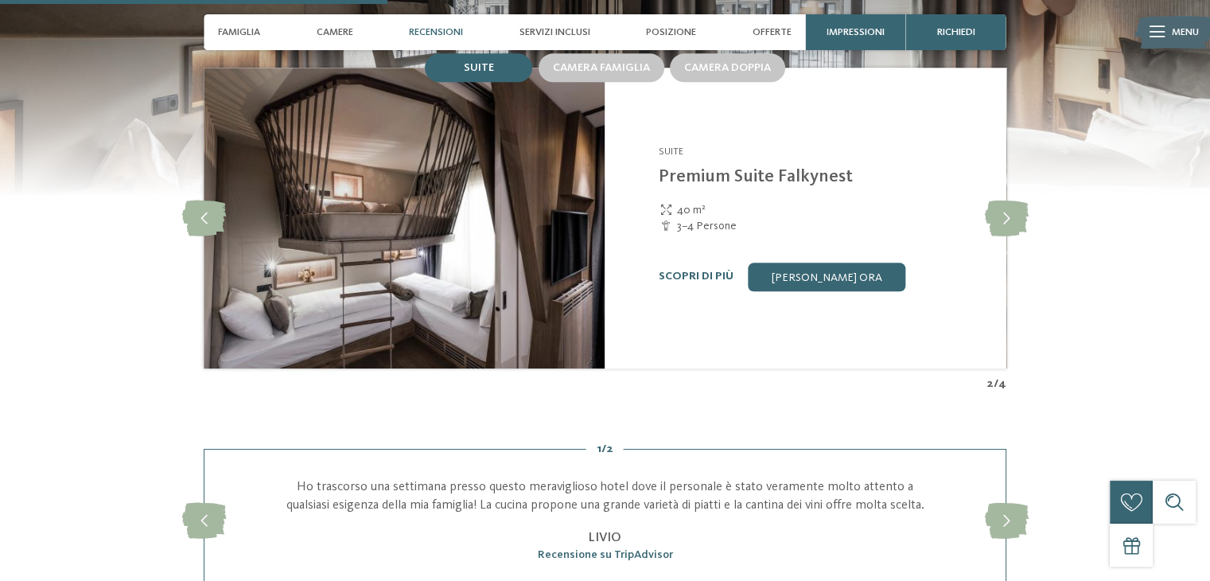
click at [430, 223] on img at bounding box center [404, 218] width 401 height 301
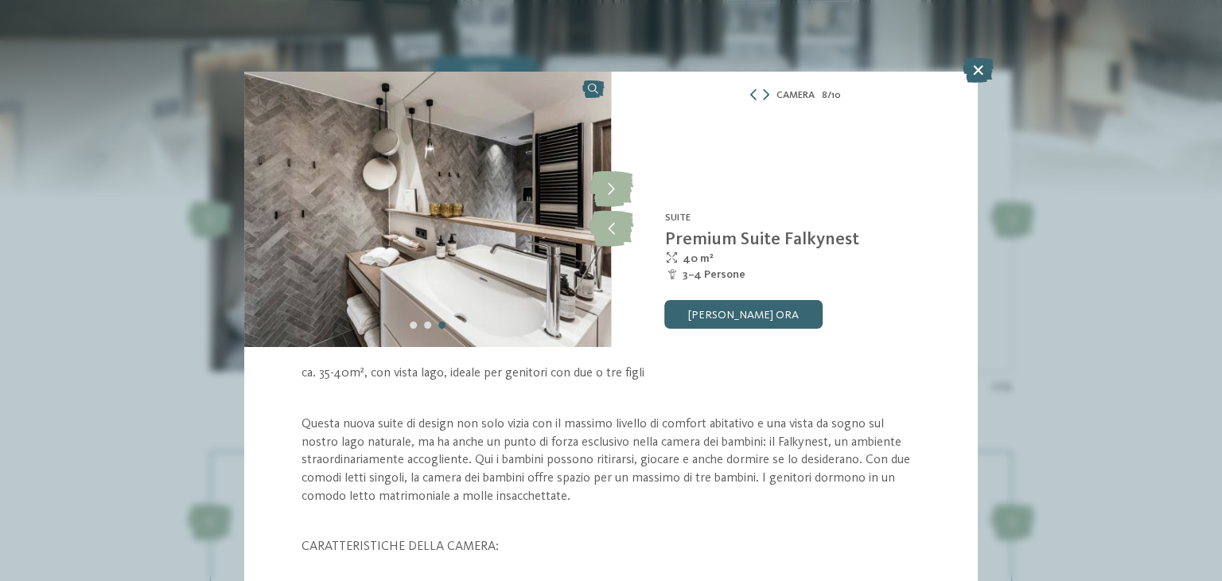
click at [496, 214] on img at bounding box center [427, 209] width 367 height 275
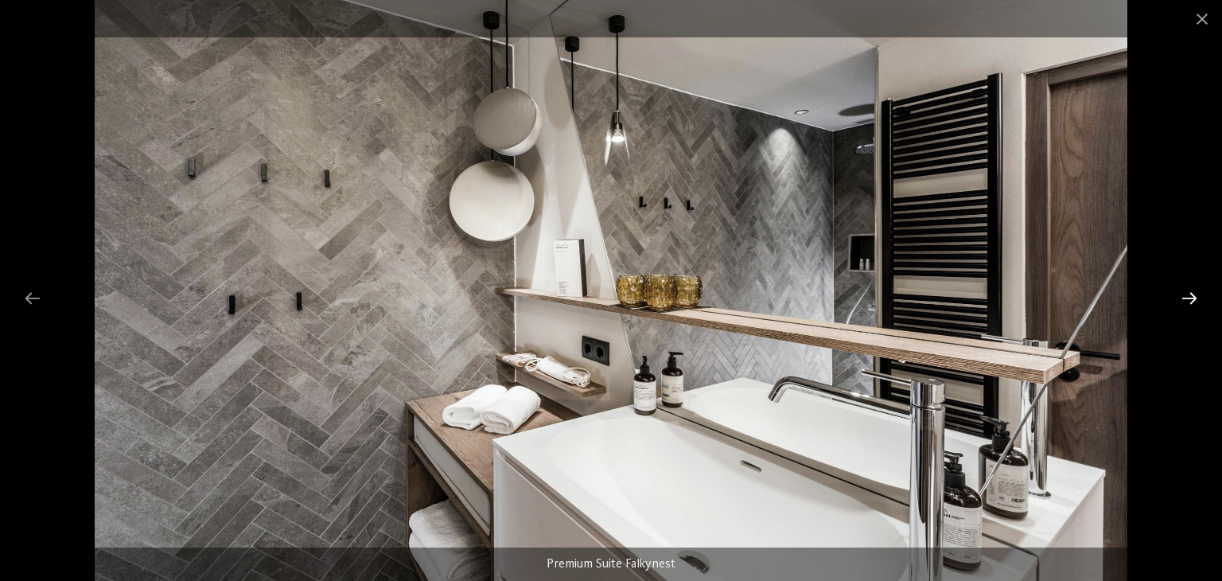
click at [1195, 307] on div at bounding box center [1189, 298] width 33 height 31
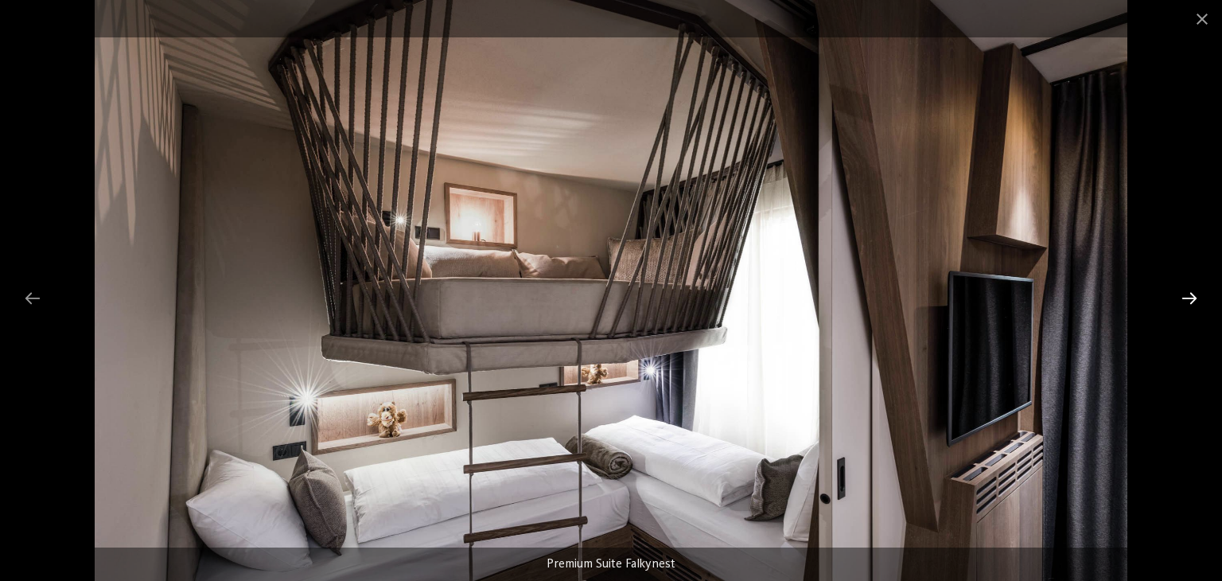
click at [1195, 306] on div at bounding box center [1189, 298] width 33 height 31
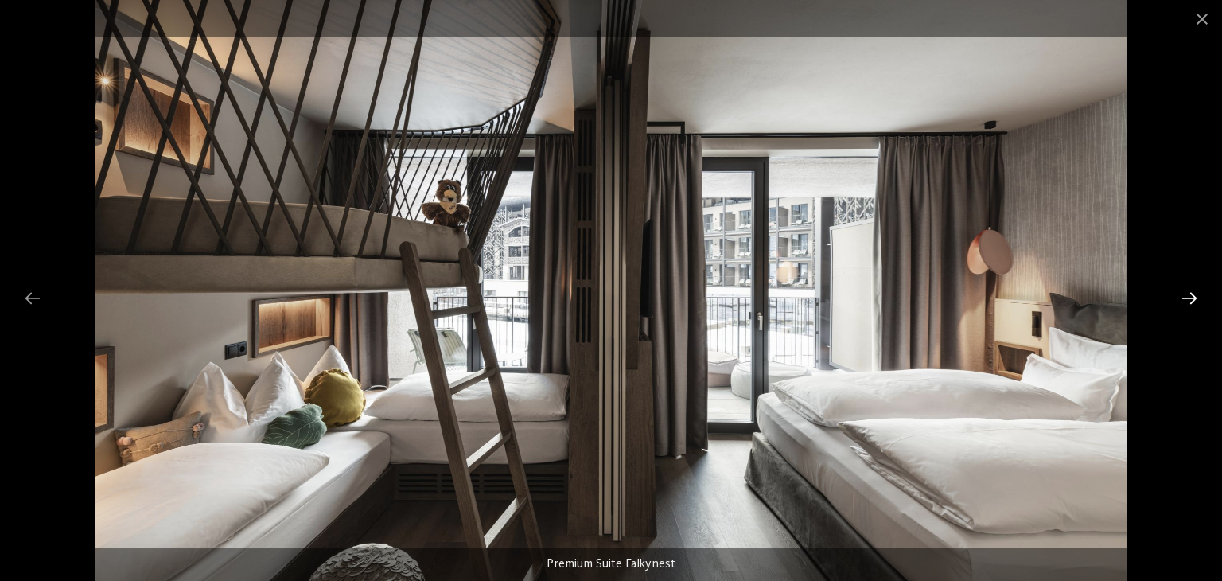
click at [1181, 296] on div at bounding box center [1189, 298] width 33 height 31
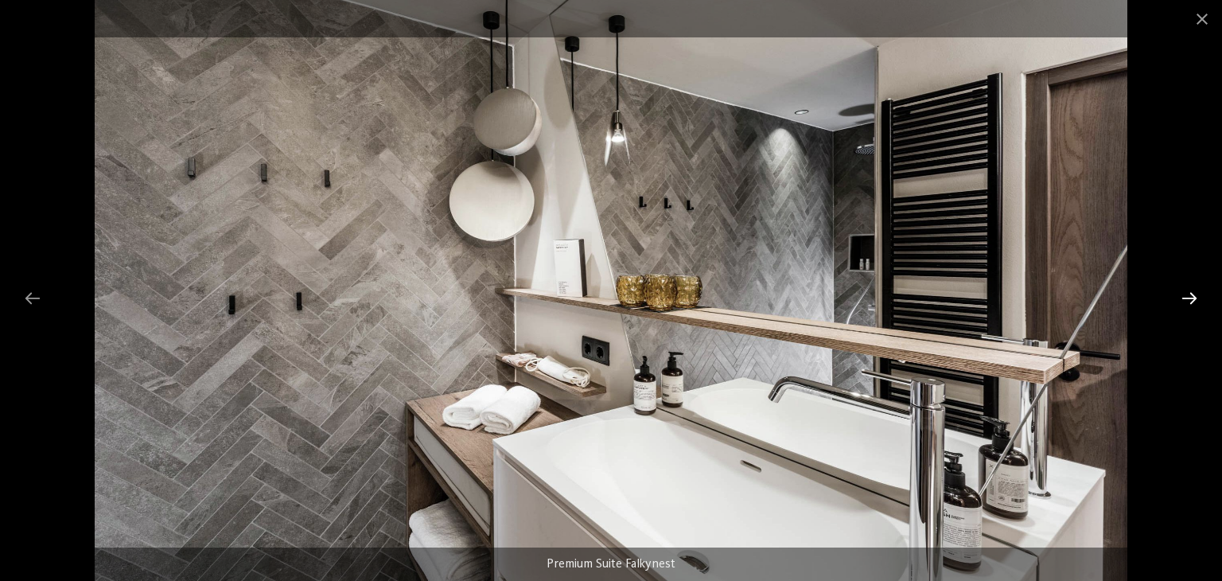
click at [1186, 292] on div at bounding box center [1189, 298] width 33 height 31
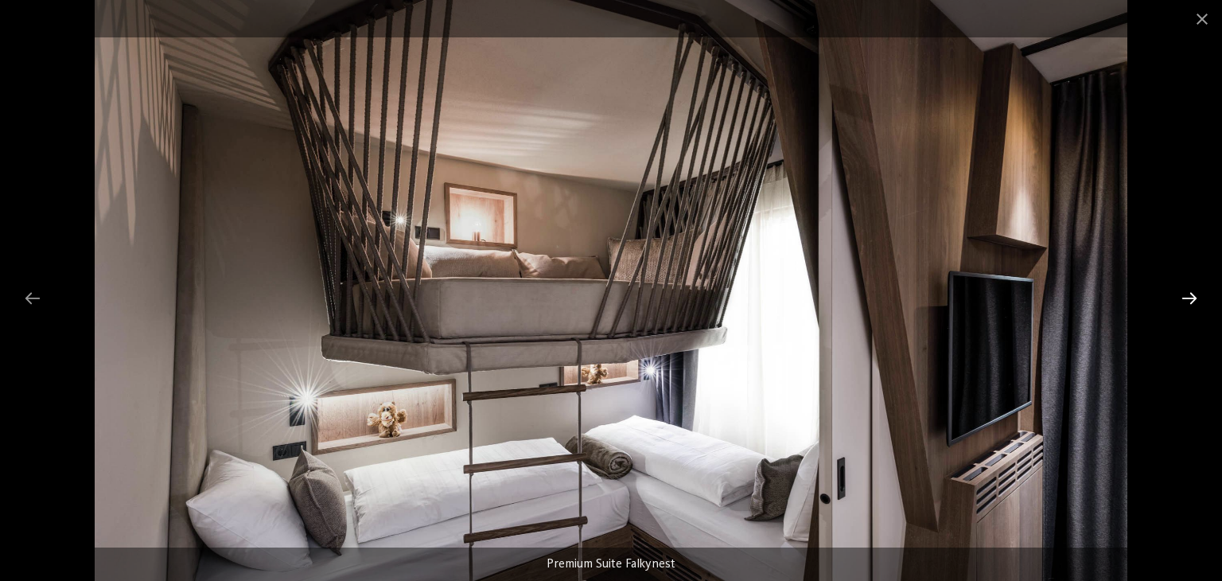
click at [1191, 286] on div at bounding box center [1189, 298] width 33 height 31
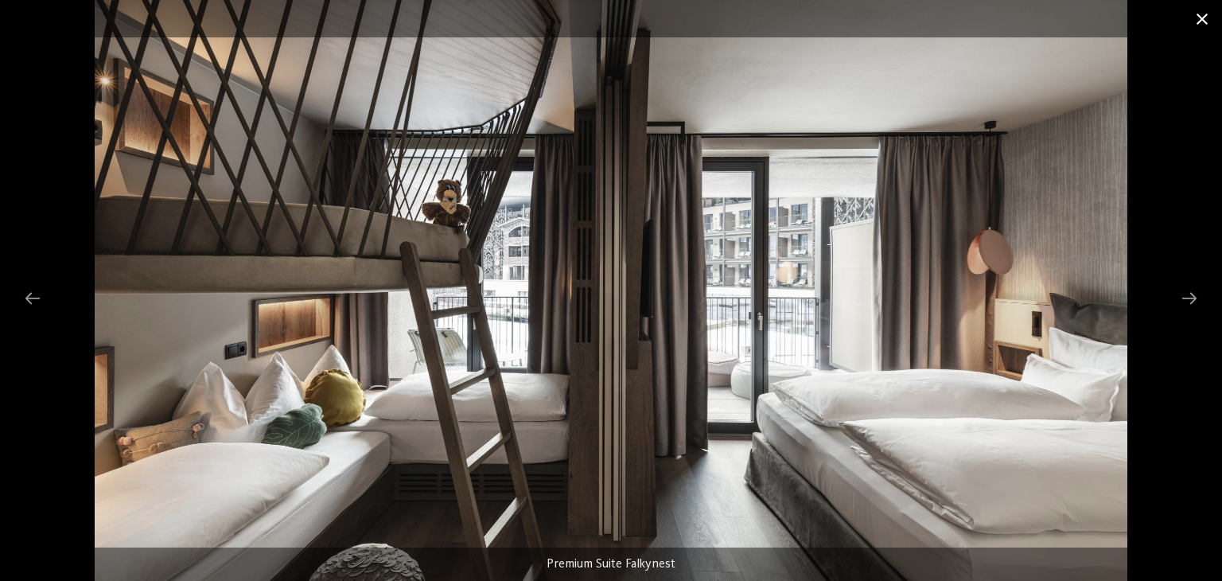
click at [1203, 25] on span at bounding box center [1203, 18] width 40 height 37
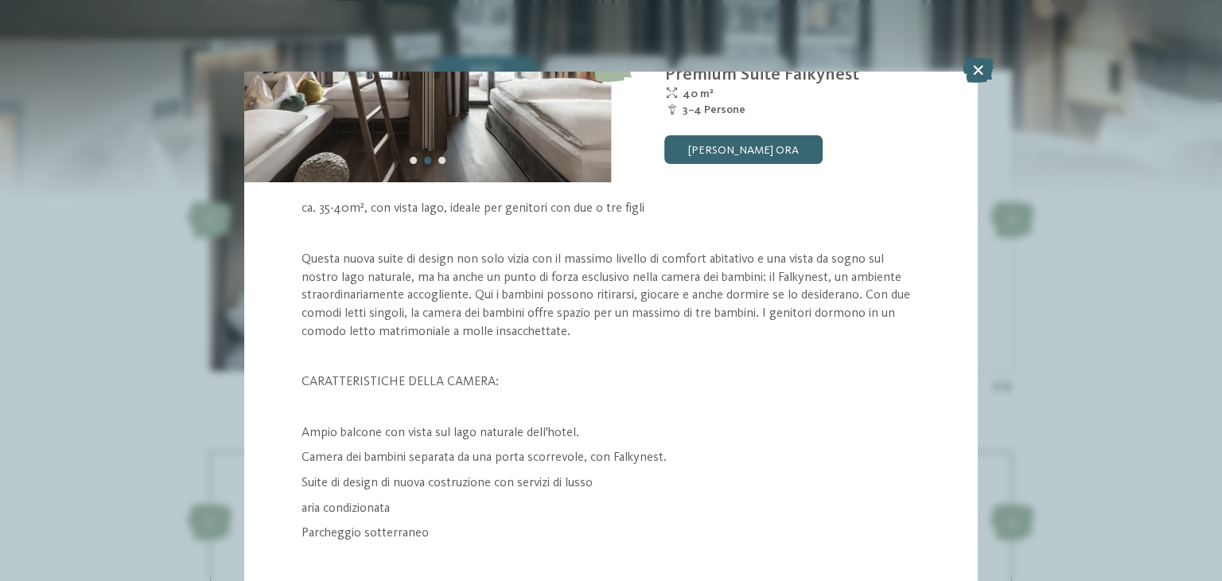
scroll to position [177, 0]
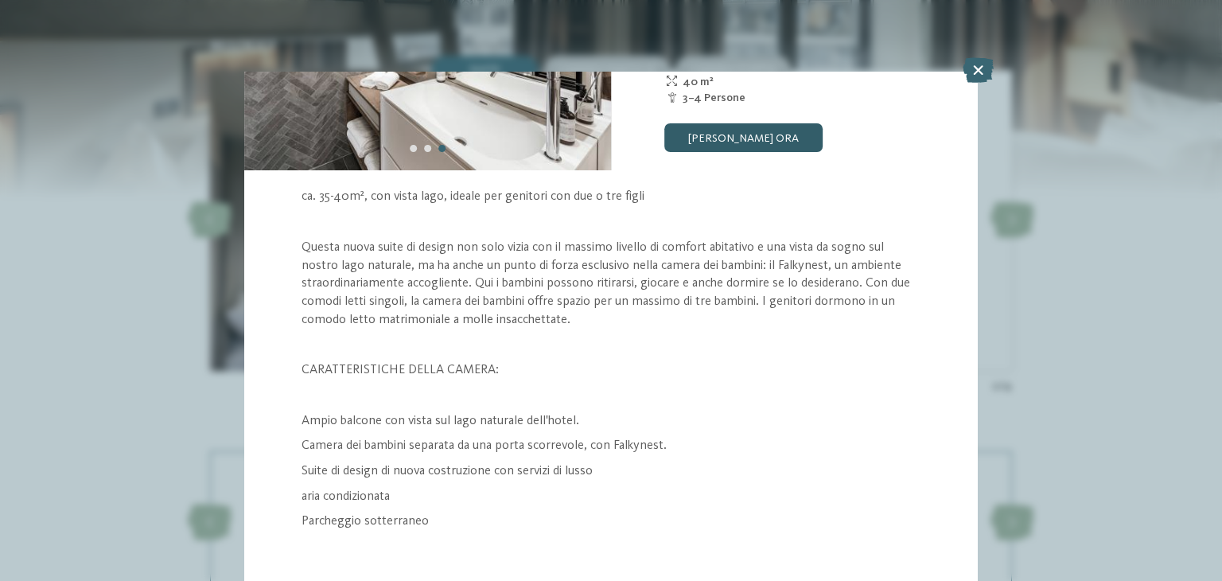
click at [800, 141] on link "[PERSON_NAME] ora" at bounding box center [744, 137] width 158 height 29
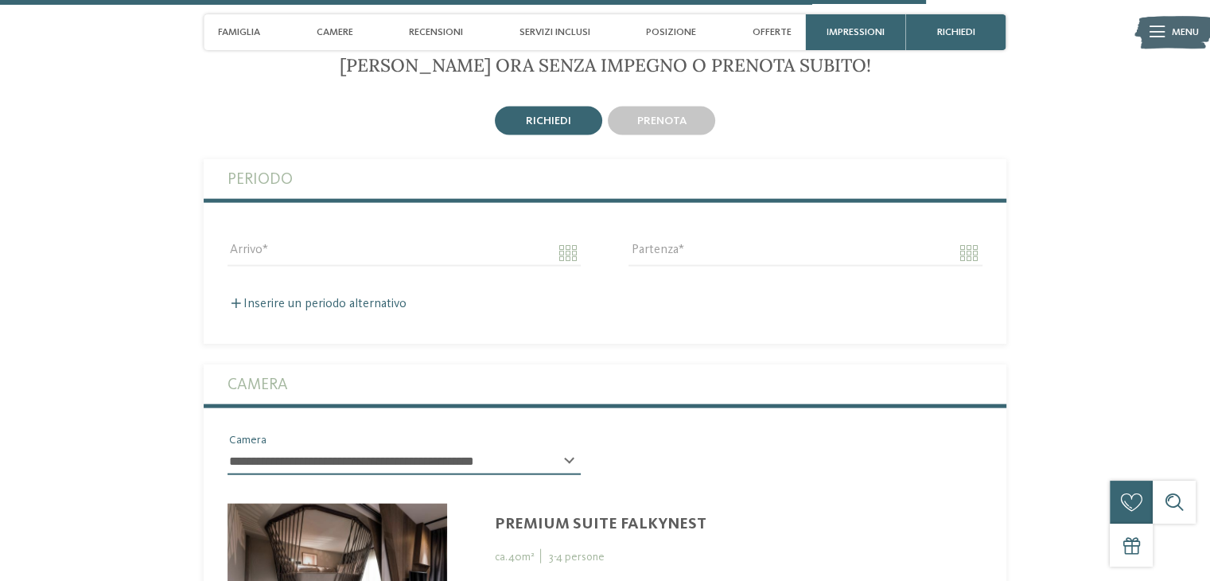
scroll to position [3546, 0]
